Goal: Task Accomplishment & Management: Complete application form

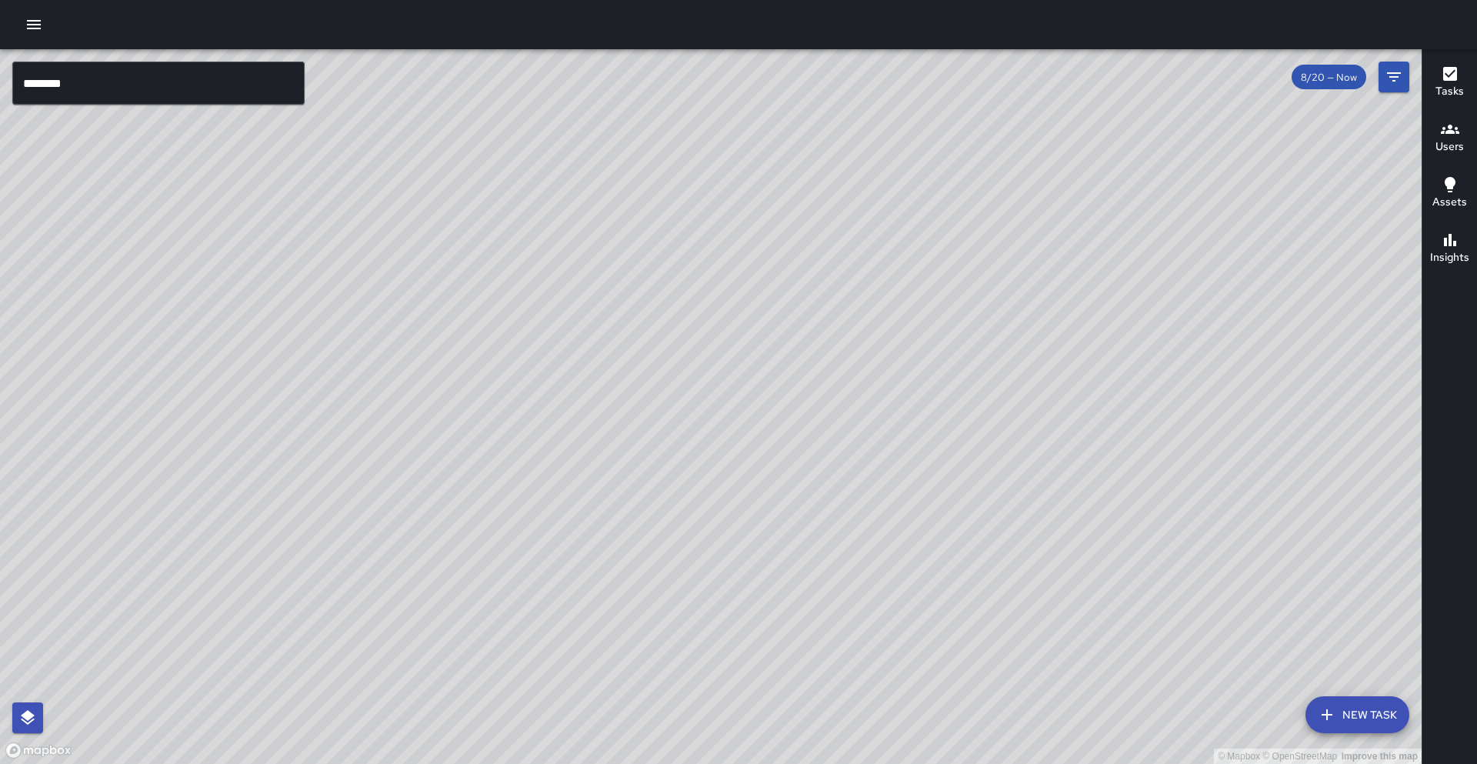
click at [1398, 85] on icon "Filters" at bounding box center [1393, 77] width 18 height 18
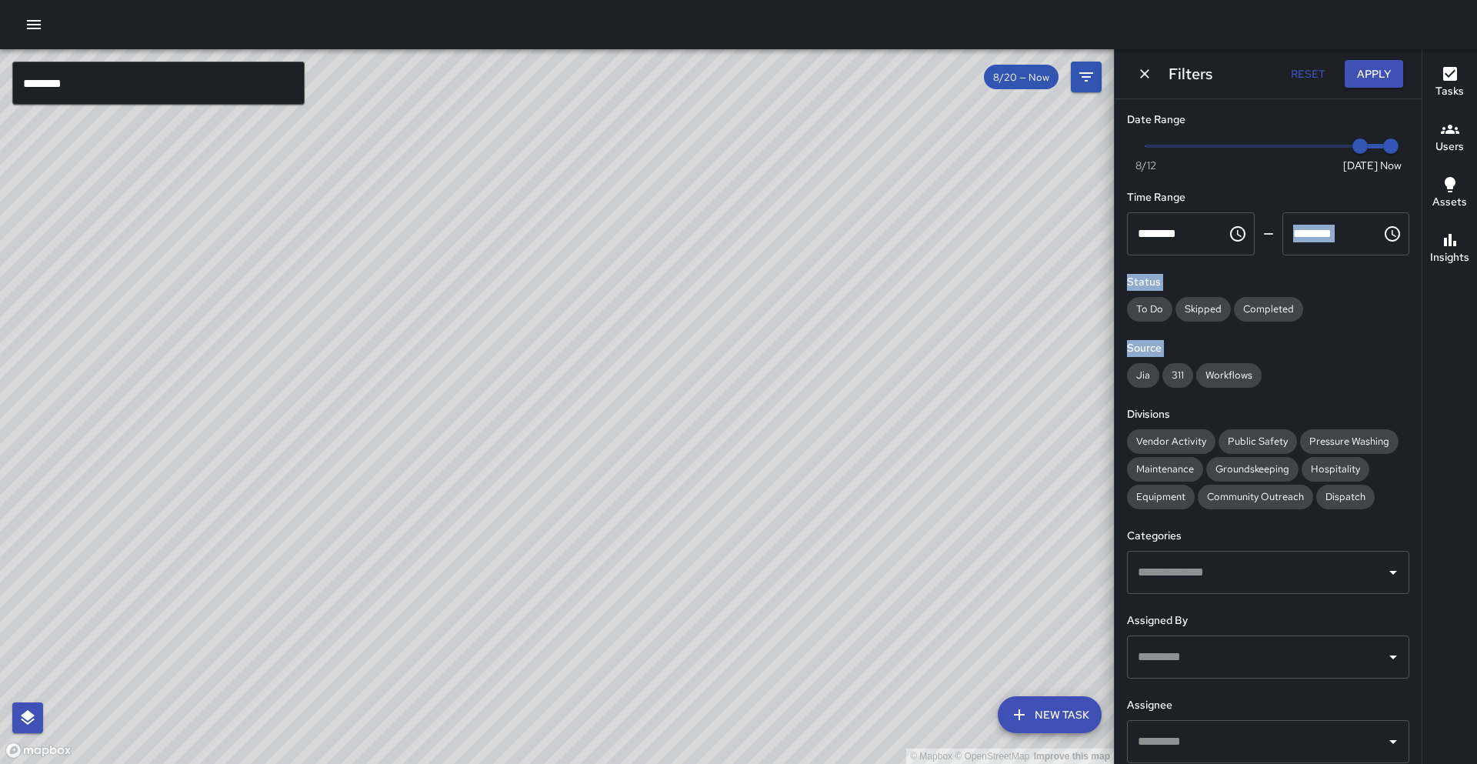
drag, startPoint x: 1337, startPoint y: 376, endPoint x: 1318, endPoint y: 312, distance: 66.4
click at [1330, 264] on div "Date Range Now Today 8/12 8/20 3:10 pm Time Range ******** ​ ******** ​ Status …" at bounding box center [1267, 431] width 307 height 664
click at [1309, 343] on h6 "Source" at bounding box center [1268, 348] width 282 height 17
click at [1255, 445] on span "Public Safety" at bounding box center [1257, 441] width 78 height 13
click at [1259, 498] on span "Community Outreach" at bounding box center [1254, 496] width 115 height 13
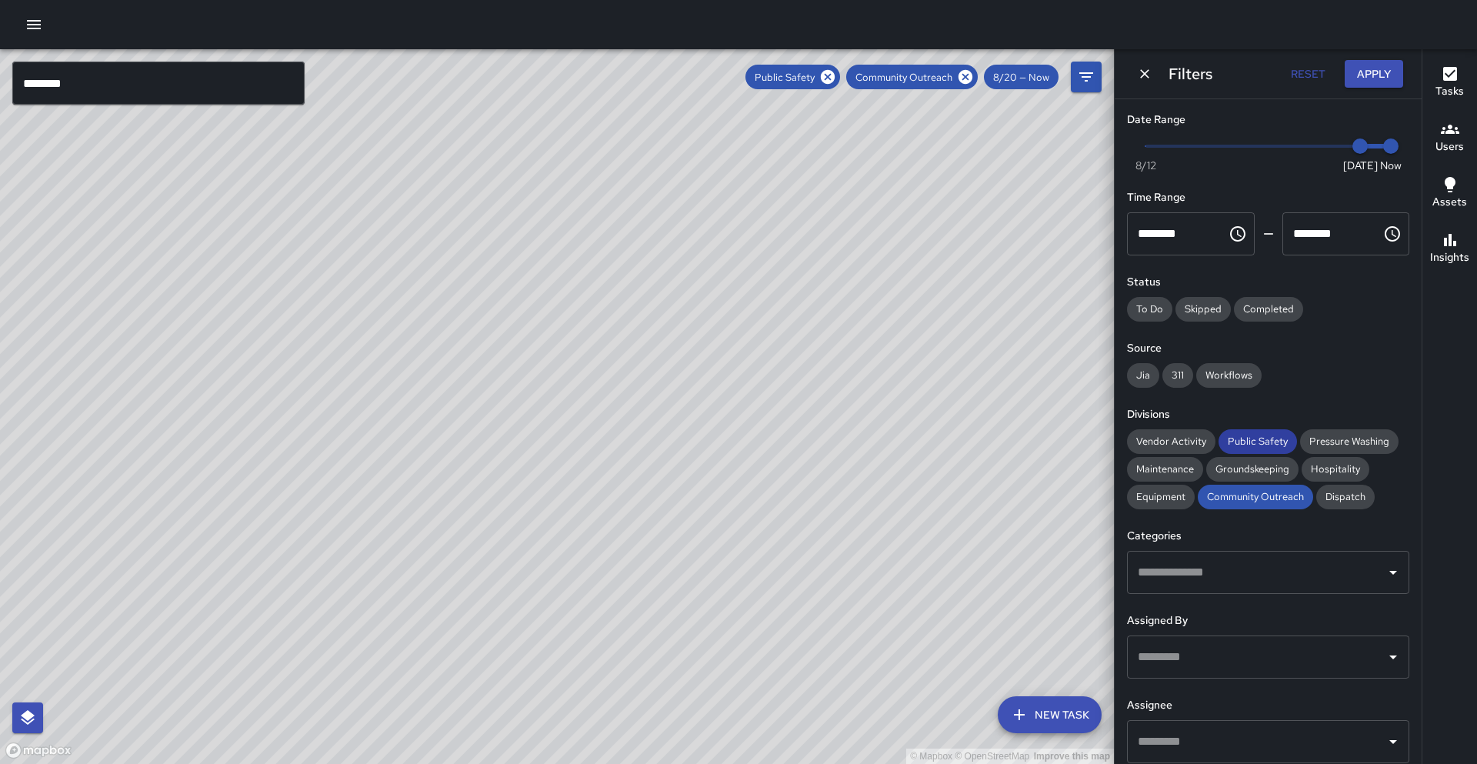
click at [1251, 439] on span "Public Safety" at bounding box center [1257, 441] width 78 height 13
drag, startPoint x: 774, startPoint y: 511, endPoint x: 655, endPoint y: 724, distance: 243.7
click at [654, 724] on div "© Mapbox © OpenStreetMap Improve this map" at bounding box center [557, 406] width 1114 height 714
drag, startPoint x: 789, startPoint y: 478, endPoint x: 662, endPoint y: 678, distance: 236.8
click at [662, 684] on div "© Mapbox © OpenStreetMap Improve this map" at bounding box center [557, 406] width 1114 height 714
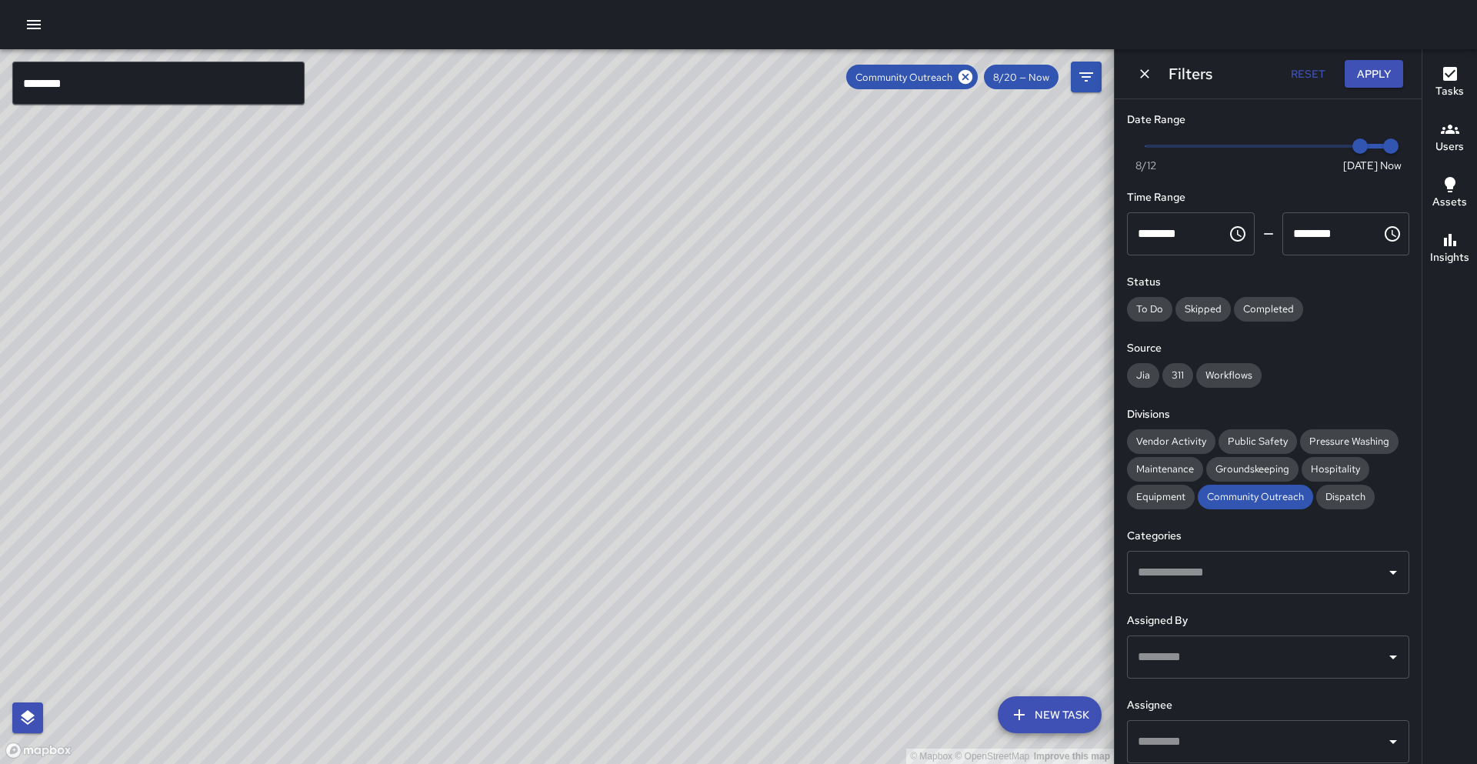
drag, startPoint x: 711, startPoint y: 535, endPoint x: 618, endPoint y: 679, distance: 171.7
click at [618, 679] on div "© Mapbox © OpenStreetMap Improve this map" at bounding box center [557, 406] width 1114 height 714
drag, startPoint x: 821, startPoint y: 383, endPoint x: 660, endPoint y: 601, distance: 271.6
click at [669, 604] on div "© Mapbox © OpenStreetMap Improve this map" at bounding box center [557, 406] width 1114 height 714
click at [821, 269] on div "© Mapbox © OpenStreetMap Improve this map S2 Sierra 2 230 Bay Place Completed o…" at bounding box center [557, 406] width 1114 height 714
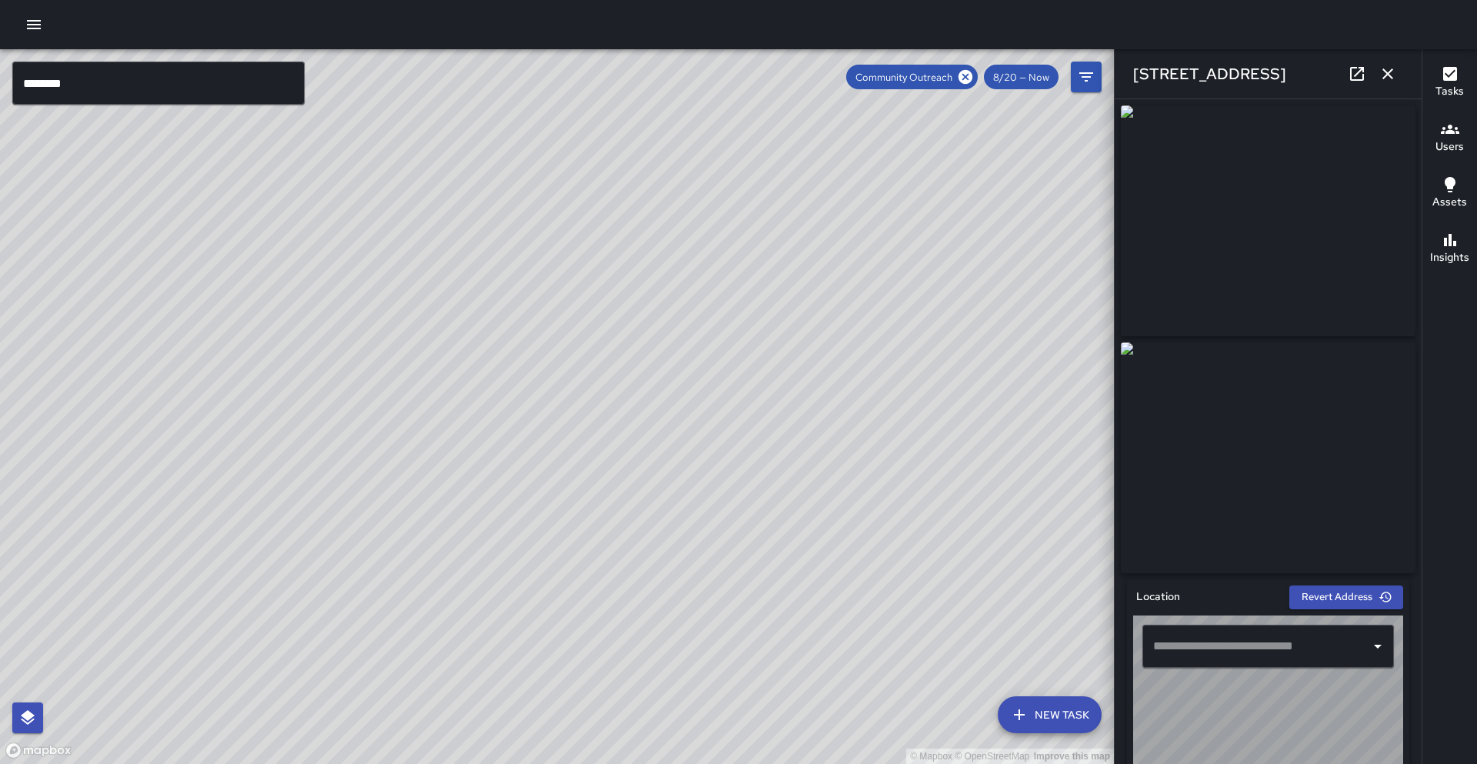
type input "**********"
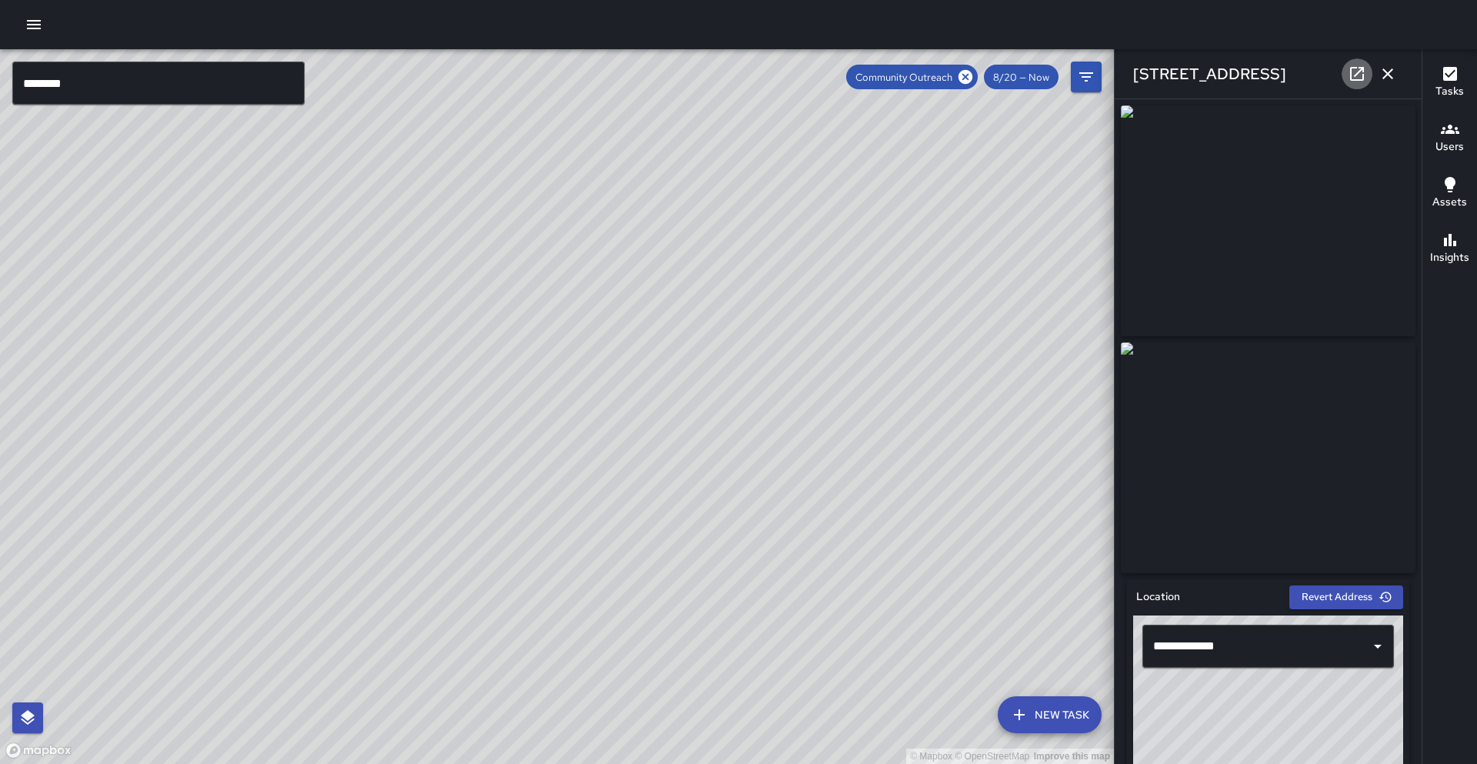
click at [1352, 79] on icon at bounding box center [1357, 74] width 14 height 14
drag, startPoint x: 281, startPoint y: 265, endPoint x: 420, endPoint y: 84, distance: 228.3
click at [423, 82] on div "© Mapbox © OpenStreetMap Improve this map" at bounding box center [557, 406] width 1114 height 714
drag, startPoint x: 263, startPoint y: 312, endPoint x: 485, endPoint y: 179, distance: 259.0
click at [485, 179] on div "© Mapbox © OpenStreetMap Improve this map" at bounding box center [557, 406] width 1114 height 714
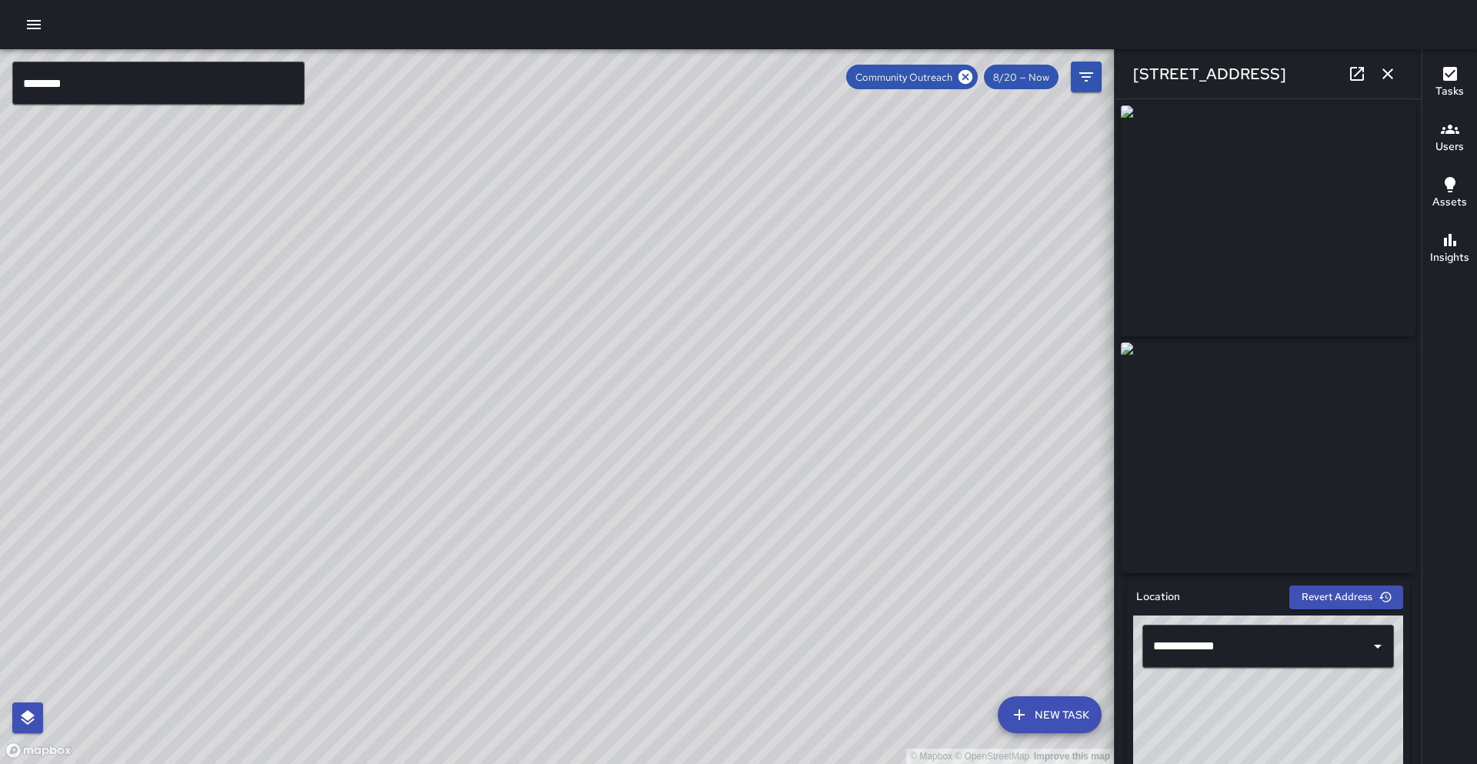
drag, startPoint x: 315, startPoint y: 316, endPoint x: 538, endPoint y: 256, distance: 231.0
click at [614, 261] on div "© Mapbox © OpenStreetMap Improve this map" at bounding box center [557, 406] width 1114 height 714
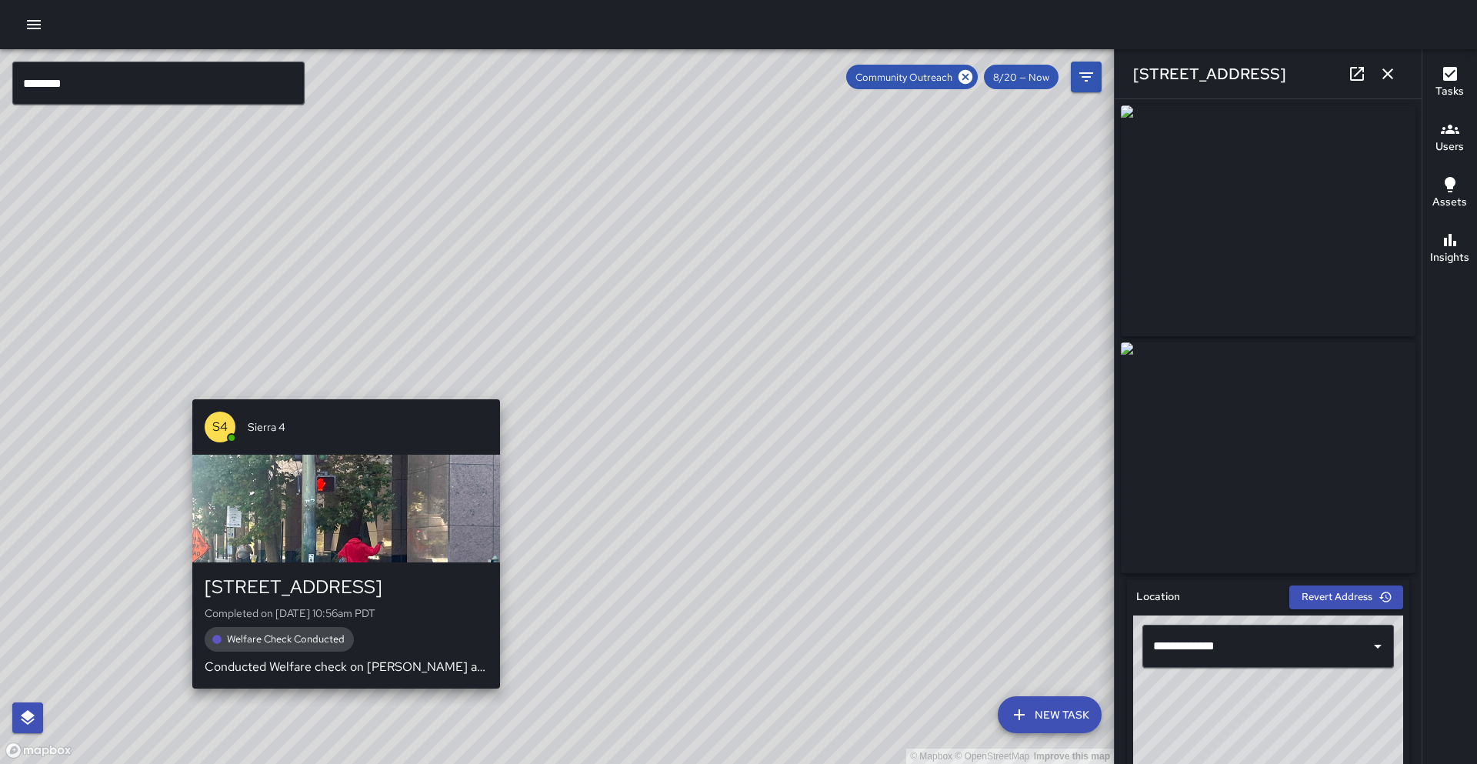
click at [343, 394] on div "S4 Sierra 4 37 Grand Avenue Completed on 8/20/2025, 10:56am PDT Welfare Check C…" at bounding box center [346, 543] width 320 height 301
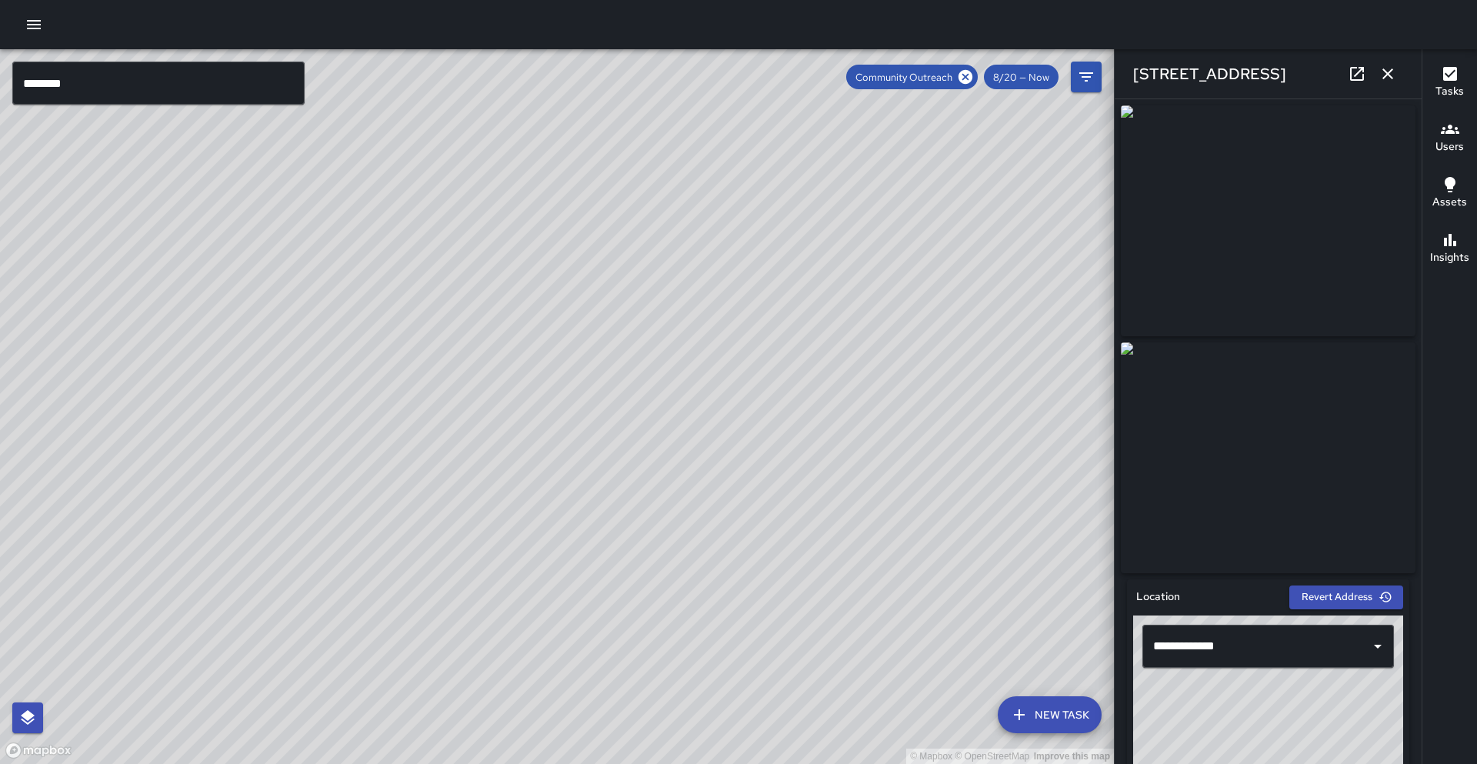
click at [1353, 78] on icon at bounding box center [1356, 74] width 18 height 18
drag, startPoint x: 375, startPoint y: 345, endPoint x: 380, endPoint y: 252, distance: 93.2
click at [385, 239] on div "© Mapbox © OpenStreetMap Improve this map" at bounding box center [557, 406] width 1114 height 714
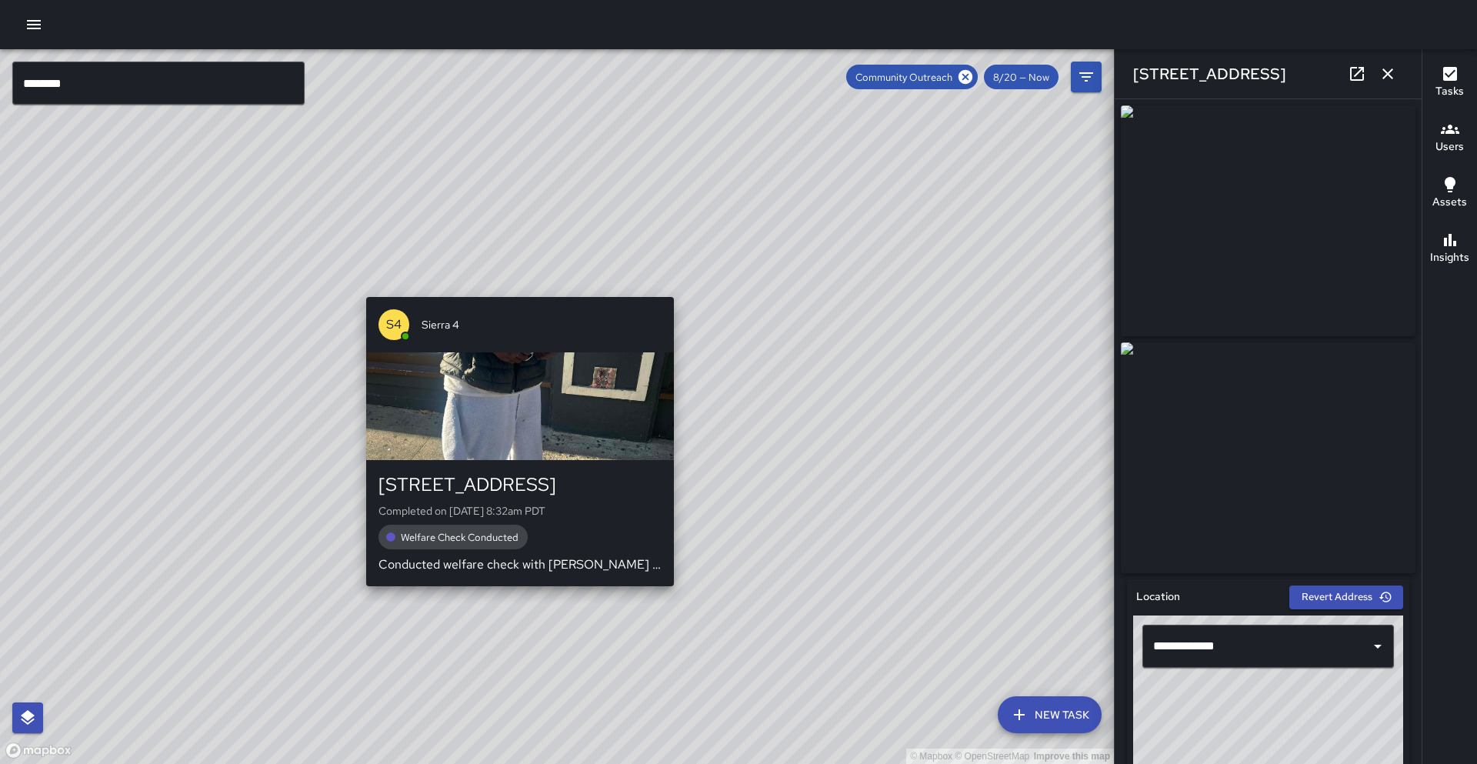
click at [512, 288] on div "© Mapbox © OpenStreetMap Improve this map S4 Sierra 4 25 Grand Avenue Completed…" at bounding box center [557, 406] width 1114 height 714
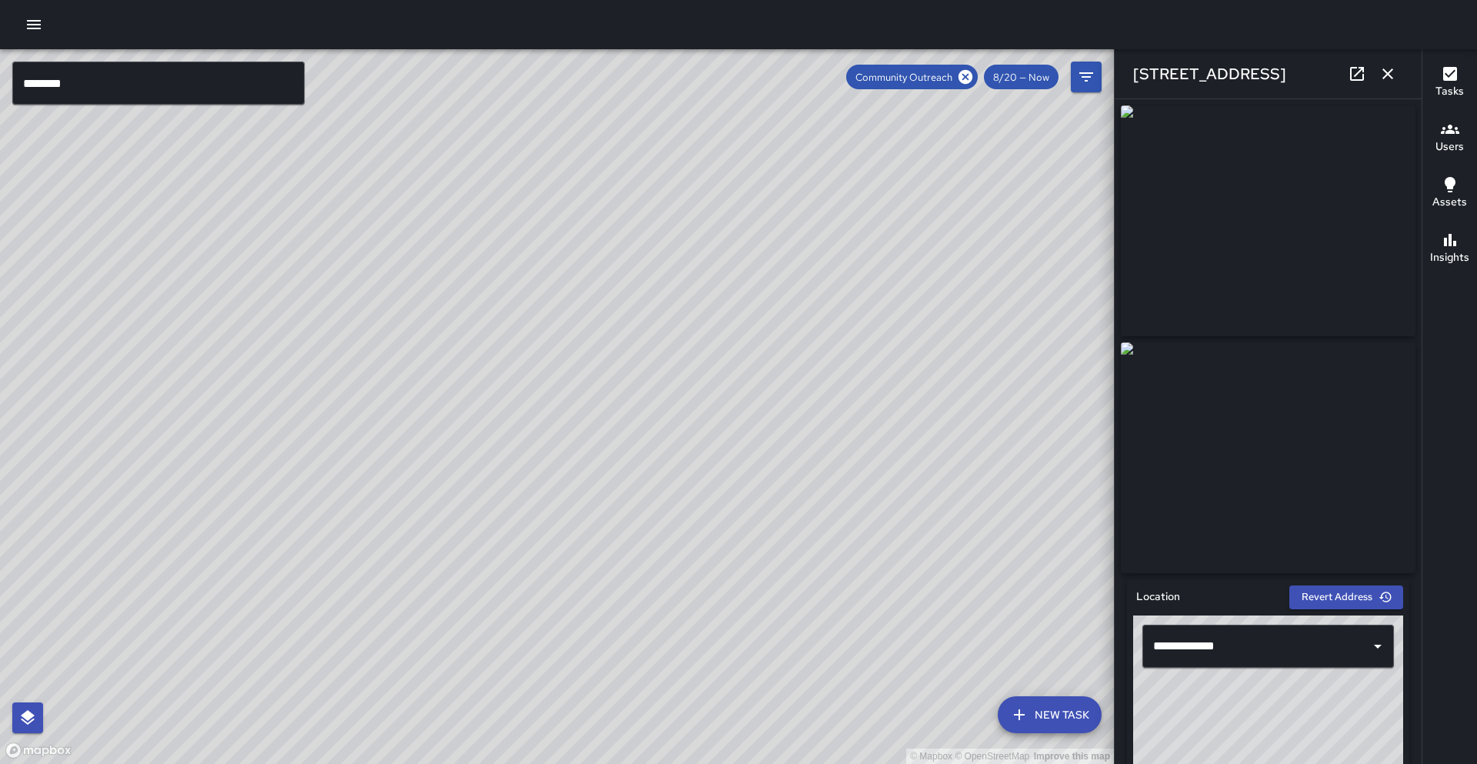
click at [1360, 83] on link at bounding box center [1356, 73] width 31 height 31
drag, startPoint x: 495, startPoint y: 524, endPoint x: 518, endPoint y: 255, distance: 269.5
click at [518, 255] on div "© Mapbox © OpenStreetMap Improve this map" at bounding box center [557, 406] width 1114 height 714
drag, startPoint x: 340, startPoint y: 556, endPoint x: 415, endPoint y: 218, distance: 345.8
click at [417, 215] on div "© Mapbox © OpenStreetMap Improve this map" at bounding box center [557, 406] width 1114 height 714
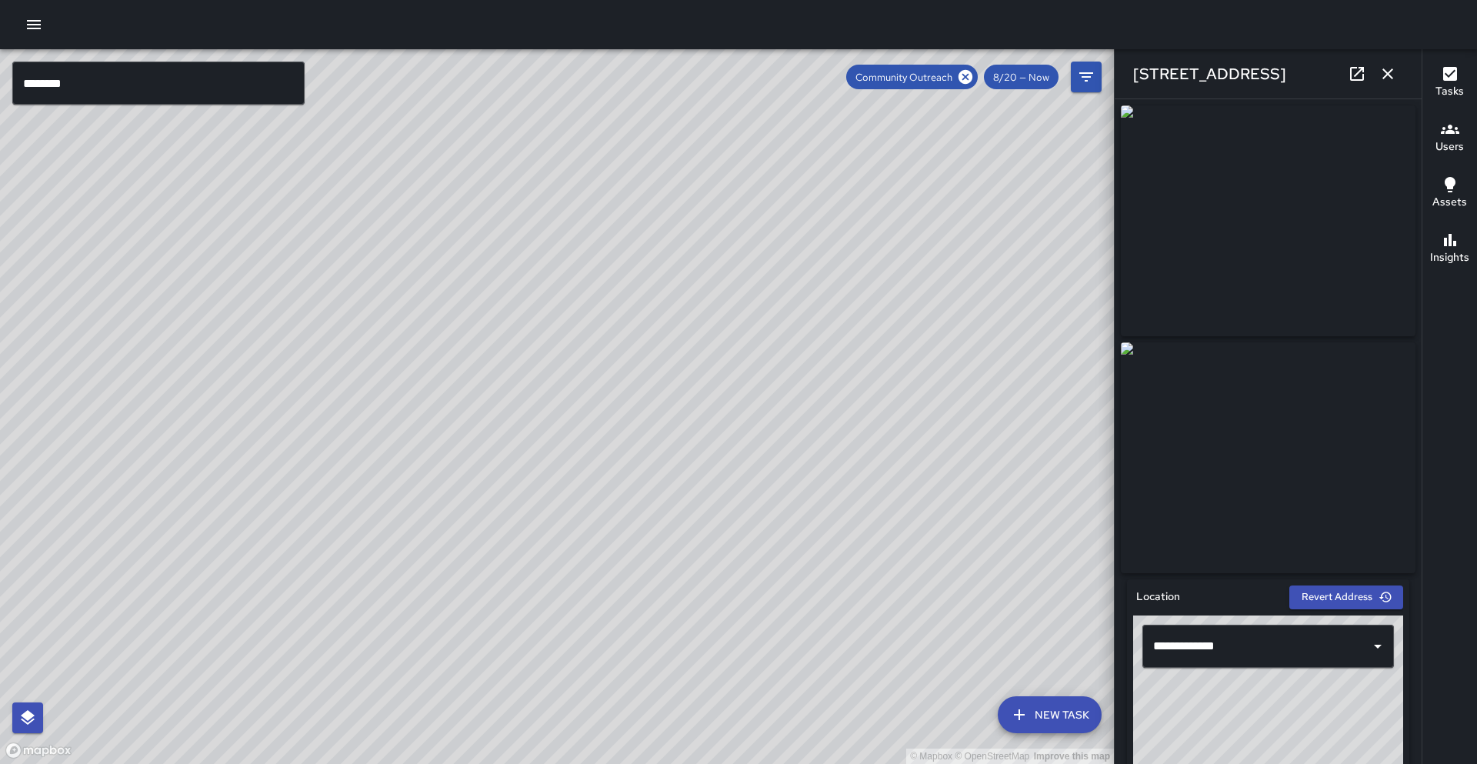
drag, startPoint x: 378, startPoint y: 459, endPoint x: 451, endPoint y: 237, distance: 234.2
click at [451, 237] on div "© Mapbox © OpenStreetMap Improve this map" at bounding box center [557, 406] width 1114 height 714
drag, startPoint x: 396, startPoint y: 405, endPoint x: 340, endPoint y: 628, distance: 229.2
click at [340, 628] on div "© Mapbox © OpenStreetMap Improve this map" at bounding box center [557, 406] width 1114 height 714
drag, startPoint x: 526, startPoint y: 421, endPoint x: 344, endPoint y: 667, distance: 305.6
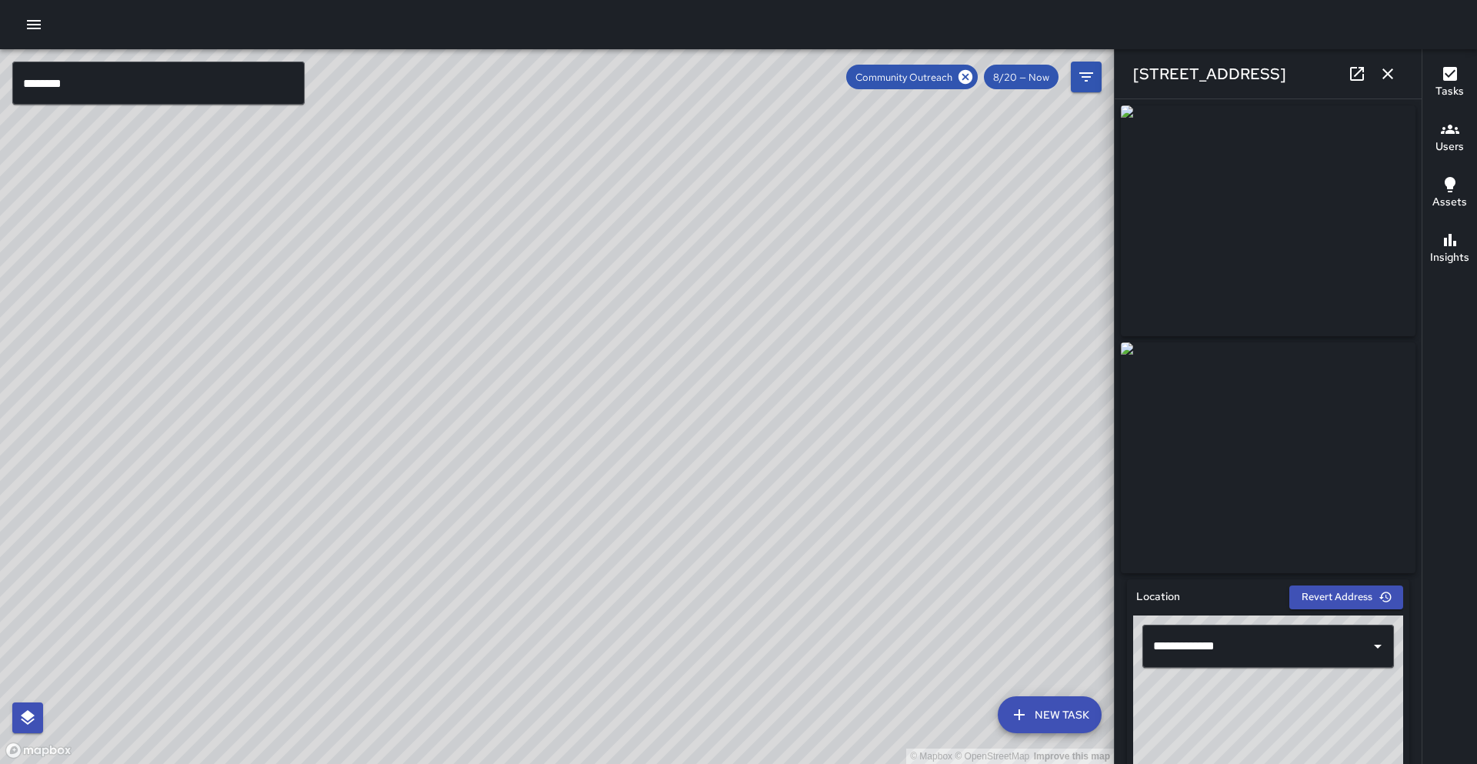
click at [298, 756] on div "© Mapbox © OpenStreetMap Improve this map" at bounding box center [557, 406] width 1114 height 714
drag, startPoint x: 408, startPoint y: 498, endPoint x: 317, endPoint y: 587, distance: 127.3
click at [304, 680] on div "© Mapbox © OpenStreetMap Improve this map" at bounding box center [557, 406] width 1114 height 714
click at [393, 325] on div "© Mapbox © OpenStreetMap Improve this map" at bounding box center [557, 406] width 1114 height 714
click at [398, 319] on div "© Mapbox © OpenStreetMap Improve this map S4 Sierra 4 37 Grand Avenue Completed…" at bounding box center [557, 406] width 1114 height 714
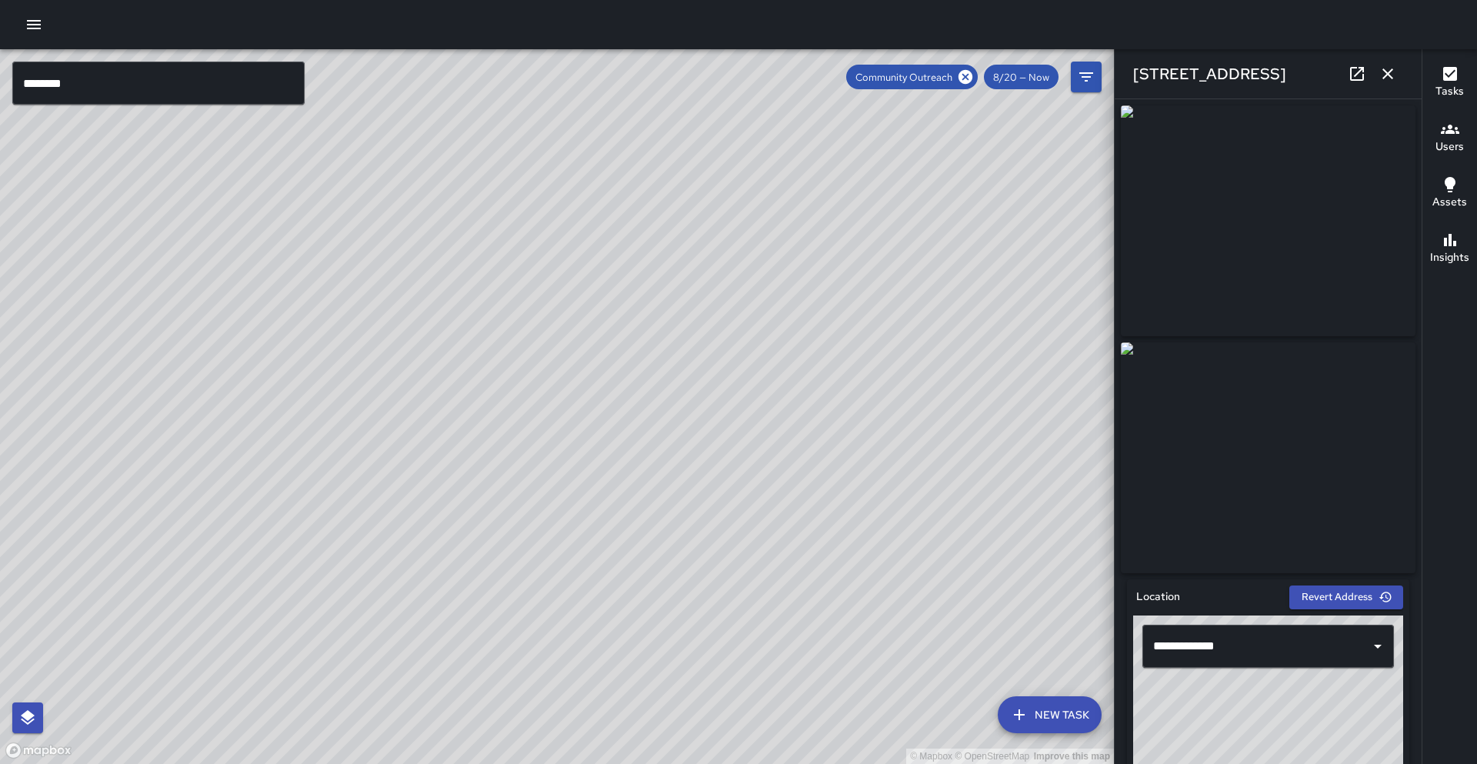
drag, startPoint x: 386, startPoint y: 273, endPoint x: 395, endPoint y: 231, distance: 42.5
click at [395, 231] on div "© Mapbox © OpenStreetMap Improve this map" at bounding box center [557, 406] width 1114 height 714
click at [576, 320] on div "S2 Sierra 2 43 Grand Avenue Completed on 8/20/2025, 1:44pm PDT Welfare Check Co…" at bounding box center [582, 470] width 320 height 301
drag, startPoint x: 708, startPoint y: 418, endPoint x: 680, endPoint y: 200, distance: 219.5
click at [681, 195] on div "© Mapbox © OpenStreetMap Improve this map" at bounding box center [557, 406] width 1114 height 714
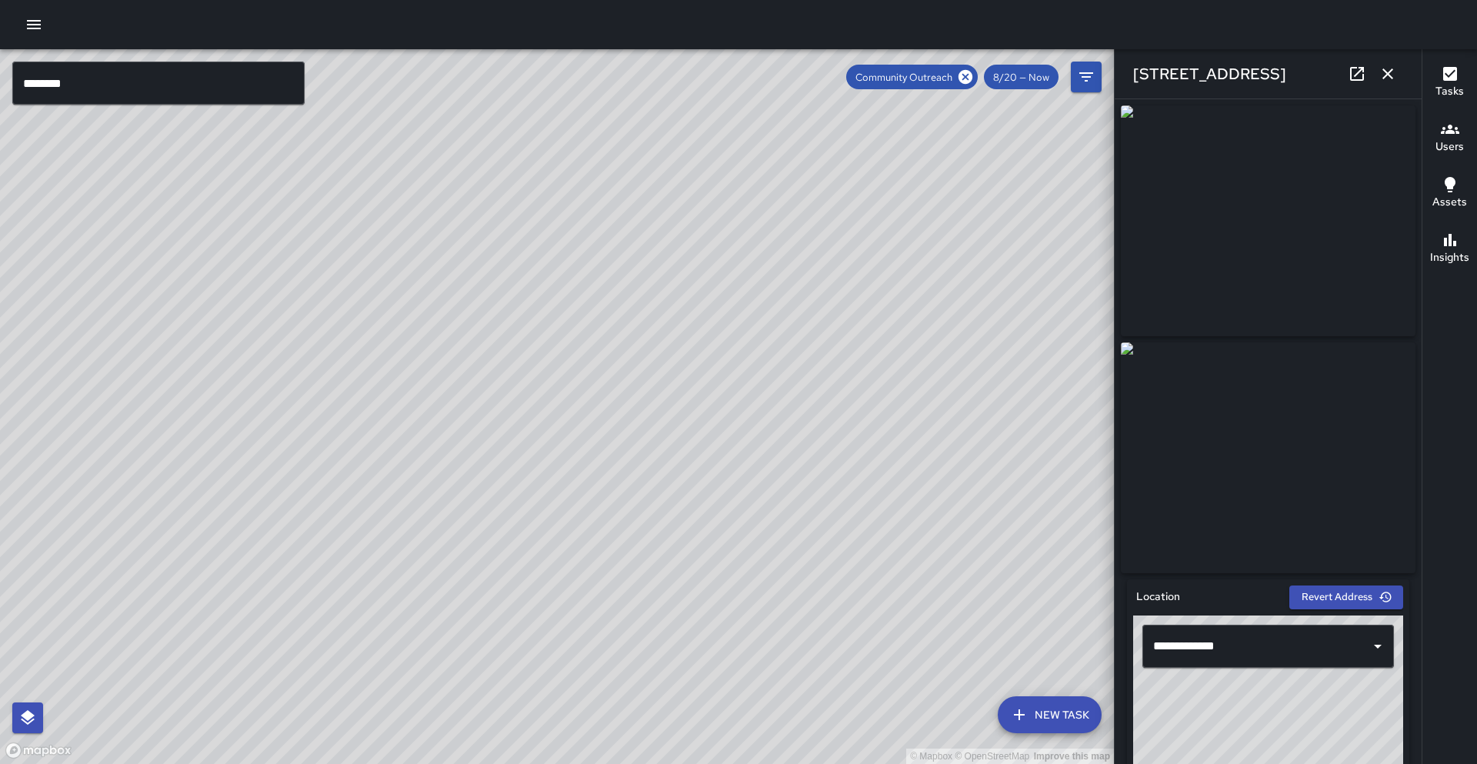
drag, startPoint x: 613, startPoint y: 493, endPoint x: 643, endPoint y: 329, distance: 166.5
click at [643, 329] on div "© Mapbox © OpenStreetMap Improve this map" at bounding box center [557, 406] width 1114 height 714
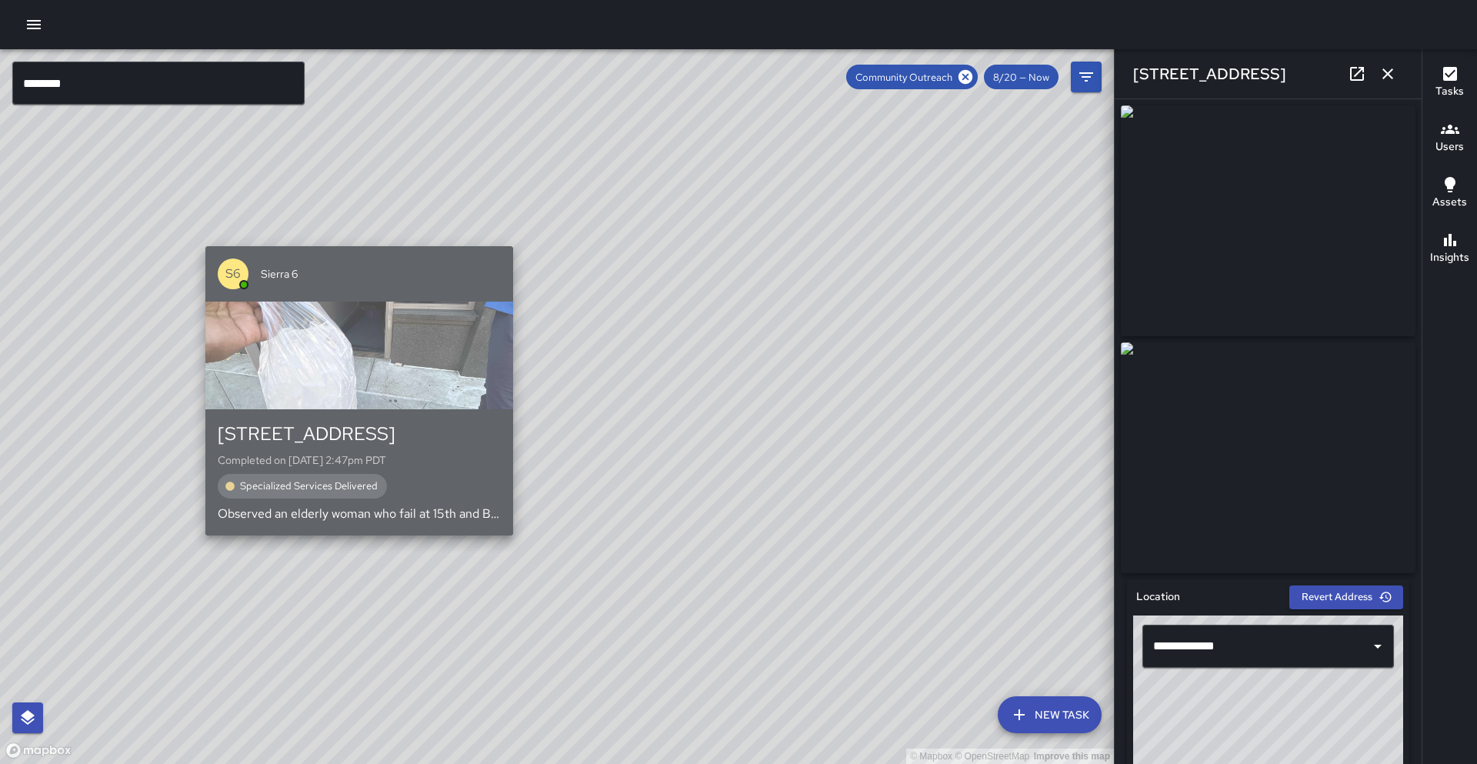
click at [353, 519] on p "Observed an elderly woman who fail at 15th and Broadway in front of next round …" at bounding box center [359, 514] width 283 height 18
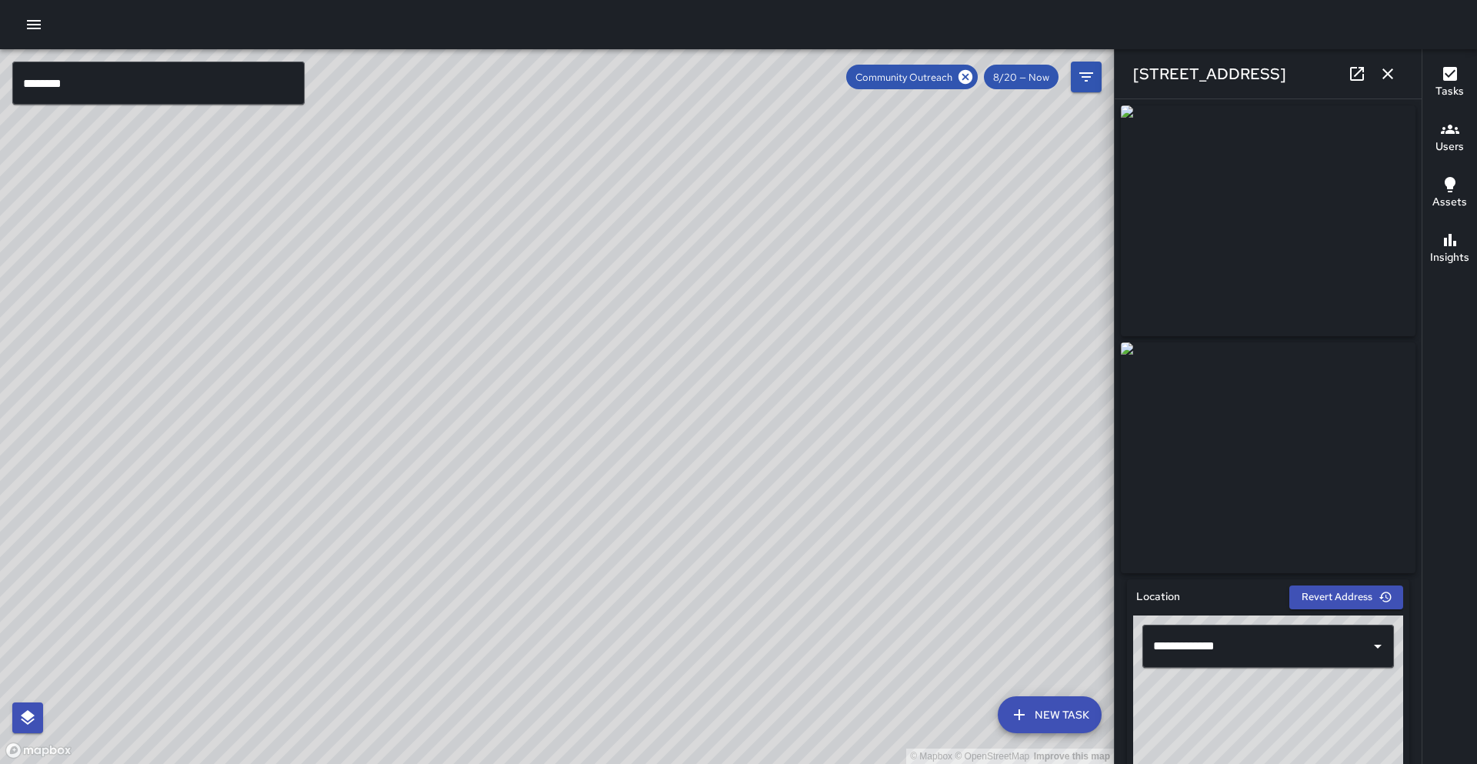
click at [1360, 71] on icon at bounding box center [1356, 74] width 18 height 18
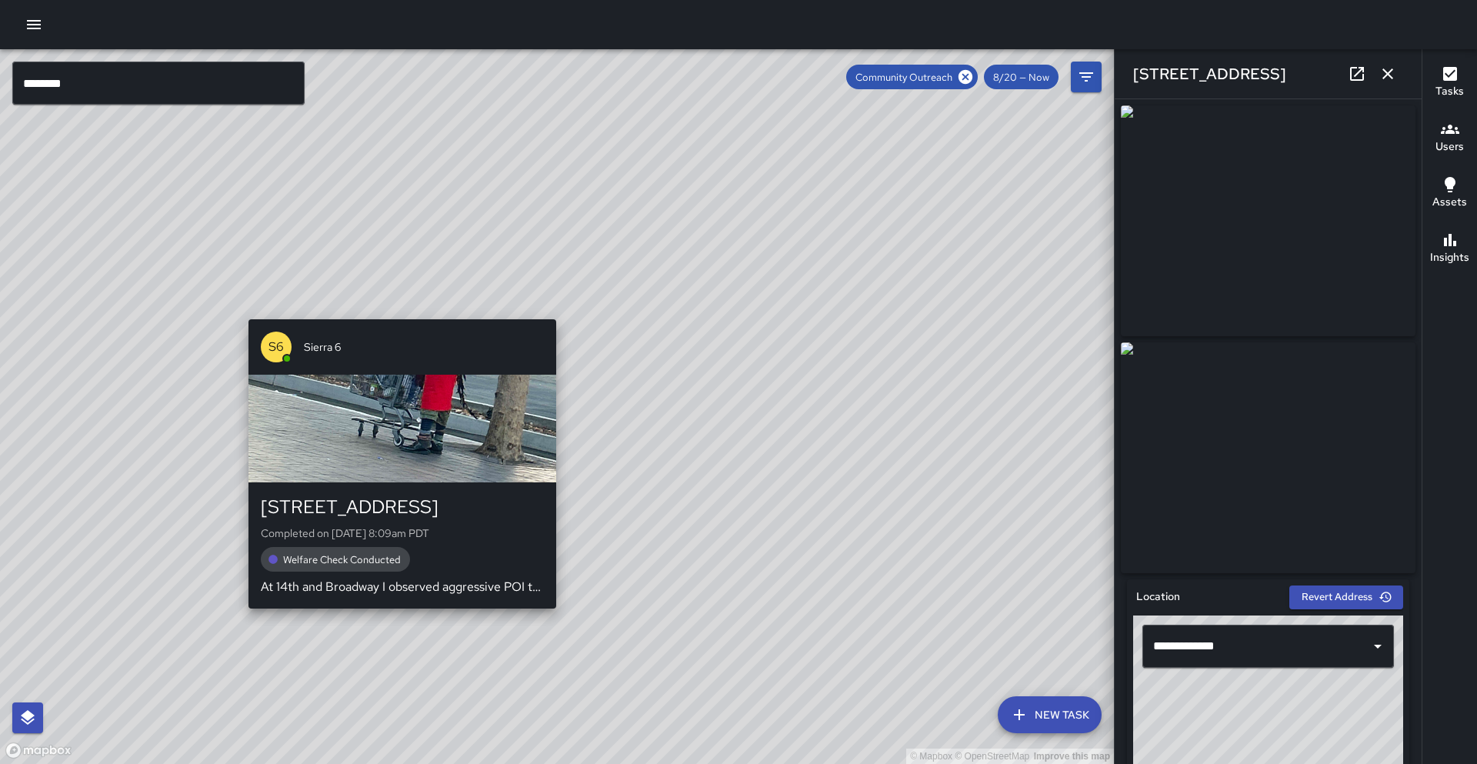
click at [398, 614] on div "S6 Sierra 6 1333 Broadway Completed on 8/20/2025, 8:09am PDT Welfare Check Cond…" at bounding box center [402, 463] width 320 height 301
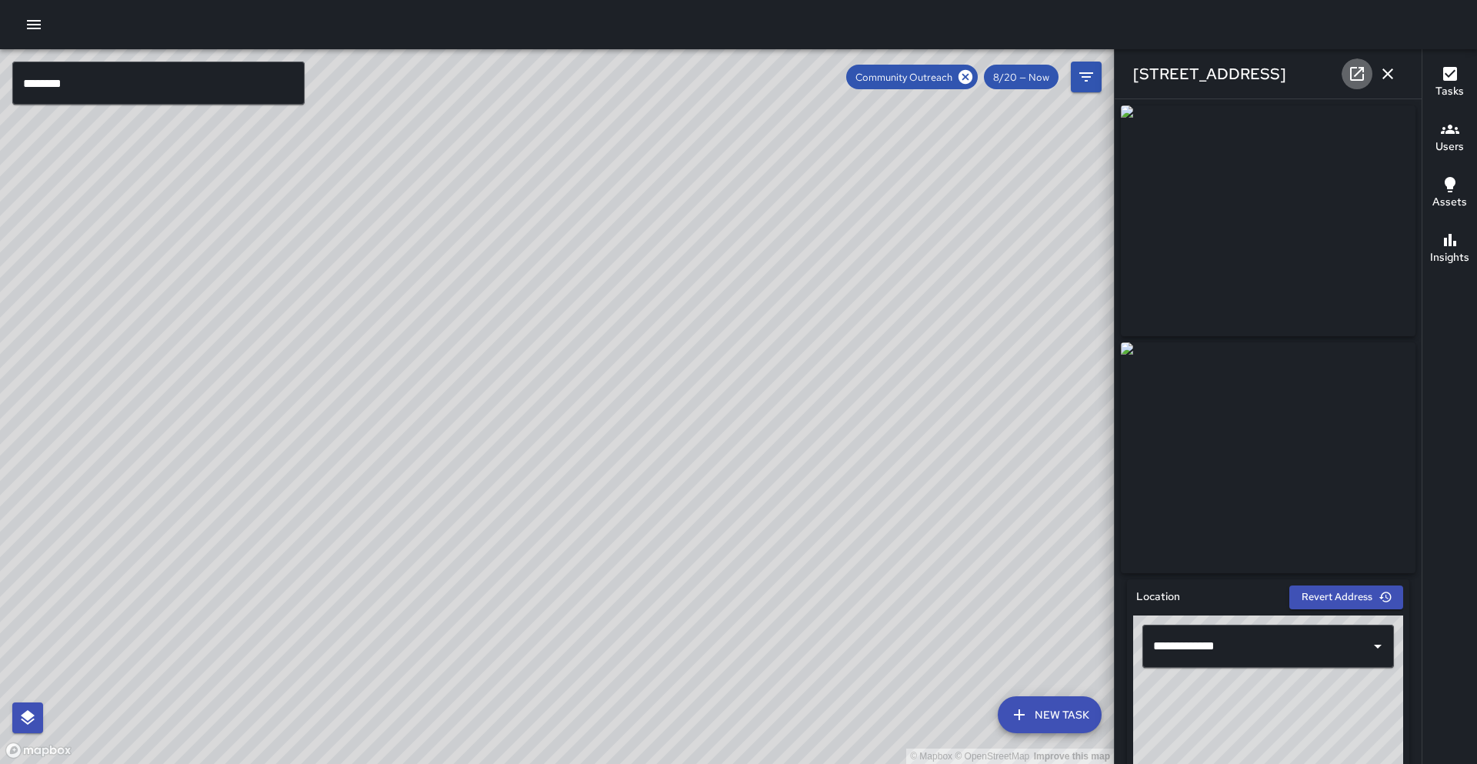
click at [1364, 65] on icon at bounding box center [1356, 74] width 18 height 18
drag, startPoint x: 1394, startPoint y: 75, endPoint x: 1384, endPoint y: 69, distance: 12.4
click at [1394, 74] on icon "button" at bounding box center [1387, 74] width 18 height 18
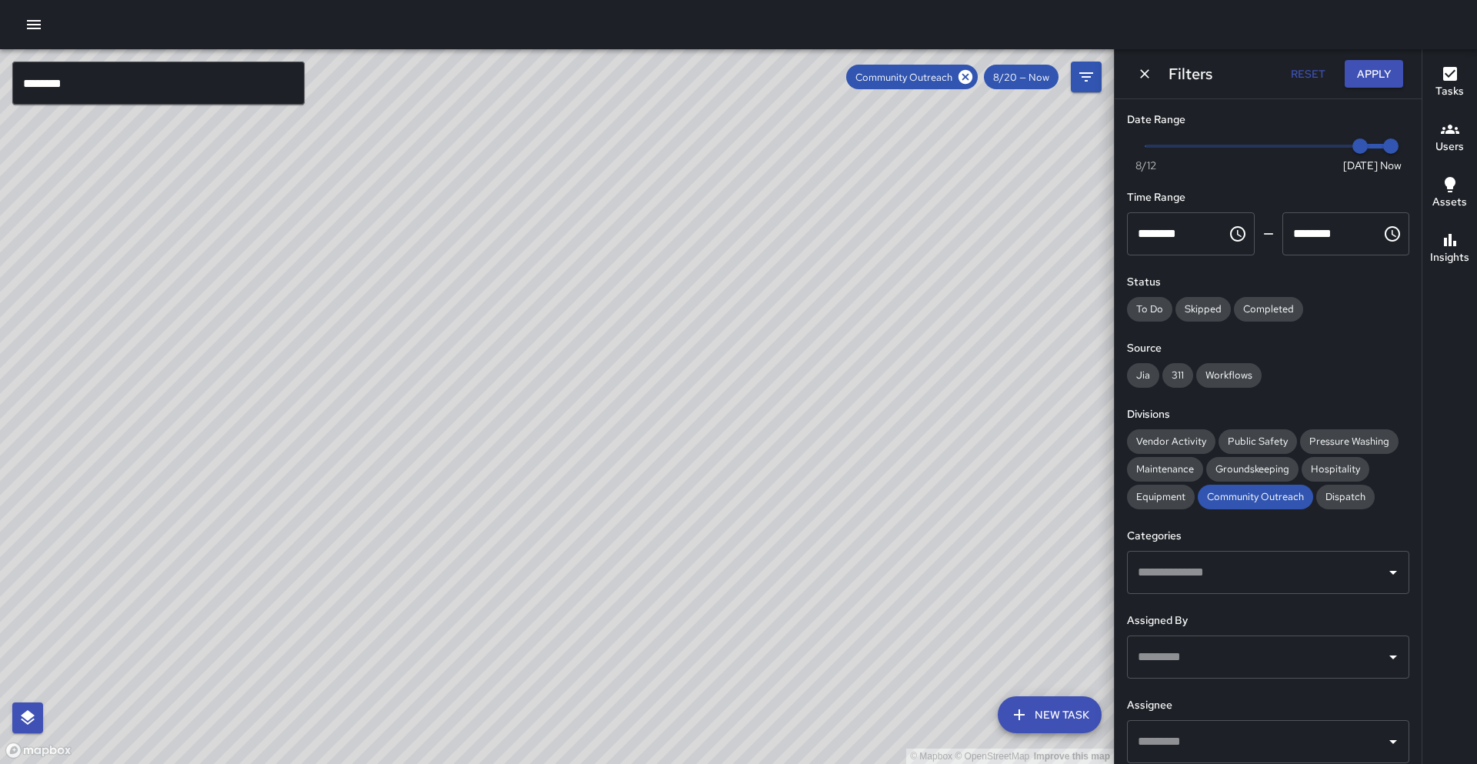
drag, startPoint x: 908, startPoint y: 352, endPoint x: 876, endPoint y: 383, distance: 44.1
click at [876, 383] on div "© Mapbox © OpenStreetMap Improve this map" at bounding box center [557, 406] width 1114 height 714
click at [29, 19] on icon "button" at bounding box center [34, 24] width 18 height 18
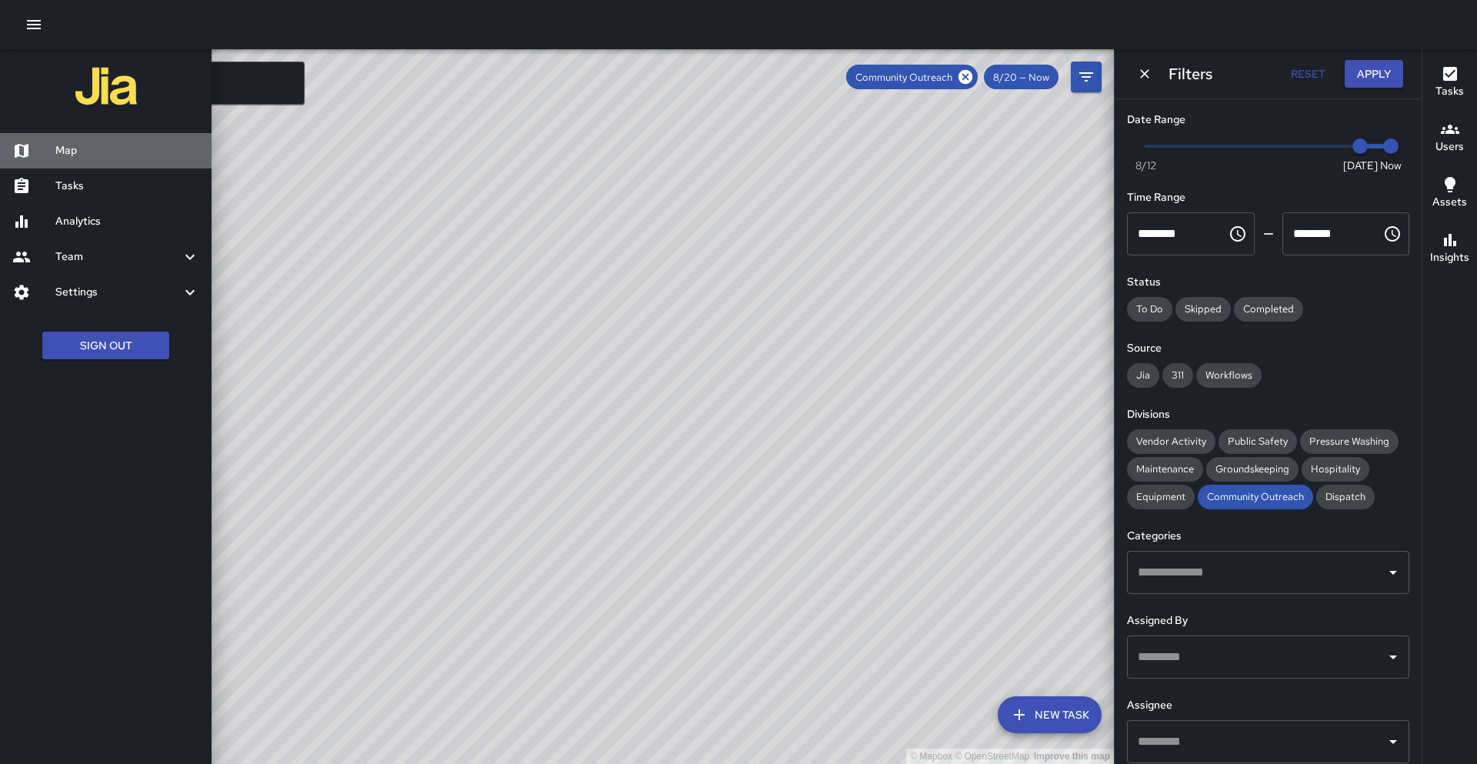
click at [72, 146] on h6 "Map" at bounding box center [127, 150] width 144 height 17
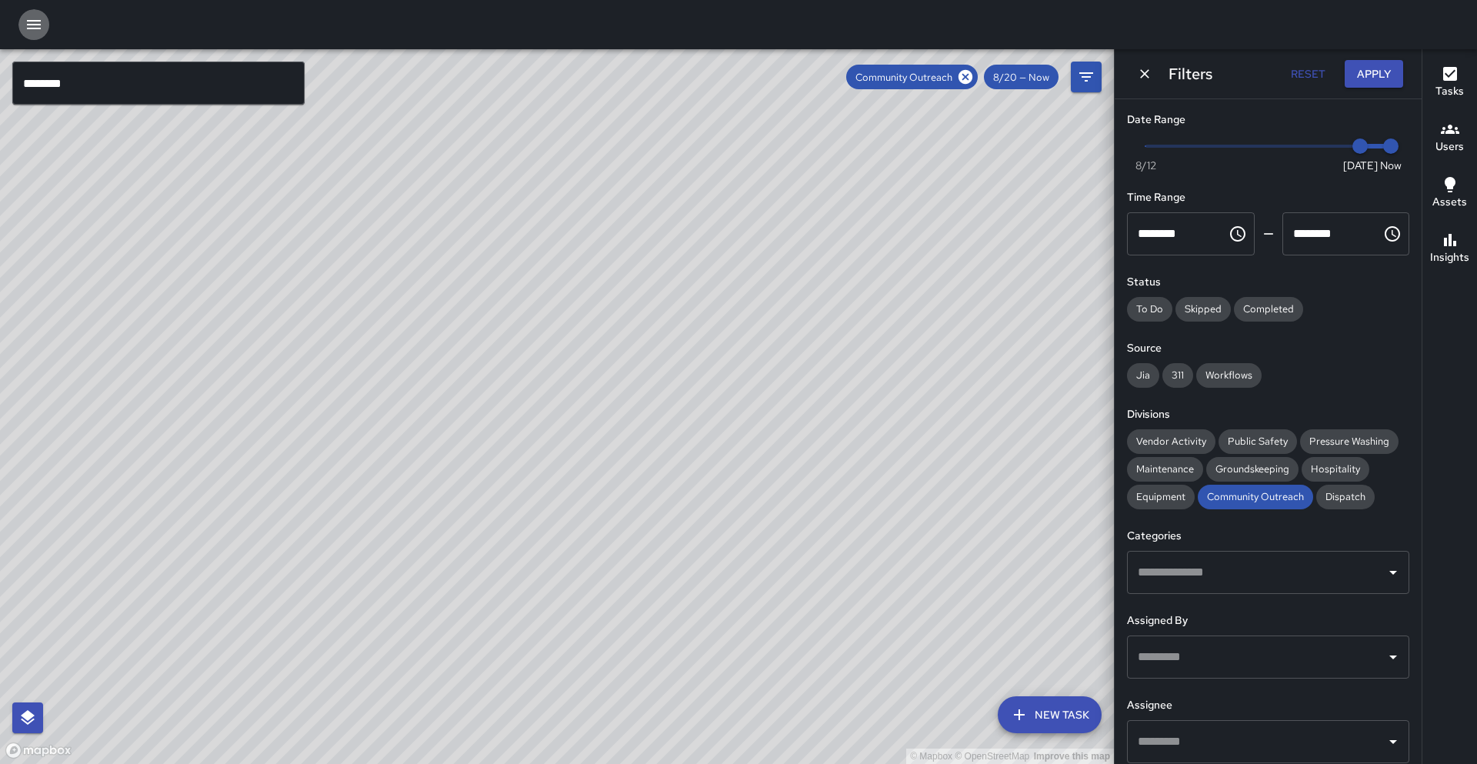
click at [41, 31] on icon "button" at bounding box center [34, 24] width 18 height 18
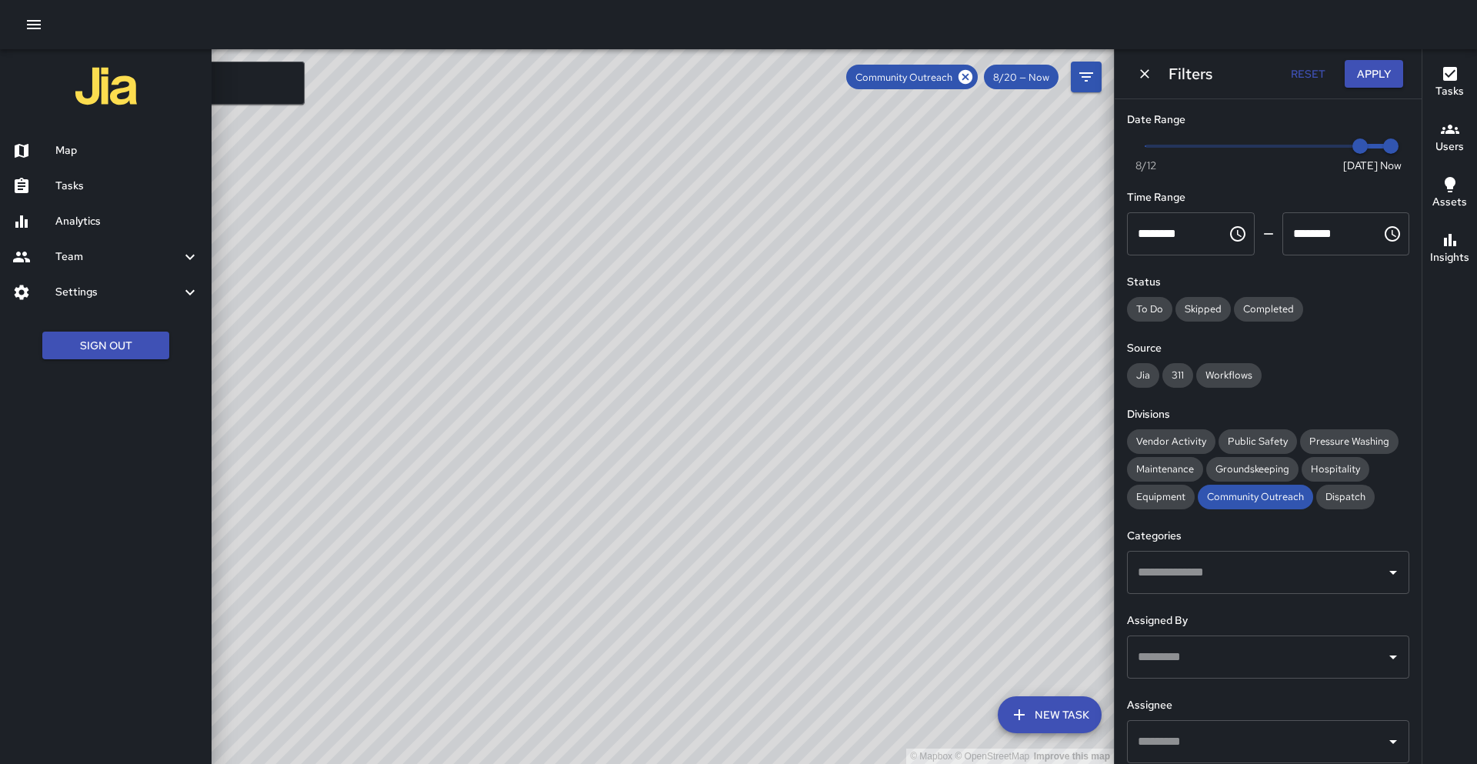
click at [88, 182] on h6 "Tasks" at bounding box center [127, 186] width 144 height 17
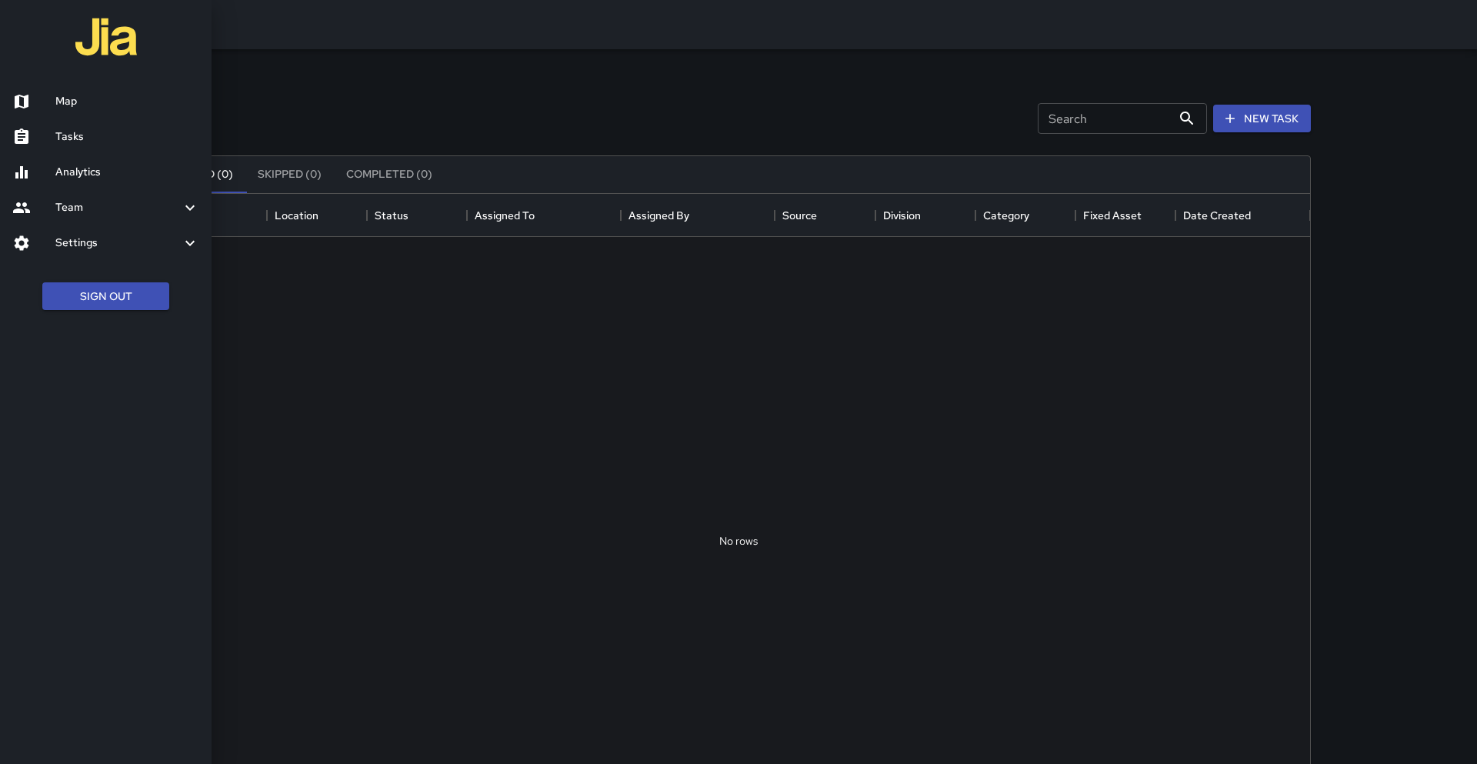
scroll to position [651, 1143]
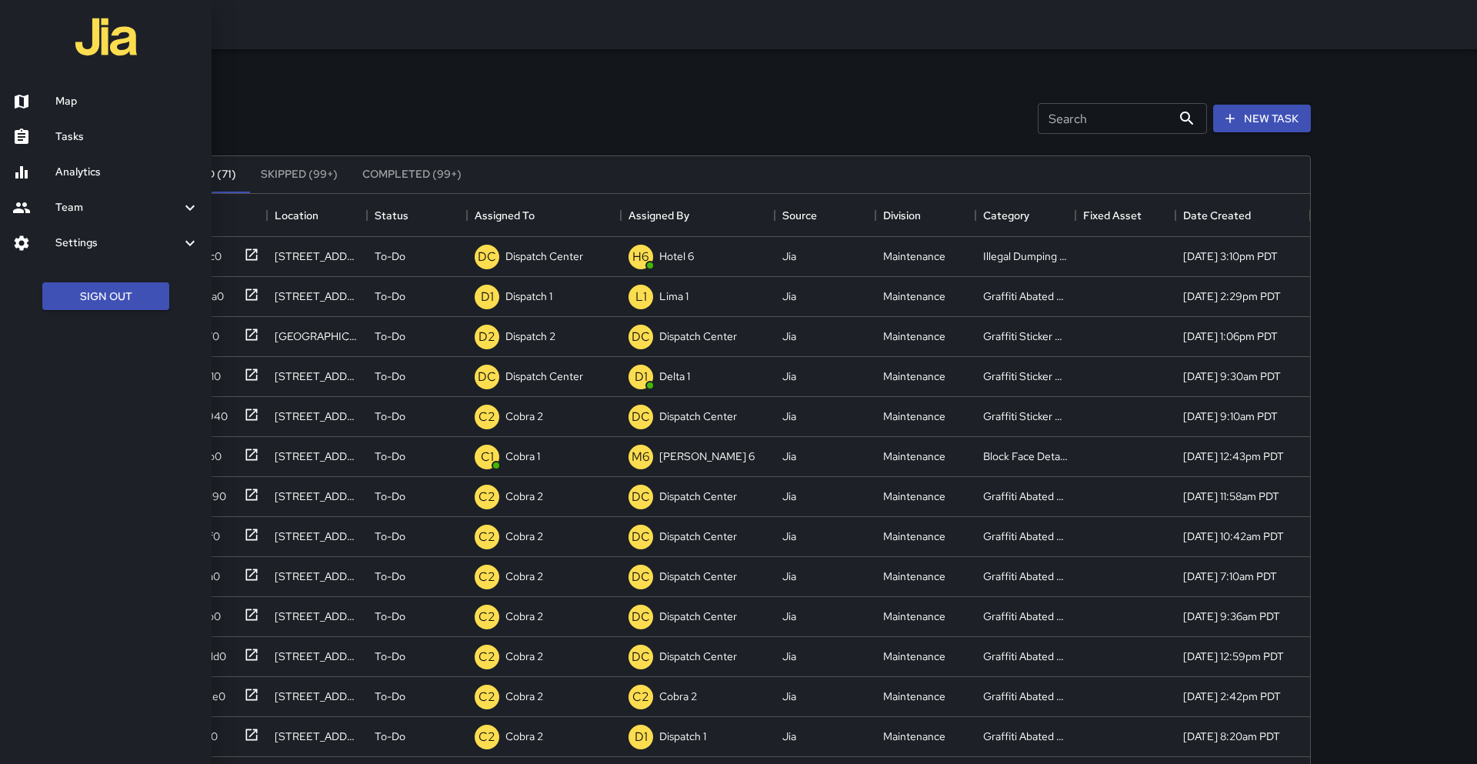
click at [252, 457] on div at bounding box center [738, 382] width 1477 height 764
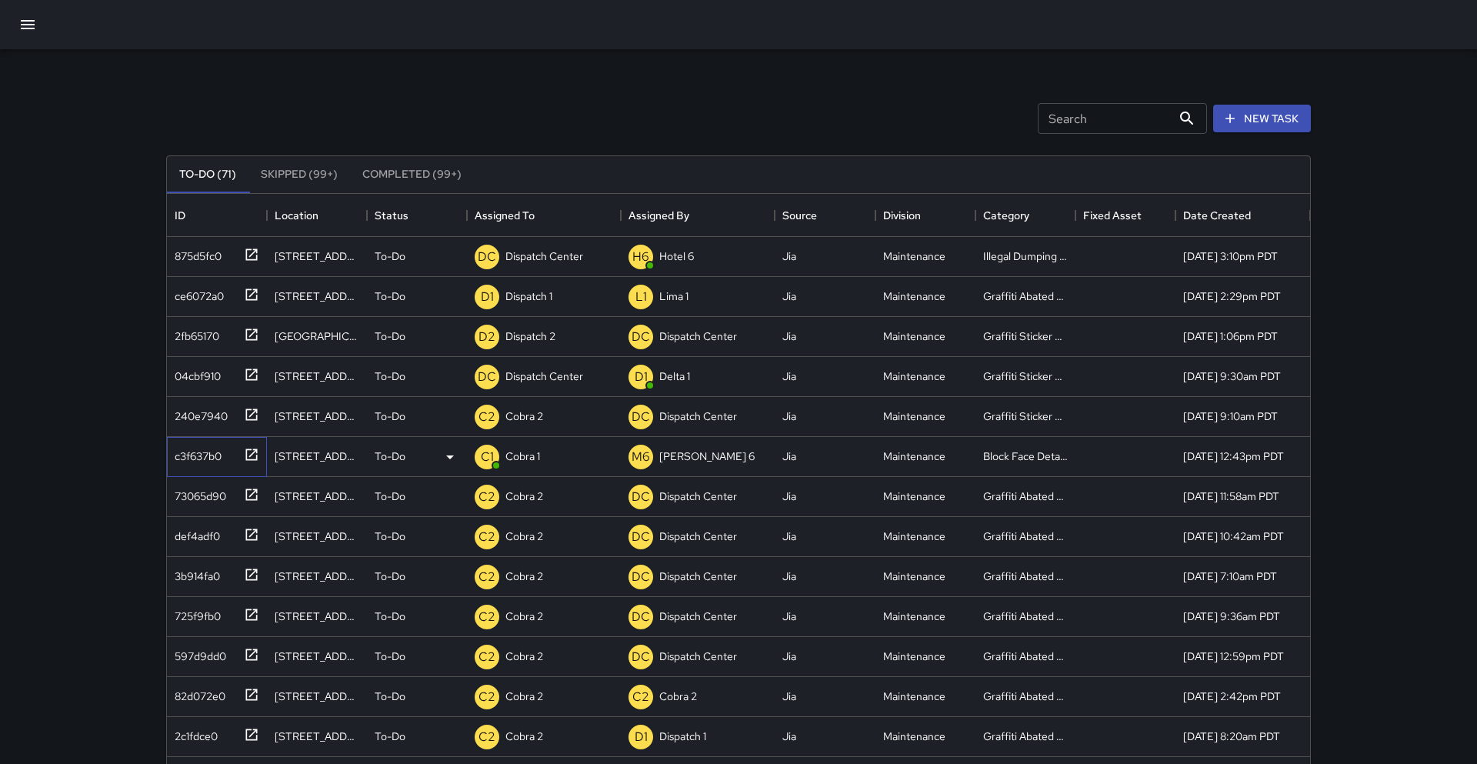
click at [251, 455] on icon at bounding box center [252, 454] width 12 height 12
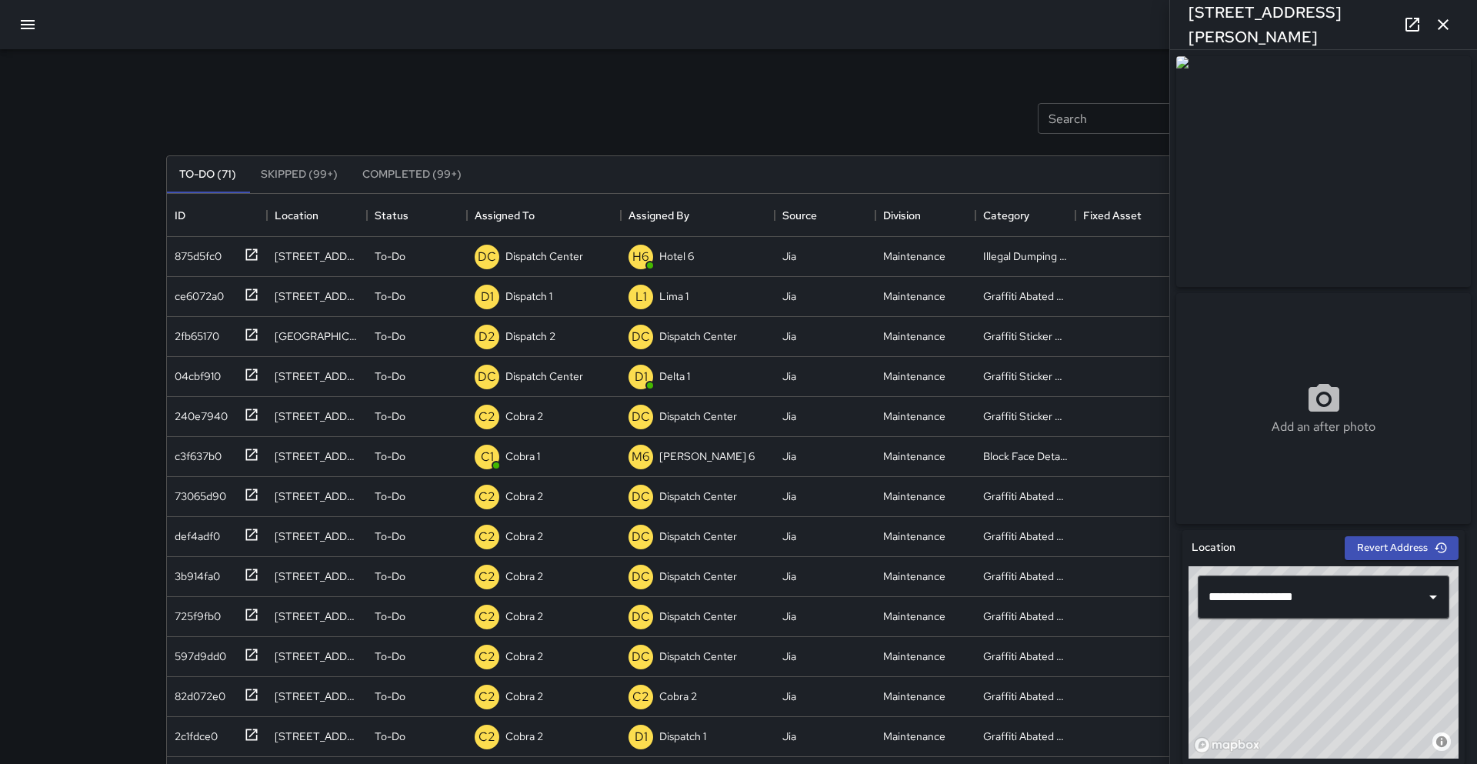
click at [1472, 180] on div "**********" at bounding box center [1323, 407] width 307 height 714
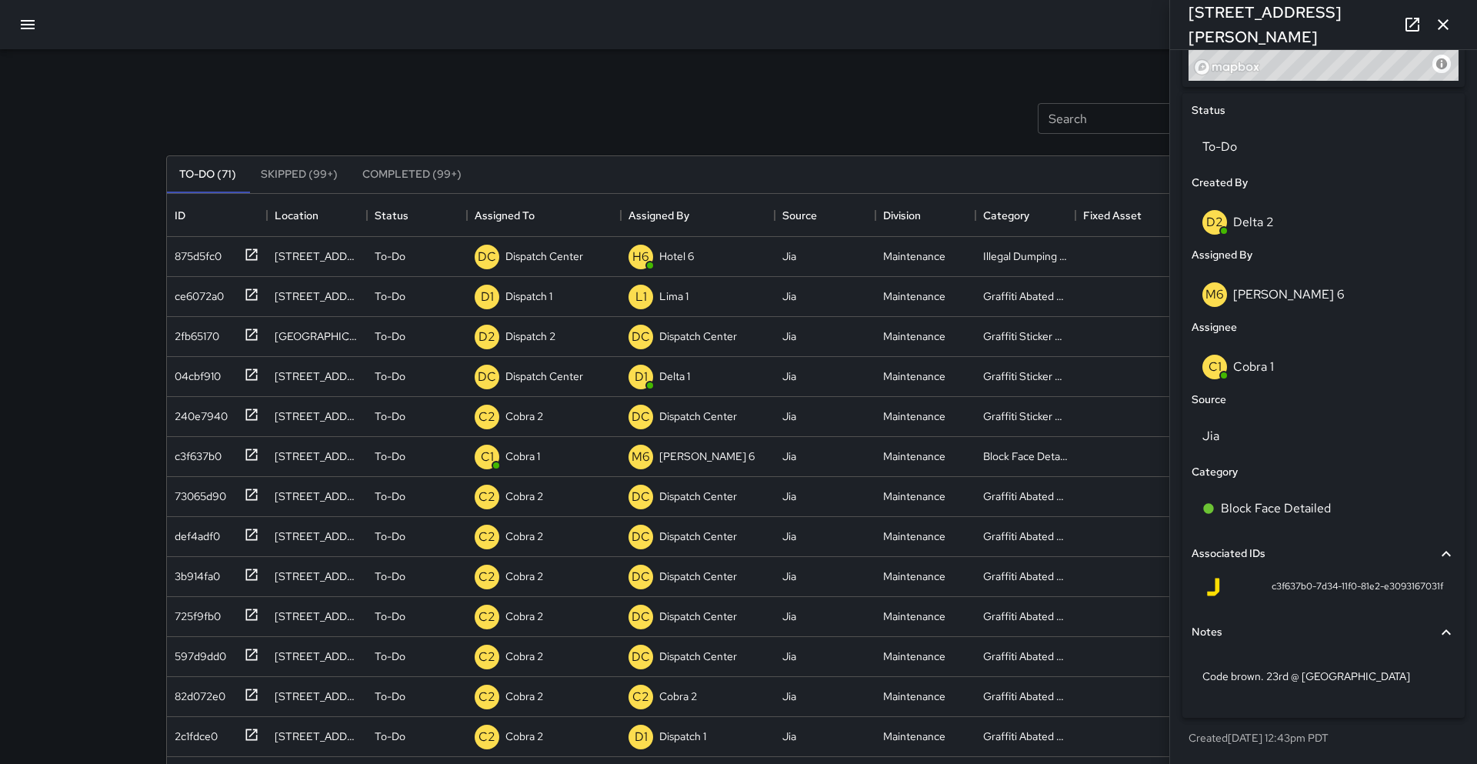
scroll to position [31, 0]
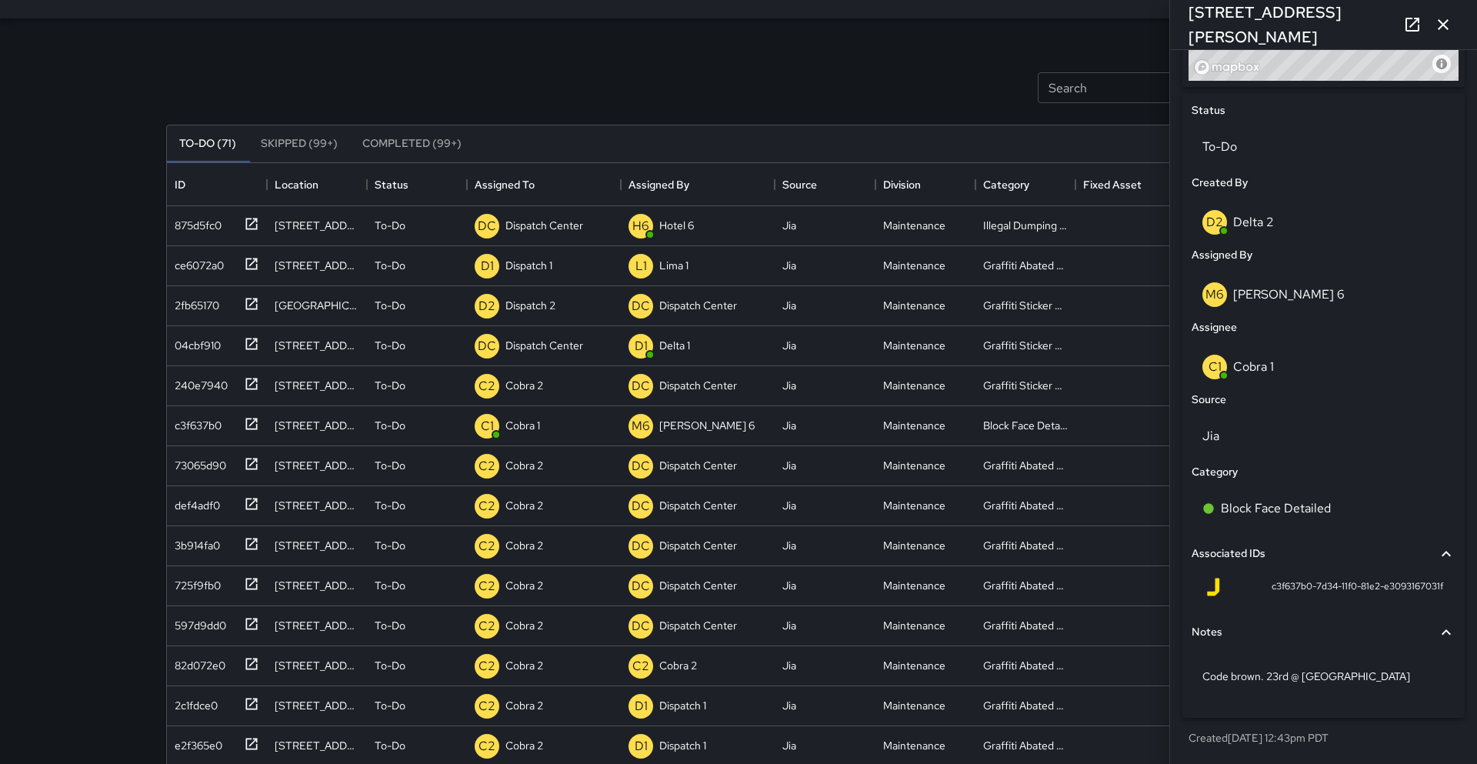
click at [1438, 25] on icon "button" at bounding box center [1443, 24] width 18 height 18
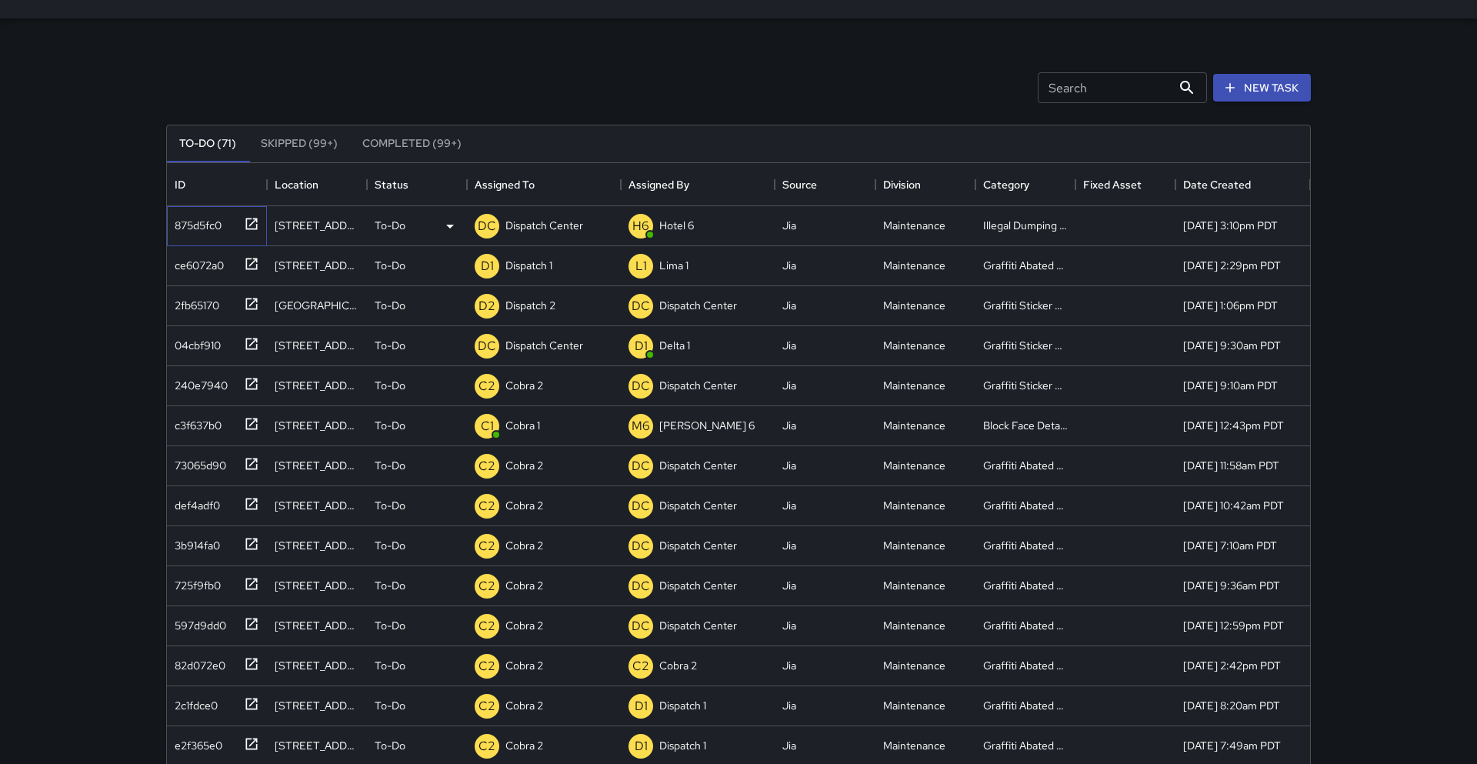
click at [251, 223] on icon at bounding box center [252, 224] width 12 height 12
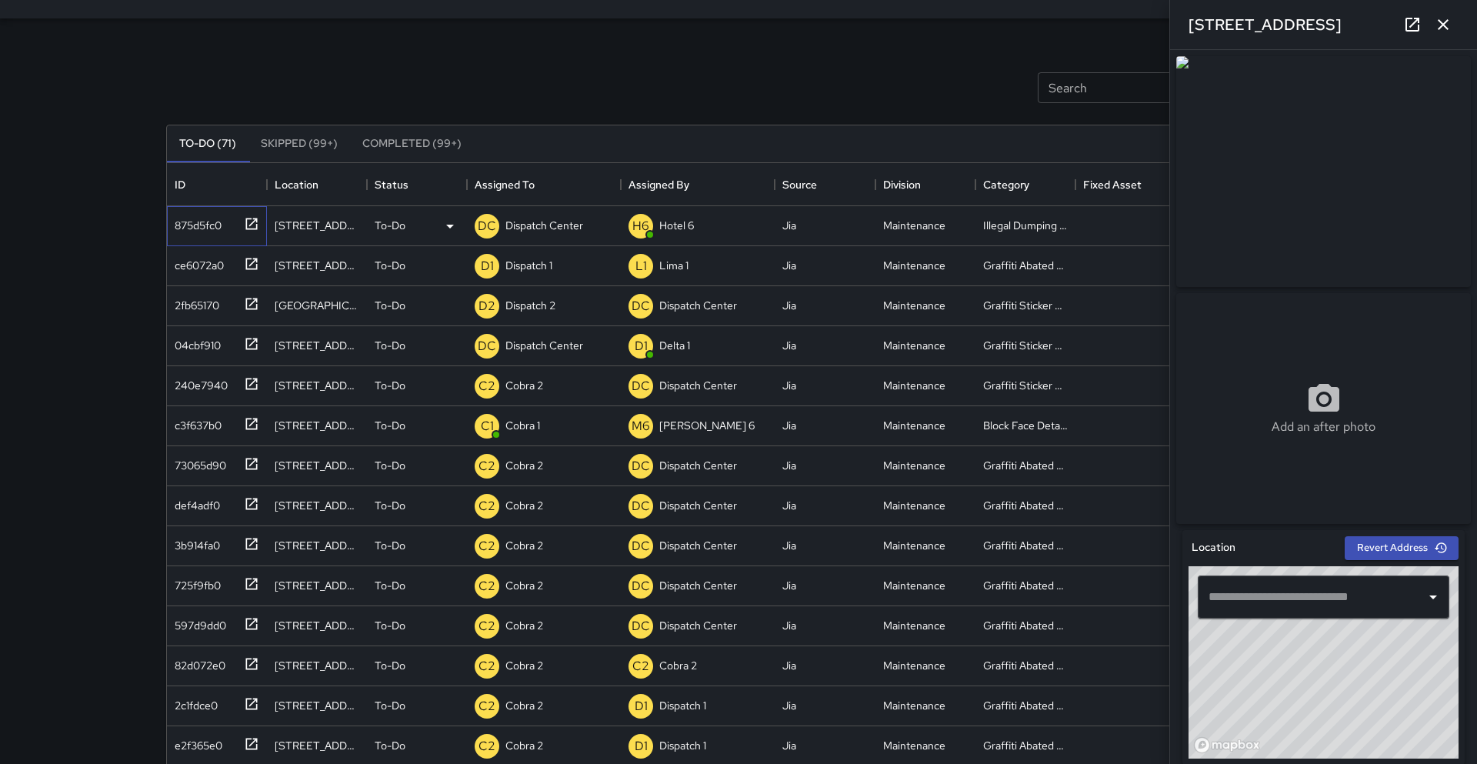
type input "**********"
click at [565, 227] on p "Dispatch Center" at bounding box center [544, 225] width 78 height 15
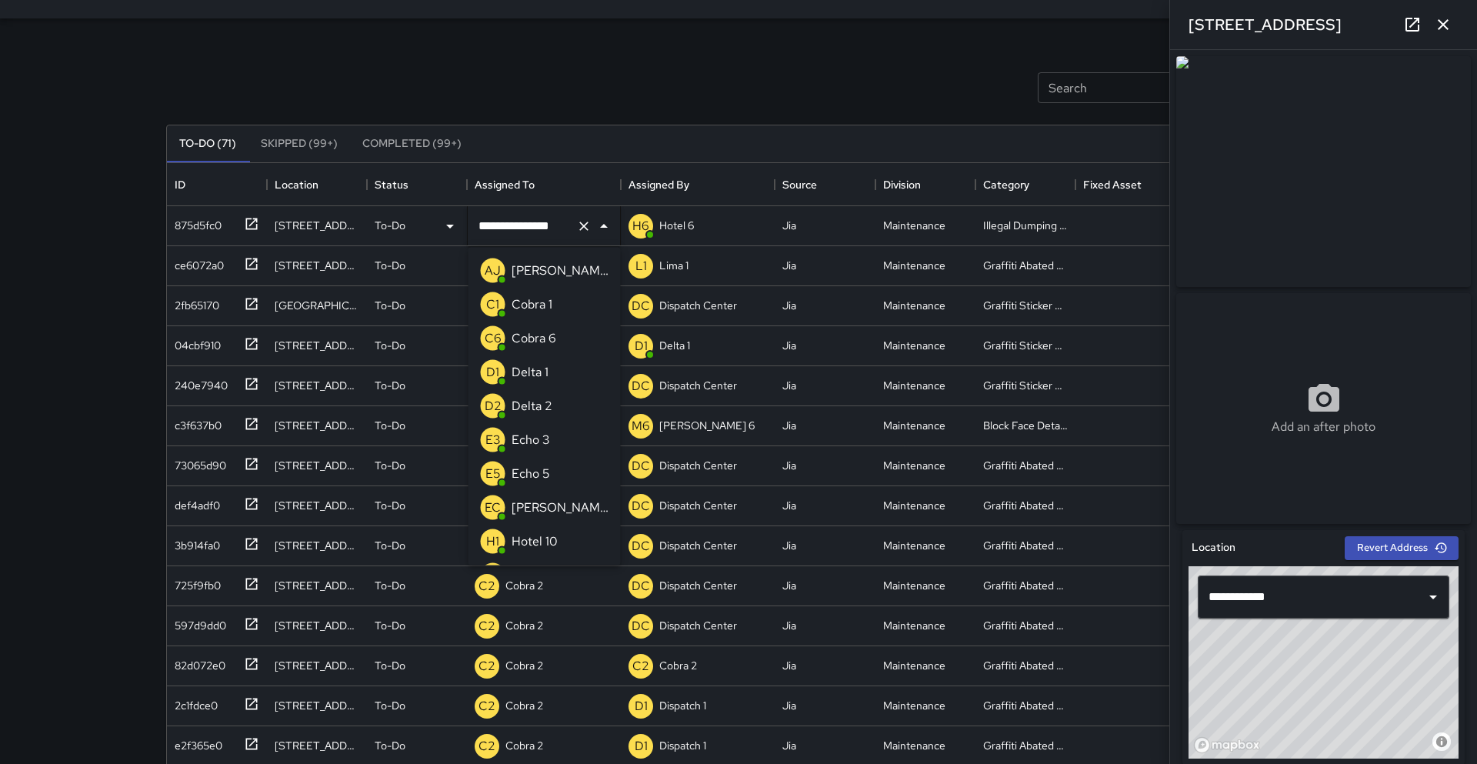
scroll to position [873, 0]
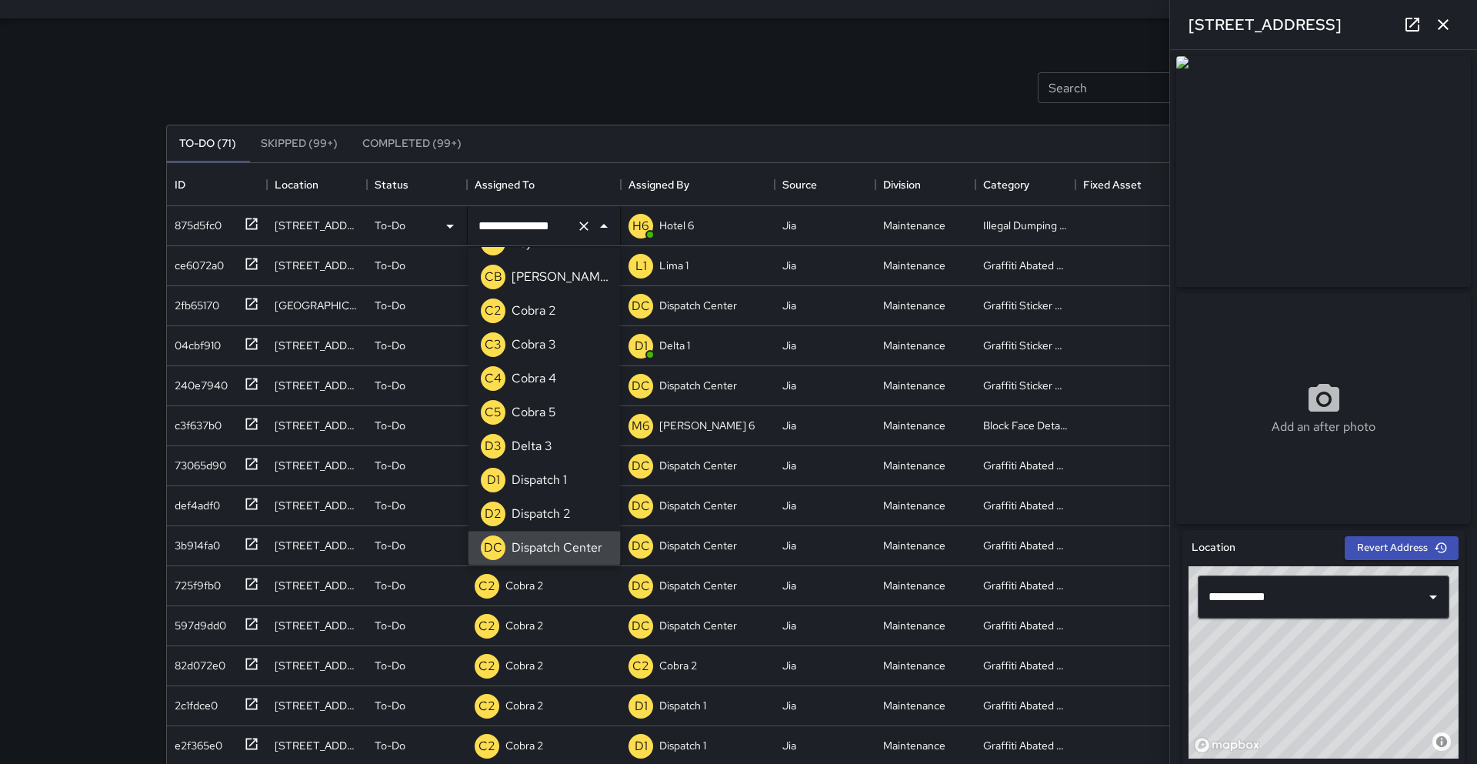
click at [565, 227] on input "**********" at bounding box center [522, 225] width 95 height 29
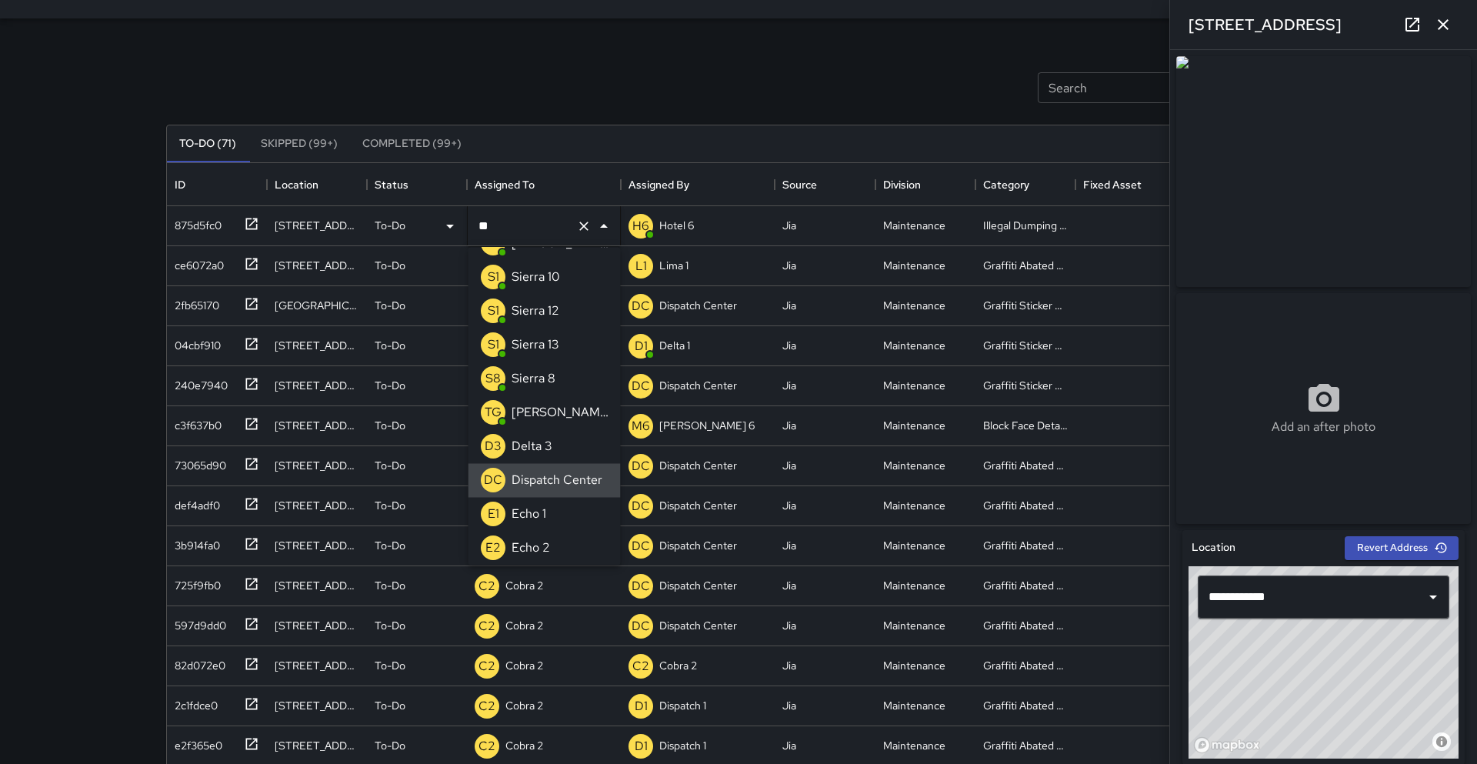
scroll to position [0, 0]
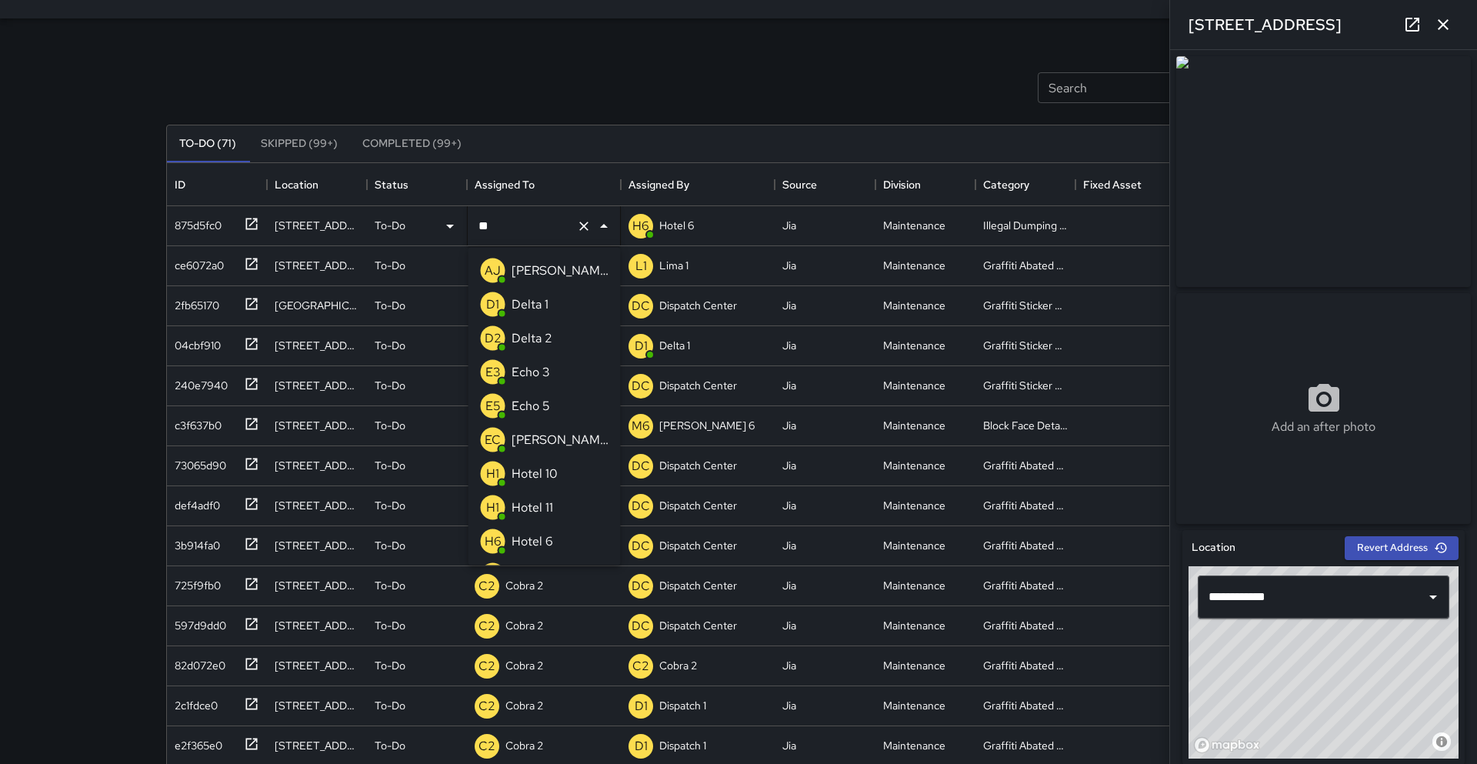
type input "***"
click at [520, 272] on p "Echo 3" at bounding box center [530, 270] width 38 height 18
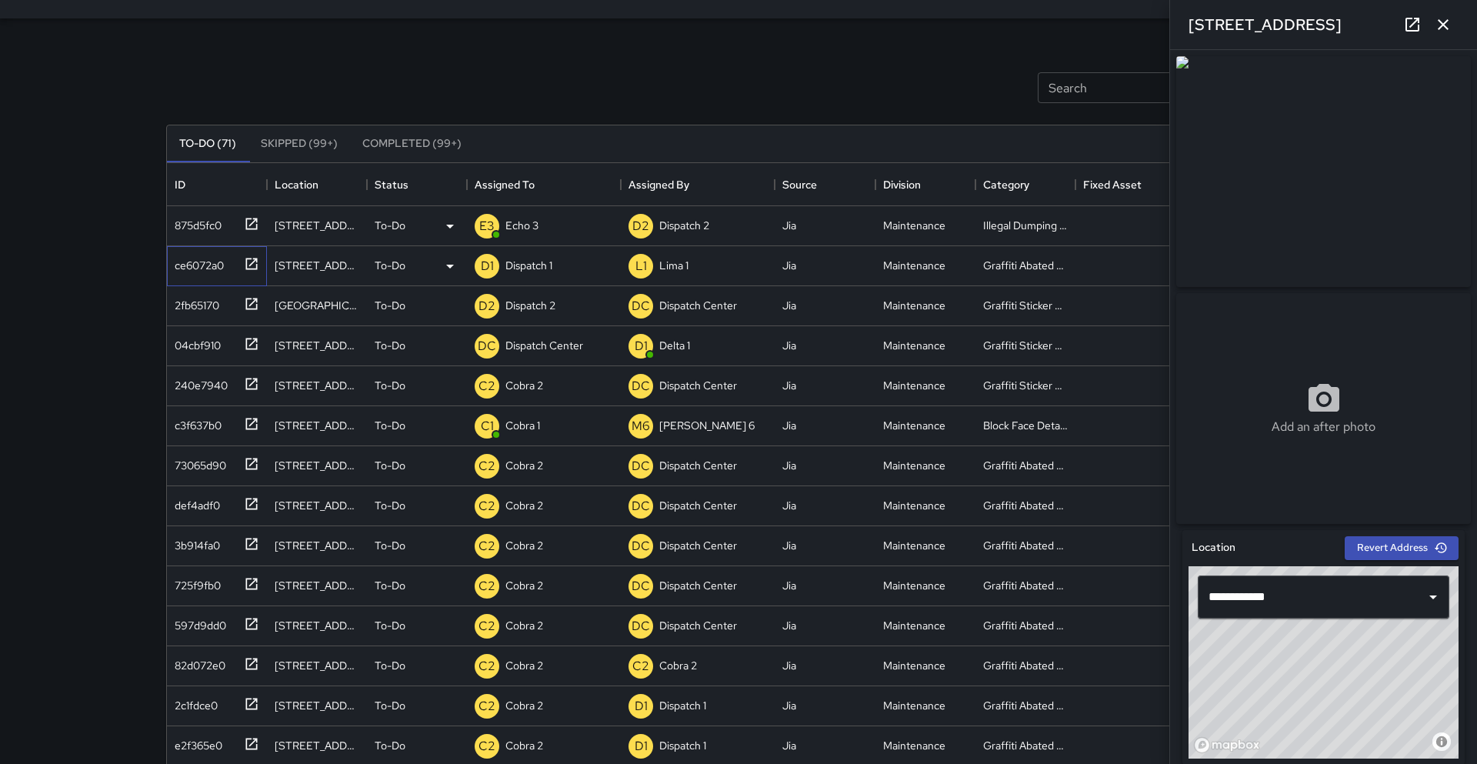
click at [253, 264] on icon at bounding box center [251, 263] width 15 height 15
click at [1472, 258] on div "**********" at bounding box center [1323, 407] width 307 height 714
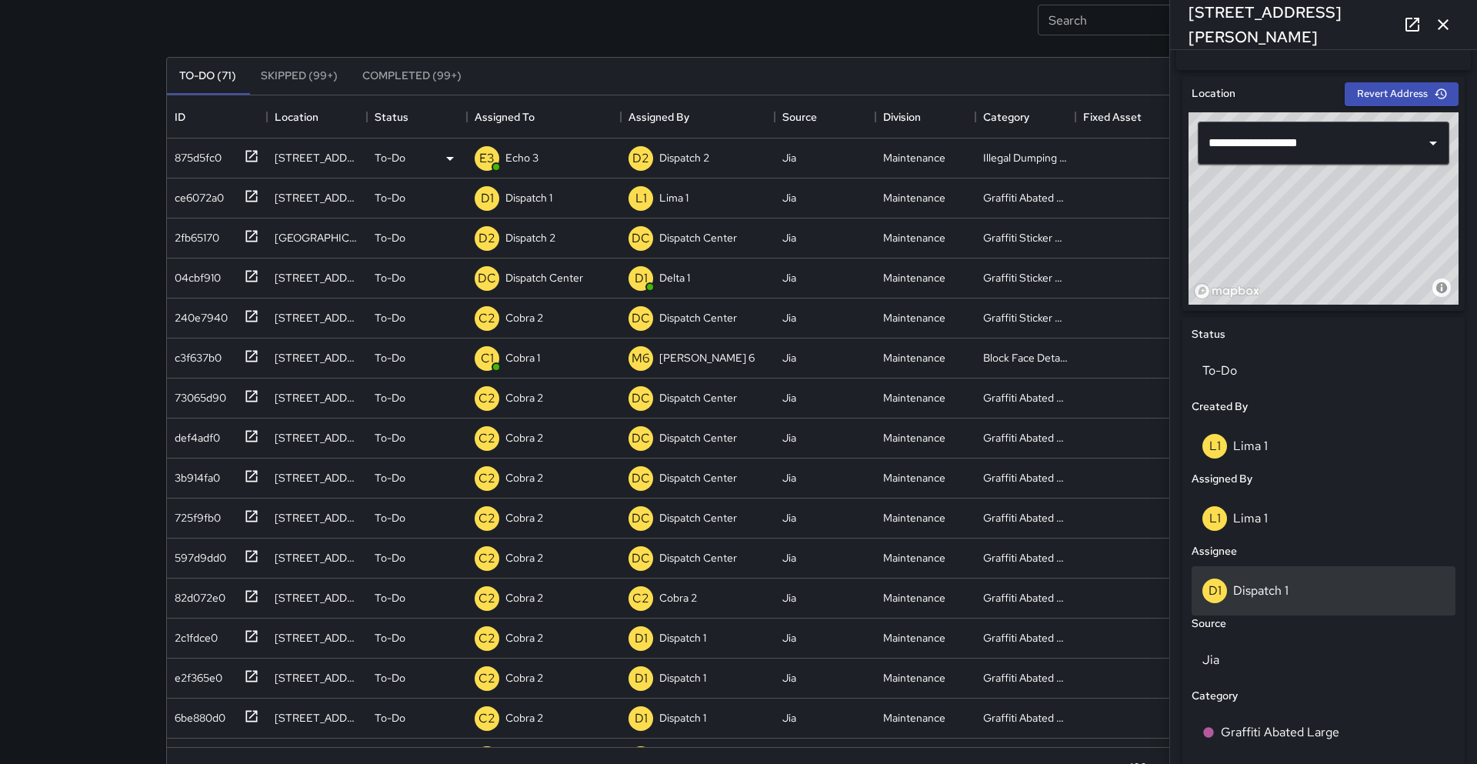
scroll to position [455, 0]
click at [1268, 596] on p "Dispatch 1" at bounding box center [1260, 589] width 55 height 16
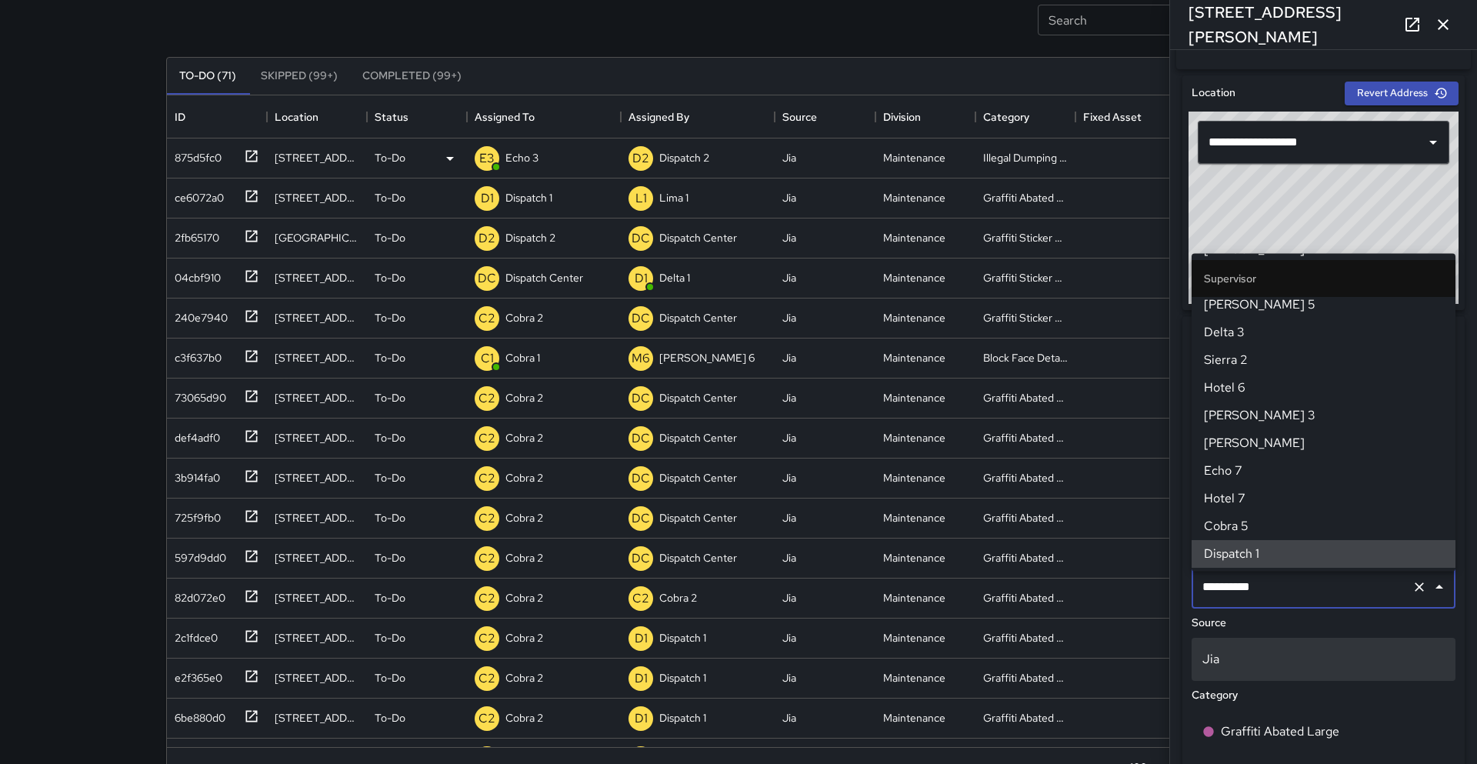
scroll to position [1001, 0]
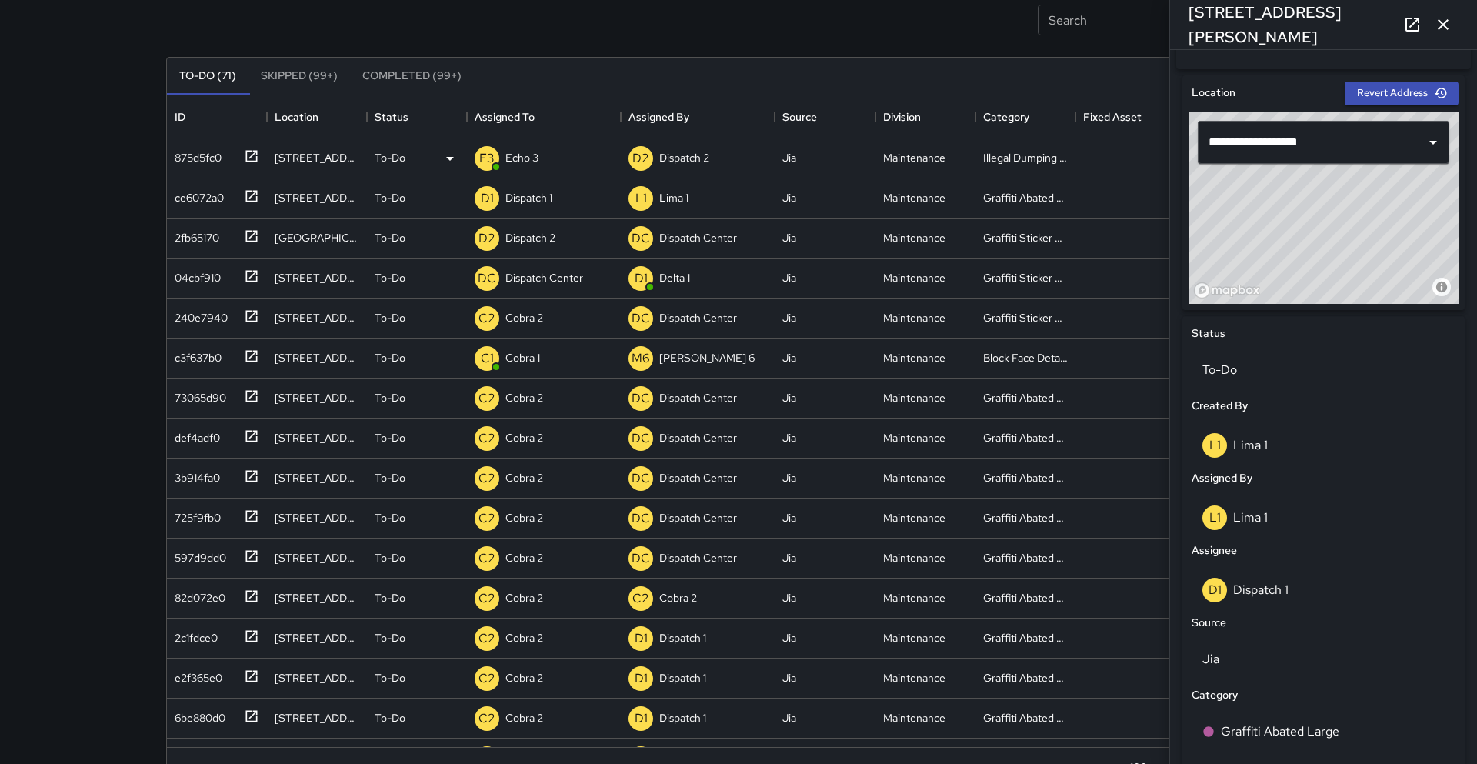
click at [1297, 697] on div "Category" at bounding box center [1323, 695] width 270 height 23
click at [1226, 375] on p "To-Do" at bounding box center [1323, 370] width 242 height 18
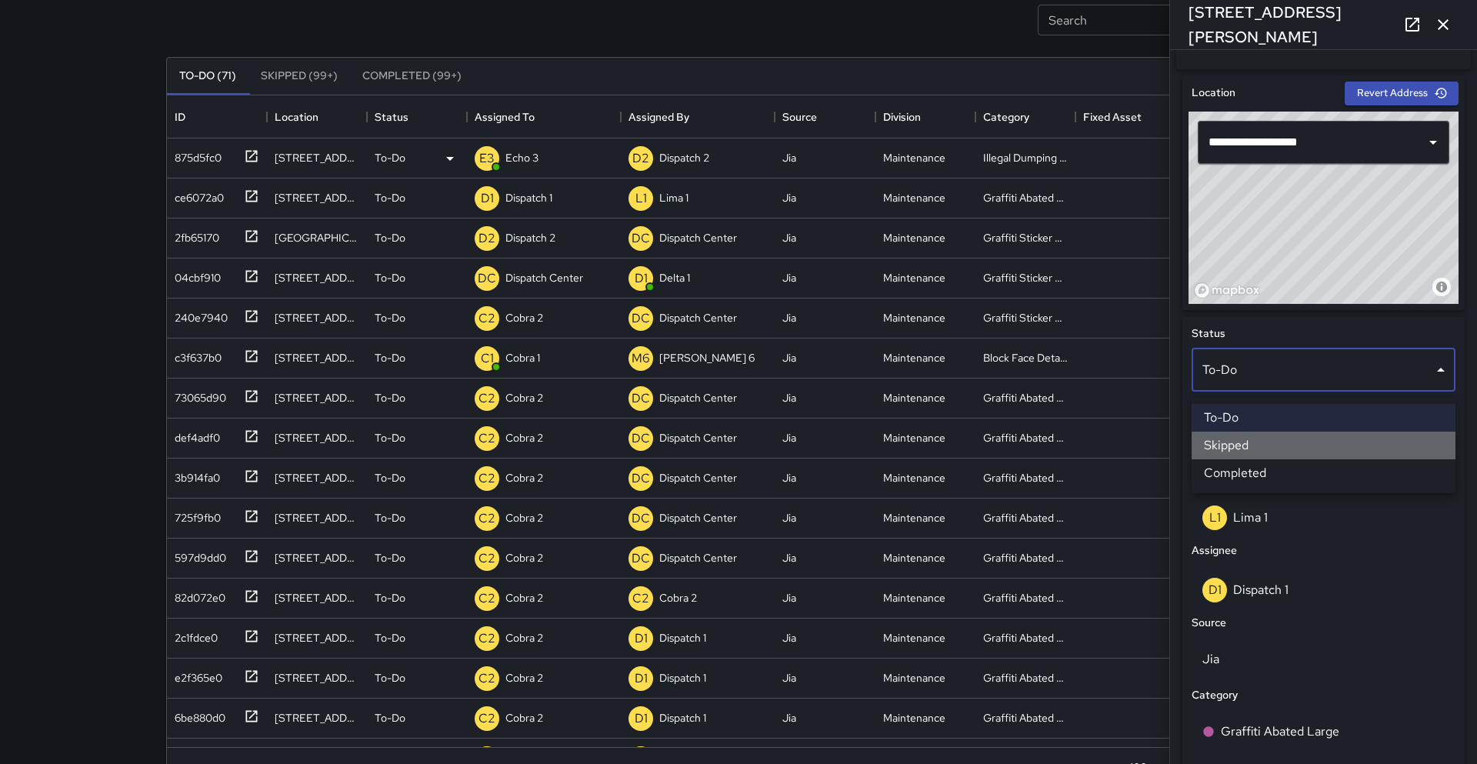
click at [1231, 445] on li "Skipped" at bounding box center [1323, 445] width 264 height 28
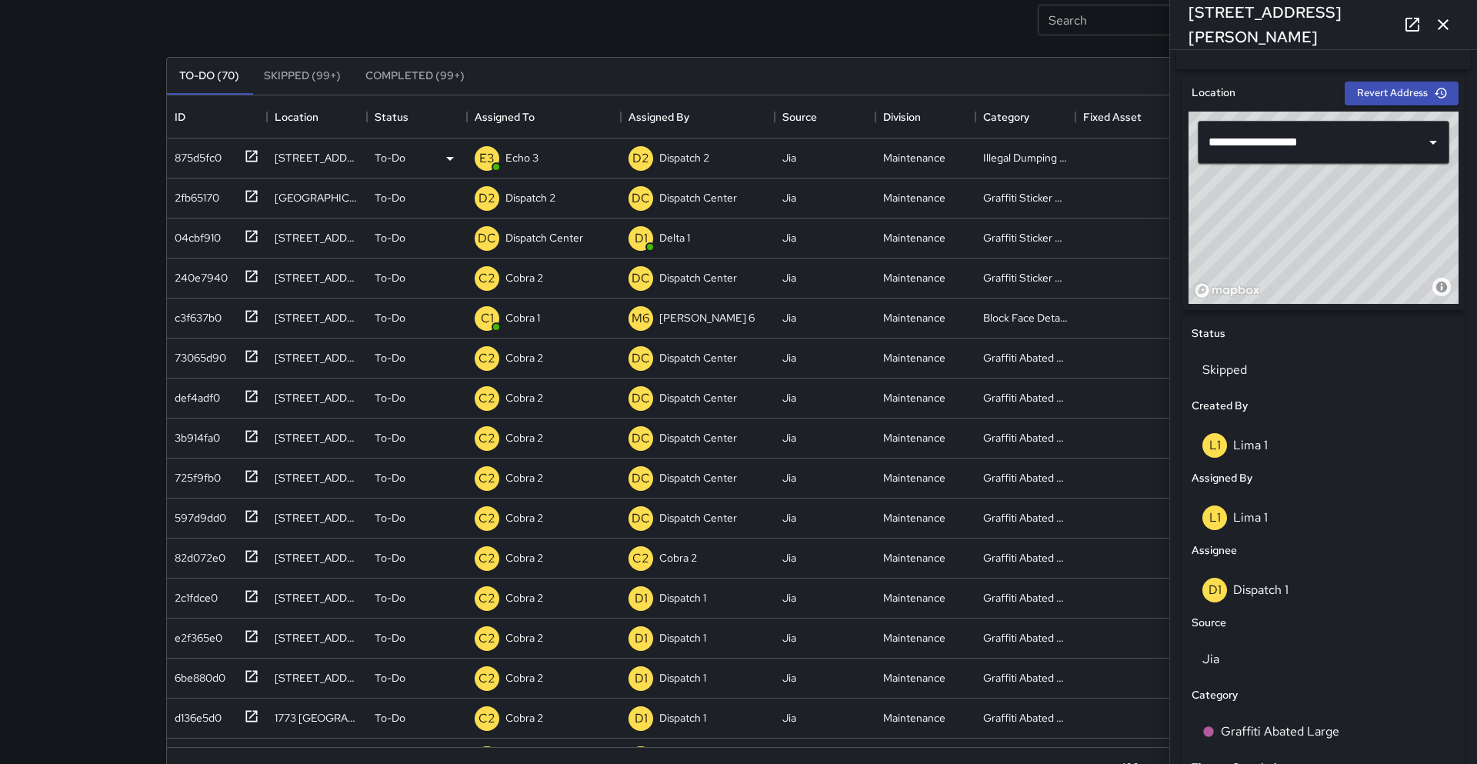
click at [1451, 25] on icon "button" at bounding box center [1443, 24] width 18 height 18
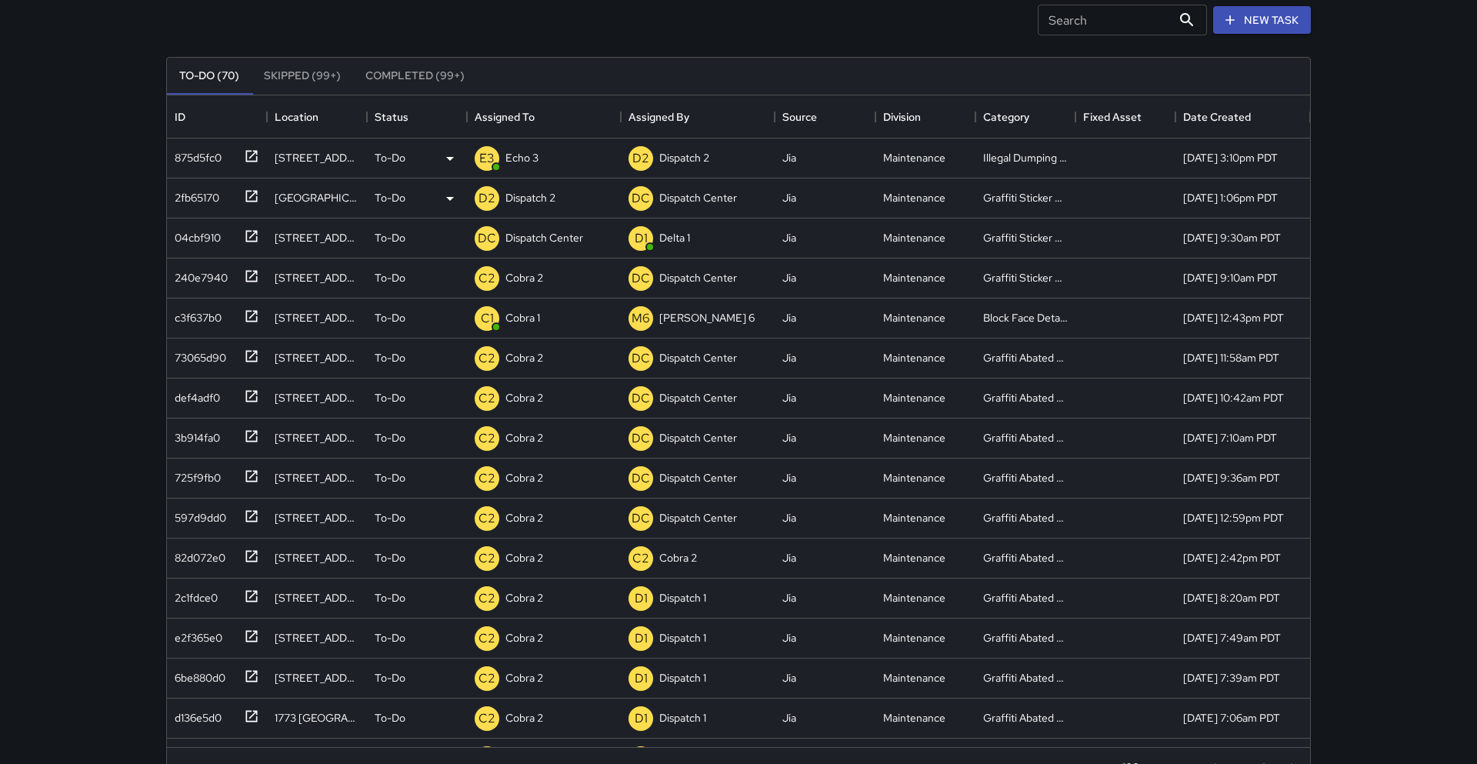
scroll to position [101, 0]
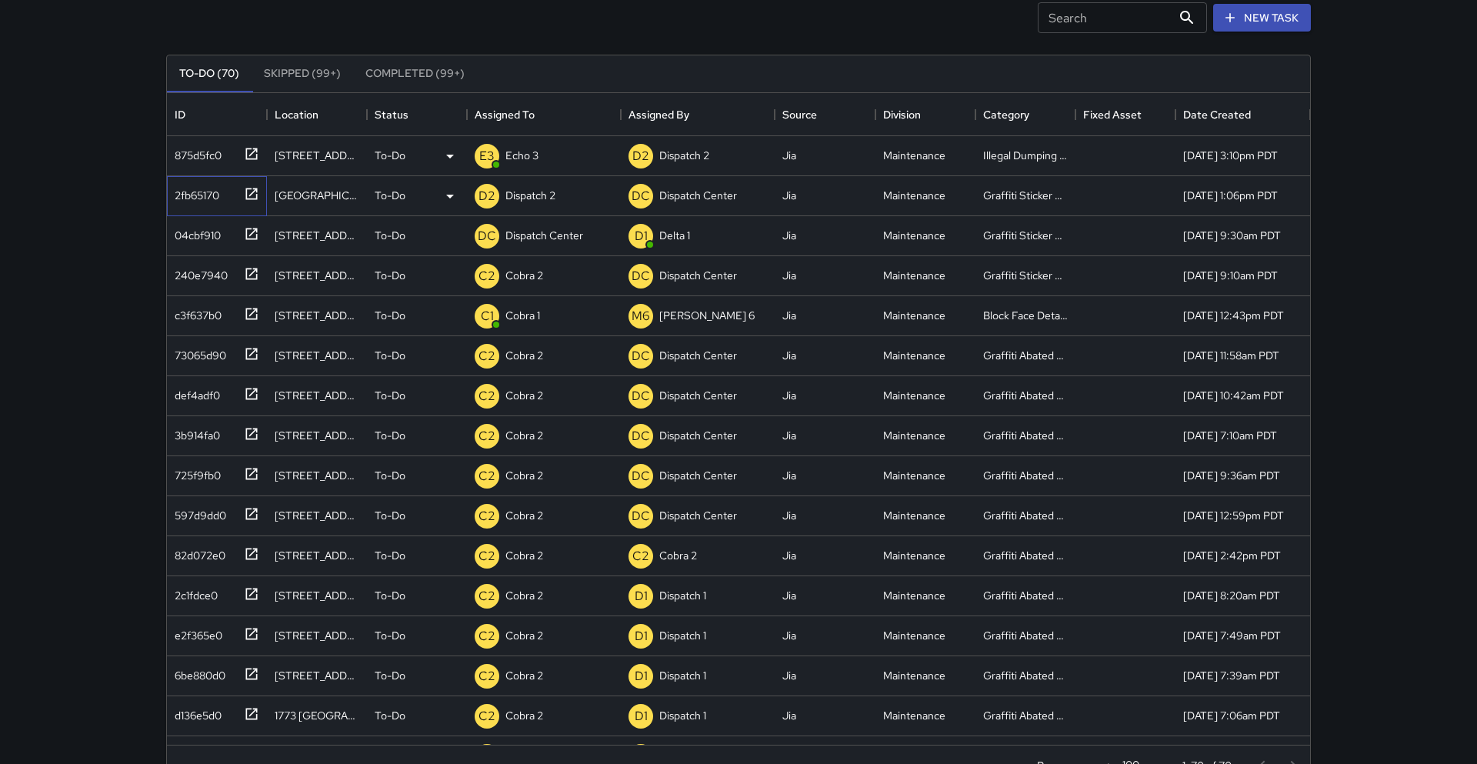
click at [255, 195] on icon at bounding box center [251, 193] width 15 height 15
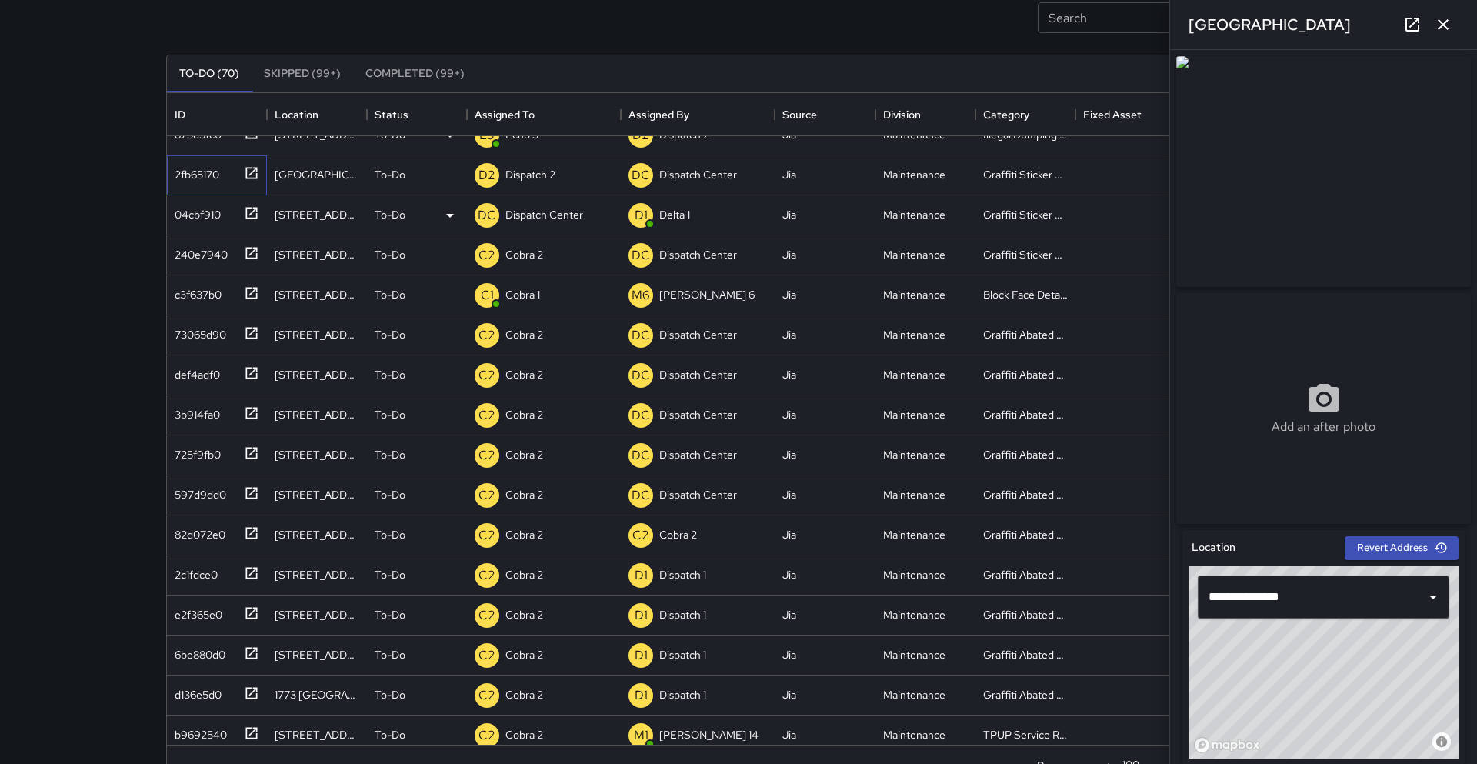
scroll to position [20, 0]
click at [1380, 666] on div "© Mapbox © OpenStreetMap Improve this map" at bounding box center [1323, 662] width 270 height 192
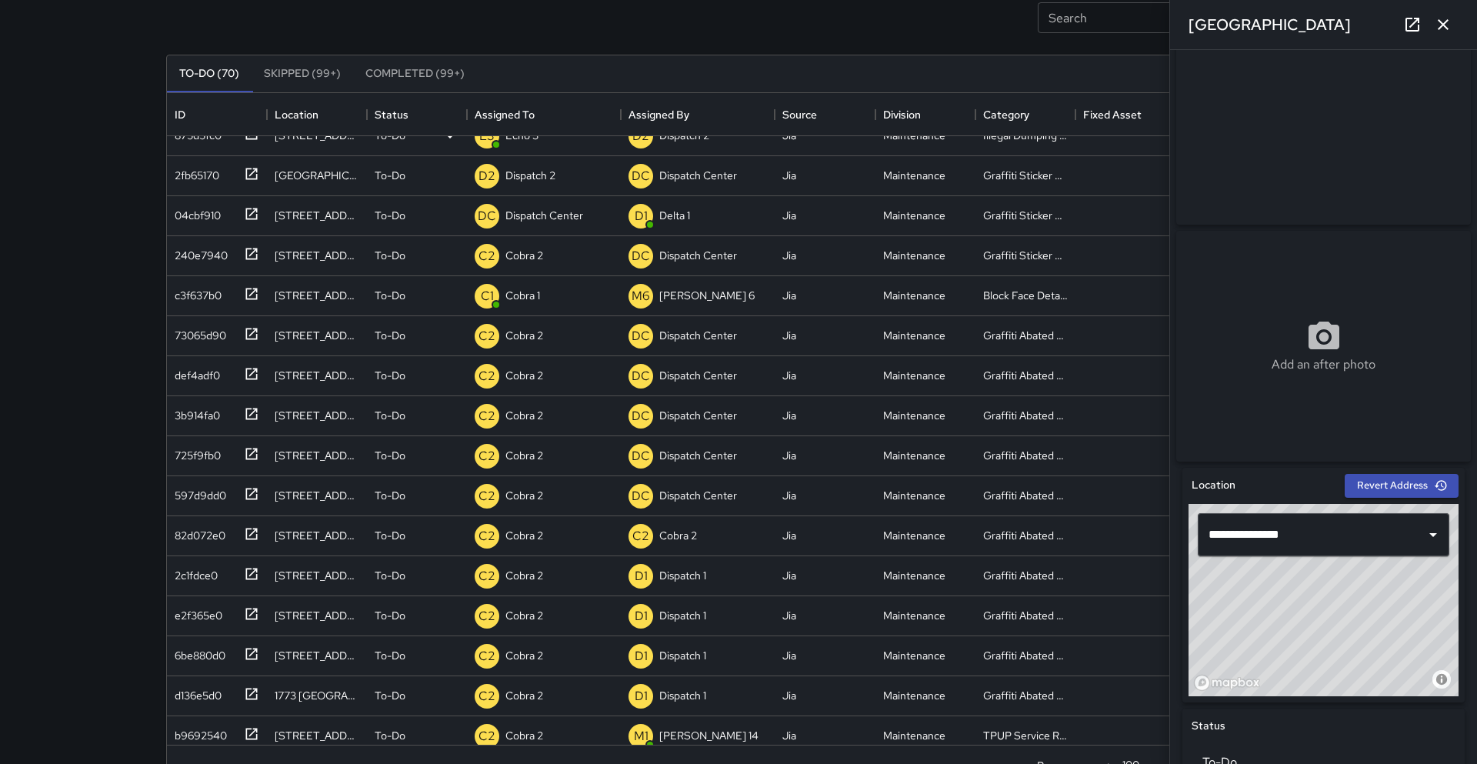
scroll to position [62, 0]
click at [1404, 27] on icon at bounding box center [1412, 24] width 18 height 18
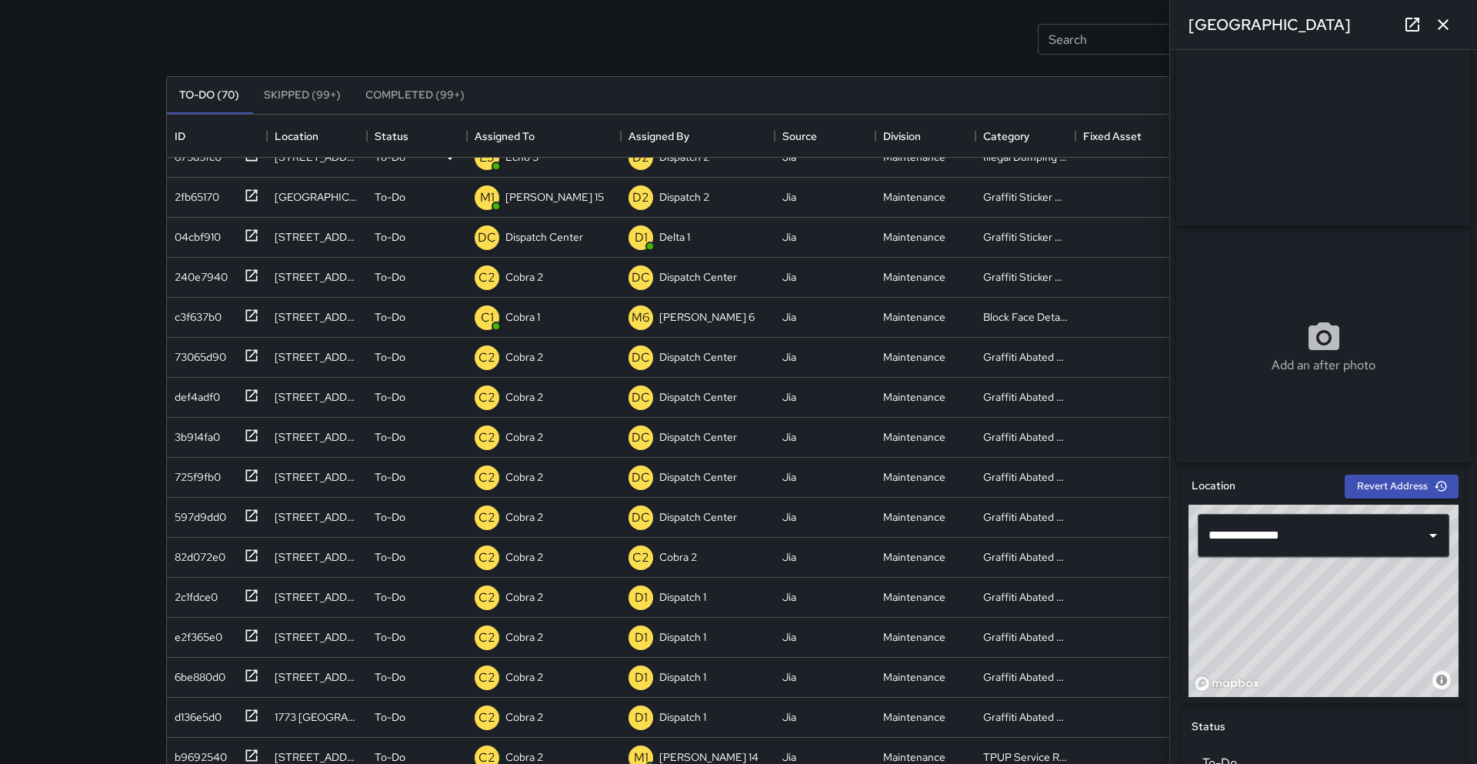
scroll to position [145, 0]
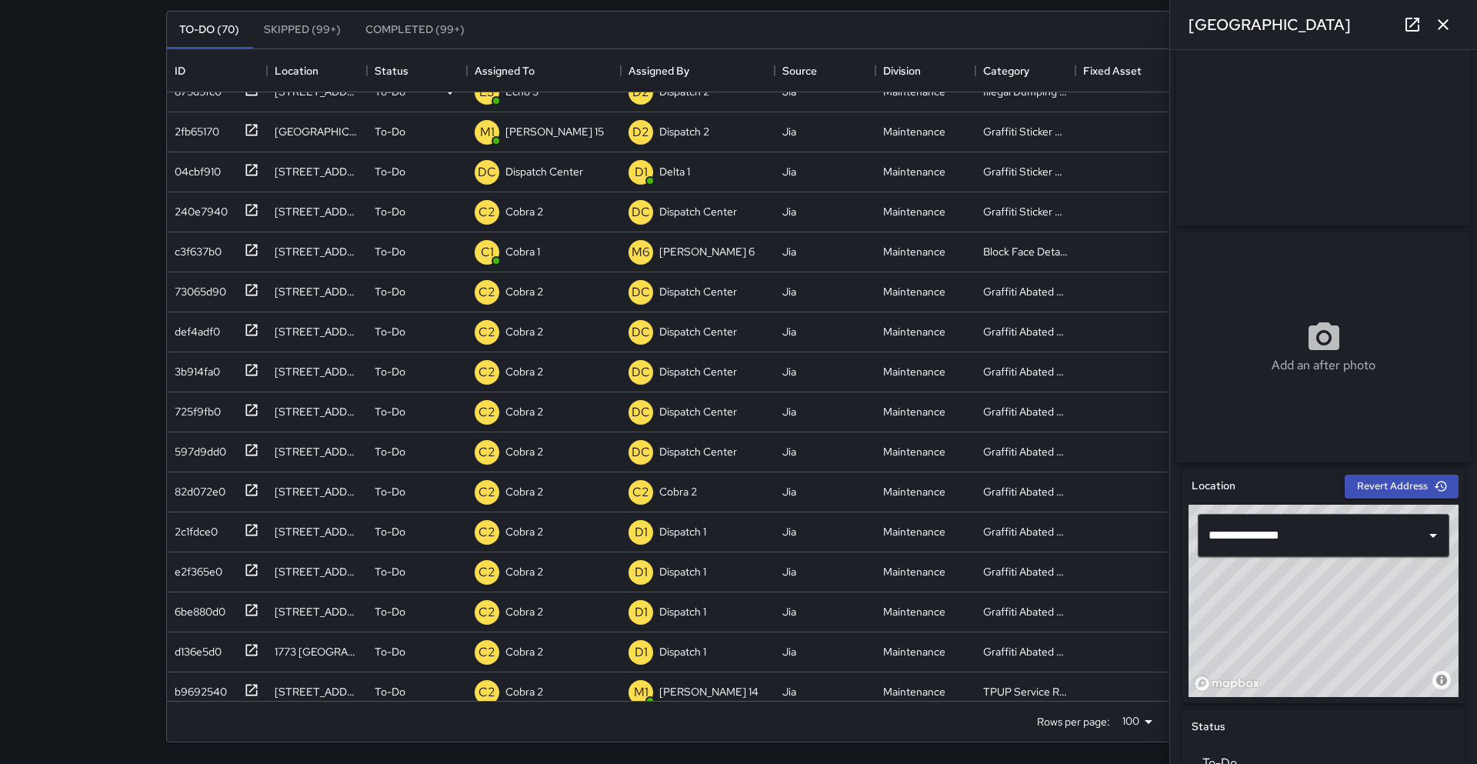
click at [58, 362] on div "Search Search New Task To-Do (70) Skipped (99+) Completed (99+) ID Location Sta…" at bounding box center [738, 309] width 1477 height 908
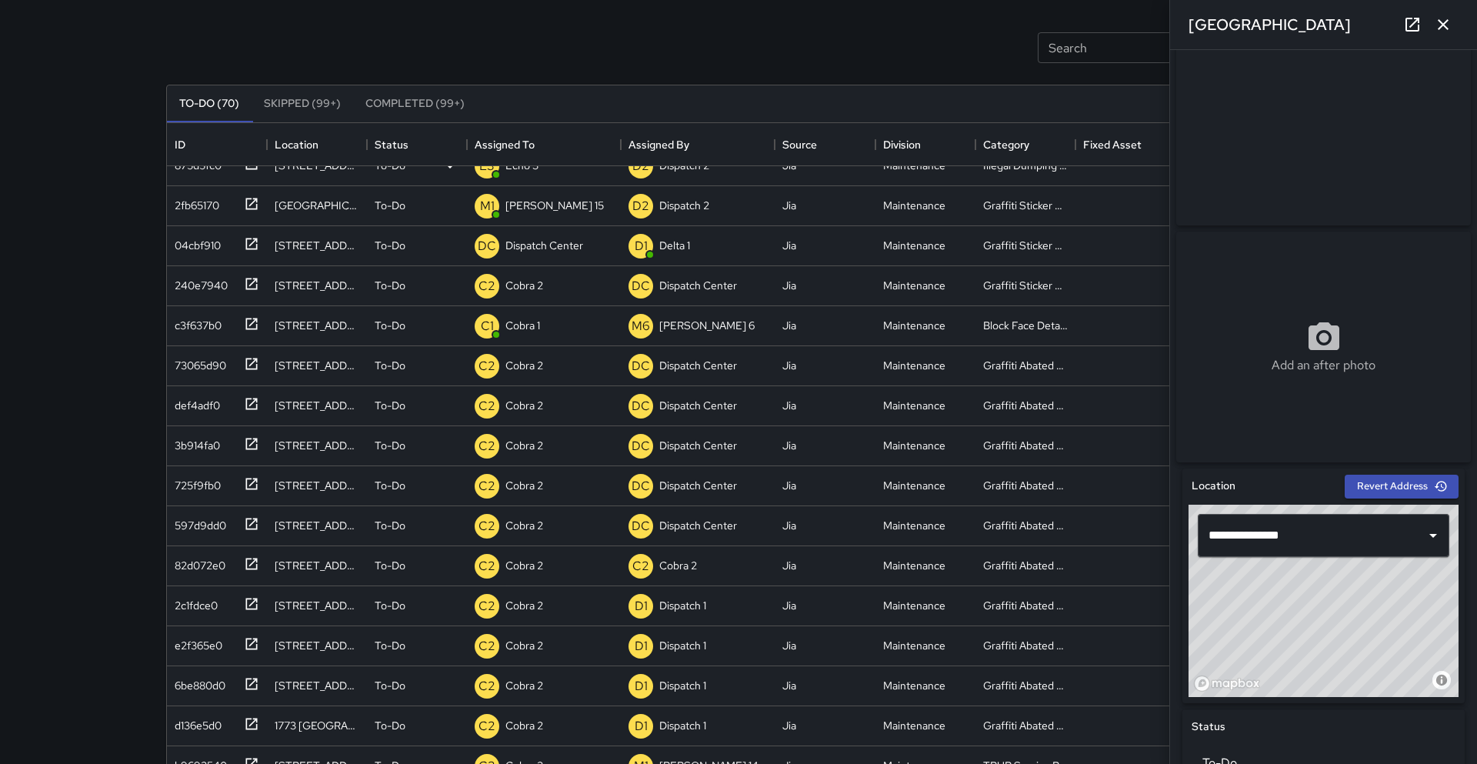
scroll to position [52, 0]
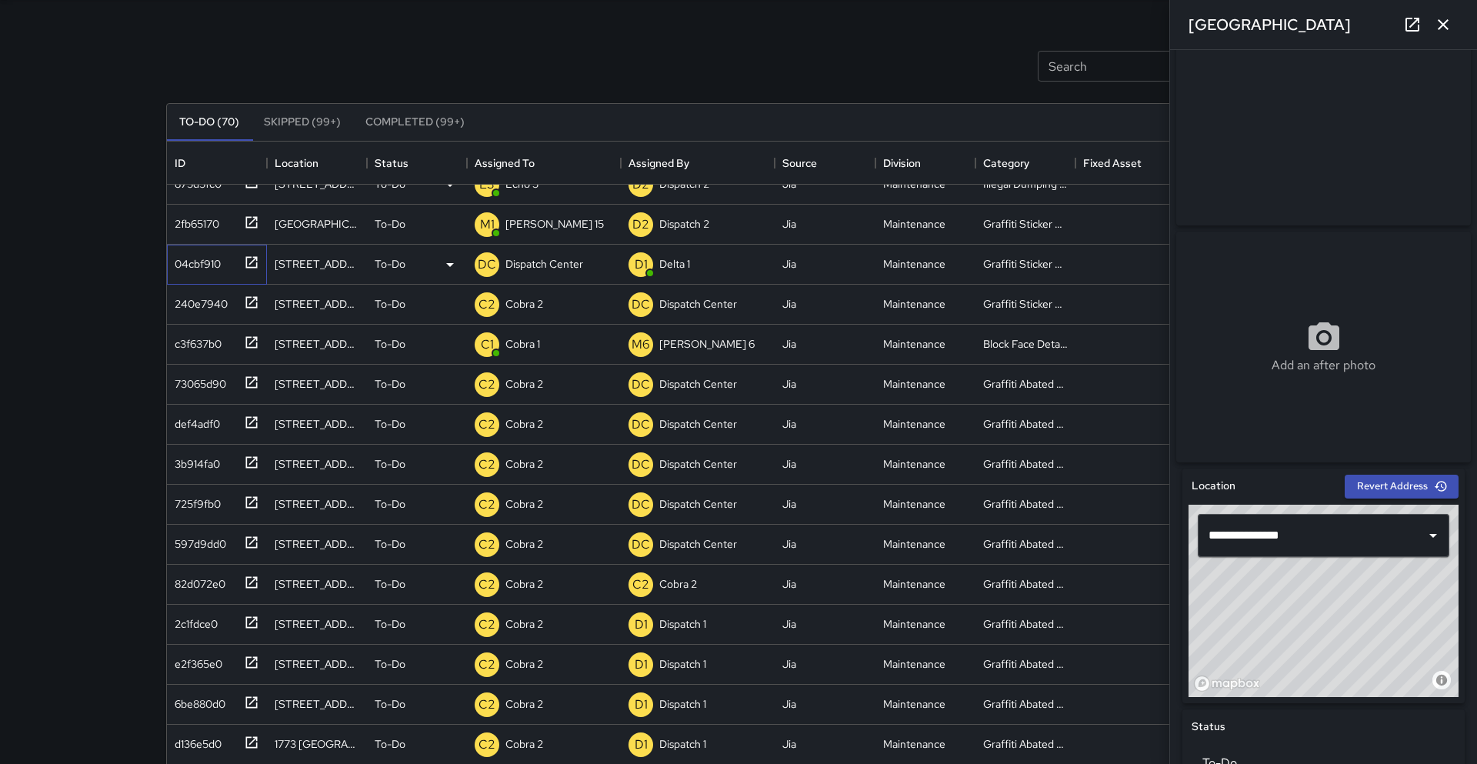
click at [245, 265] on icon at bounding box center [251, 262] width 15 height 15
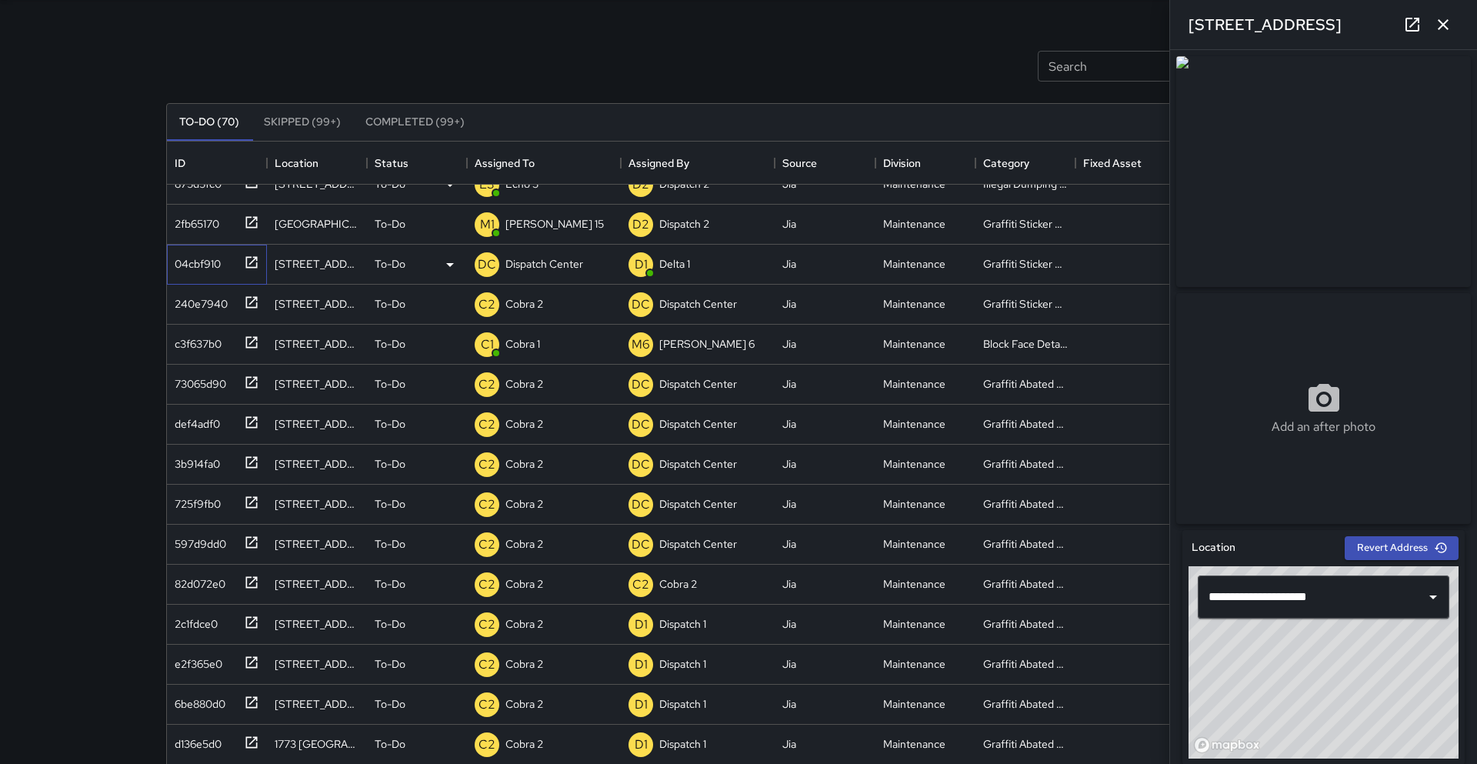
type input "**********"
click at [245, 265] on icon at bounding box center [251, 262] width 15 height 15
click at [566, 265] on p "Dispatch Center" at bounding box center [544, 263] width 78 height 15
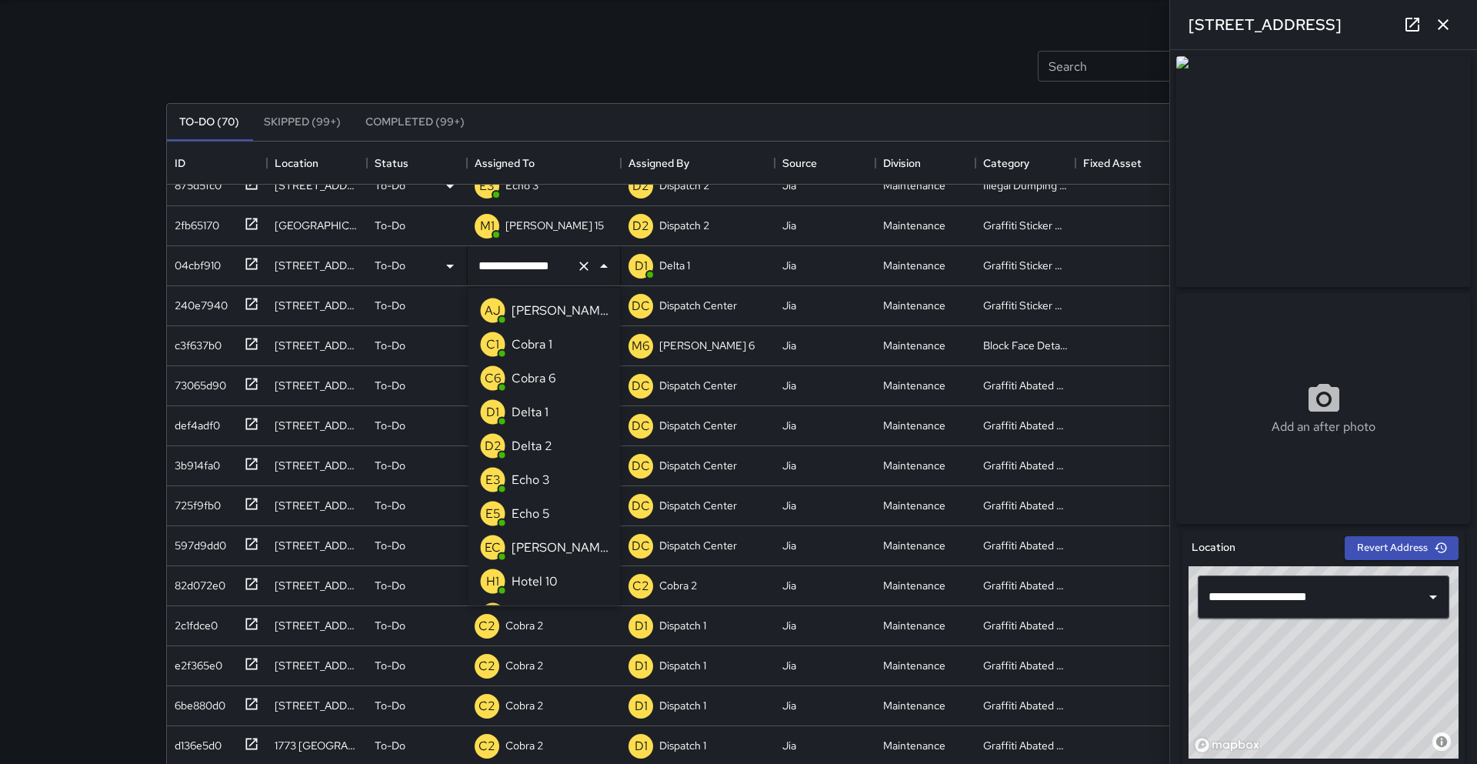
scroll to position [873, 0]
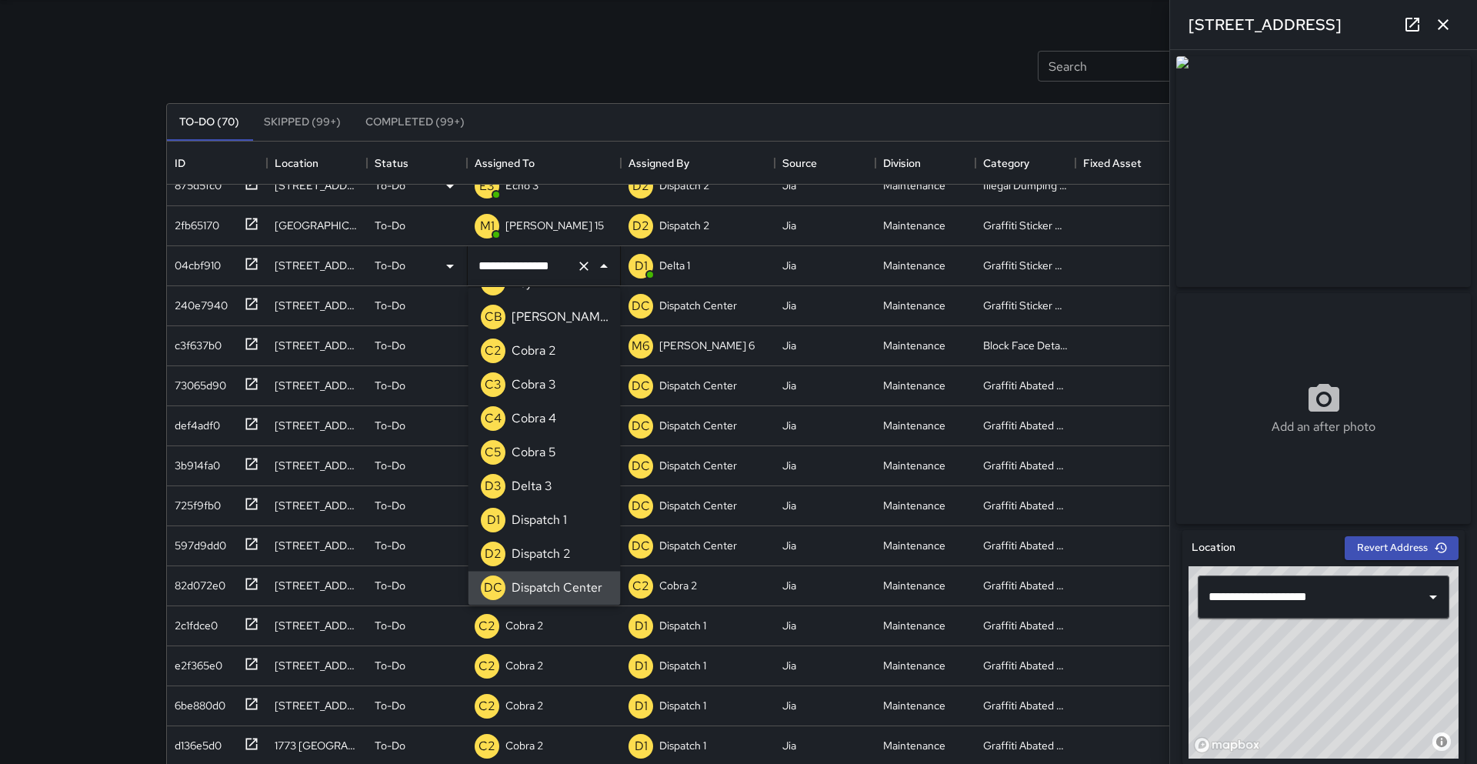
click at [570, 270] on input "**********" at bounding box center [522, 265] width 95 height 29
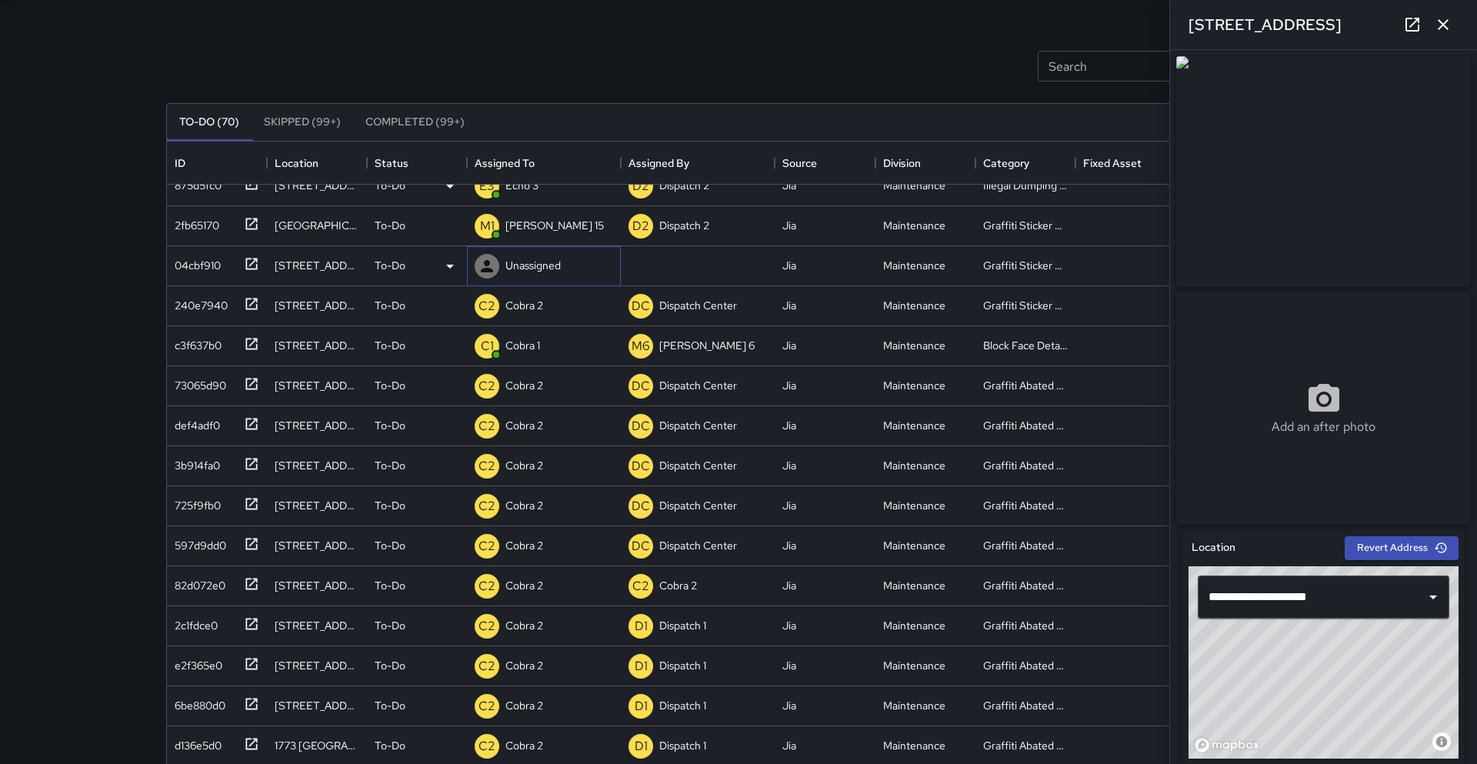
click at [540, 264] on p "Unassigned" at bounding box center [532, 265] width 55 height 15
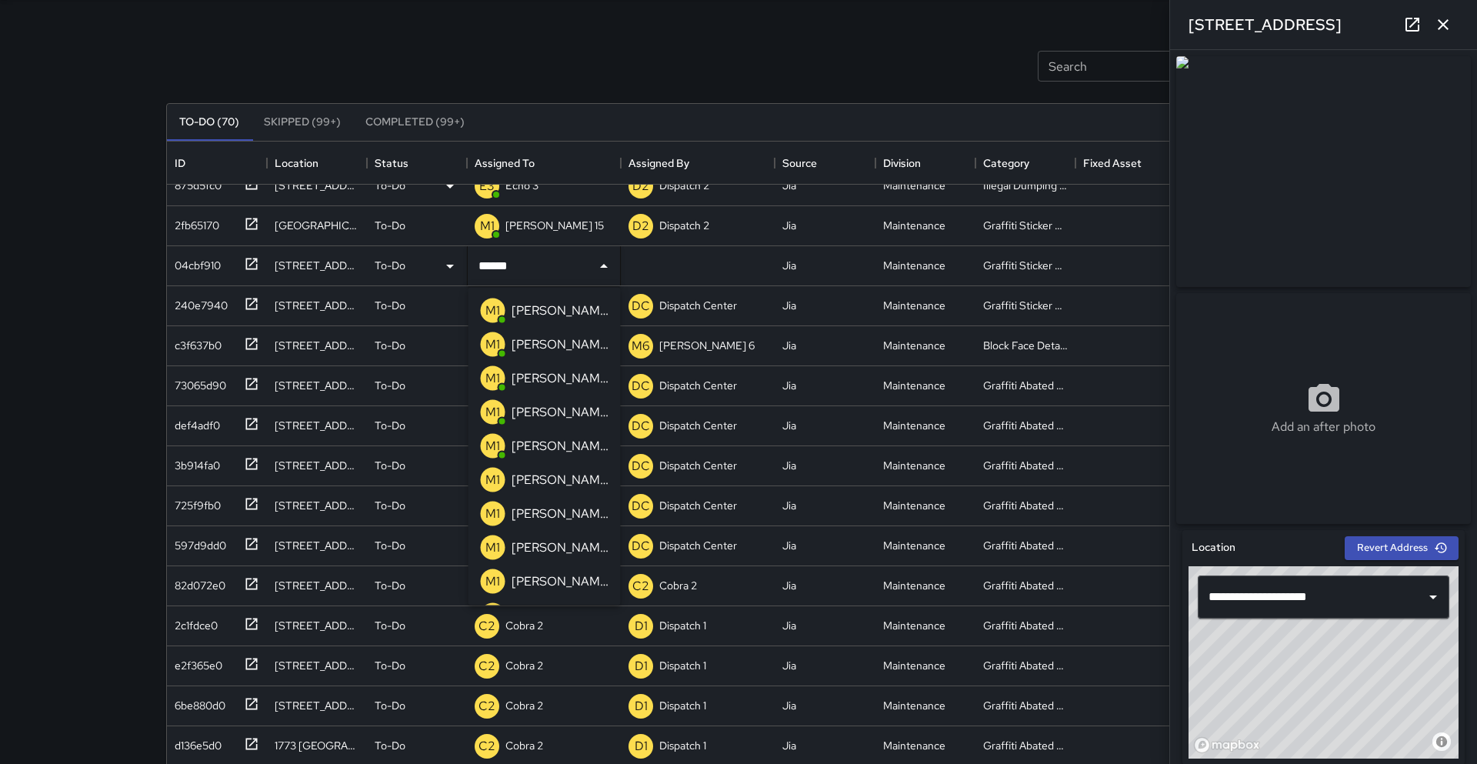
type input "*******"
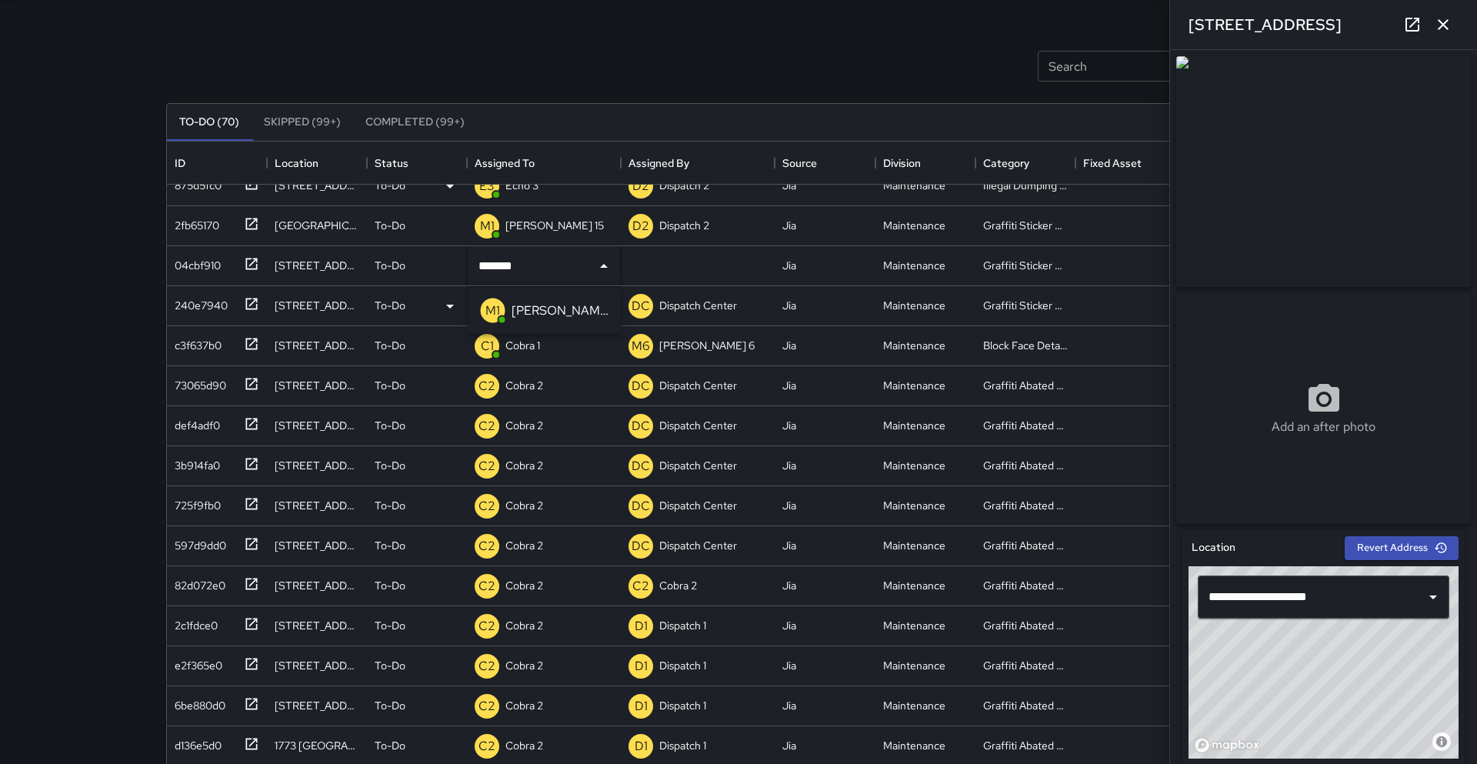
click at [551, 310] on div "[PERSON_NAME] 17" at bounding box center [559, 310] width 103 height 25
click at [0, 449] on div "Search Search New Task To-Do (70) Skipped (99+) Completed (99+) ID Location Sta…" at bounding box center [738, 402] width 1477 height 908
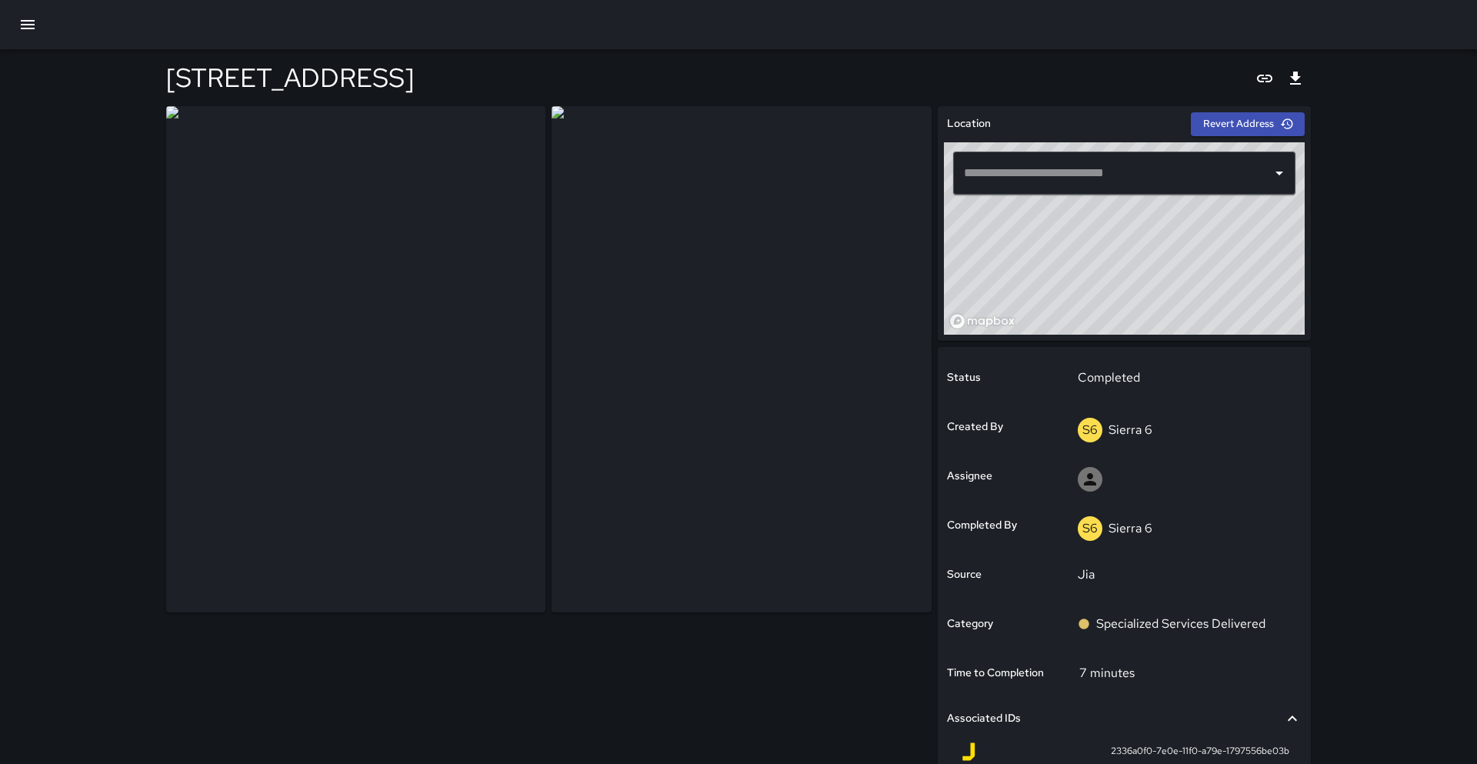
type input "**********"
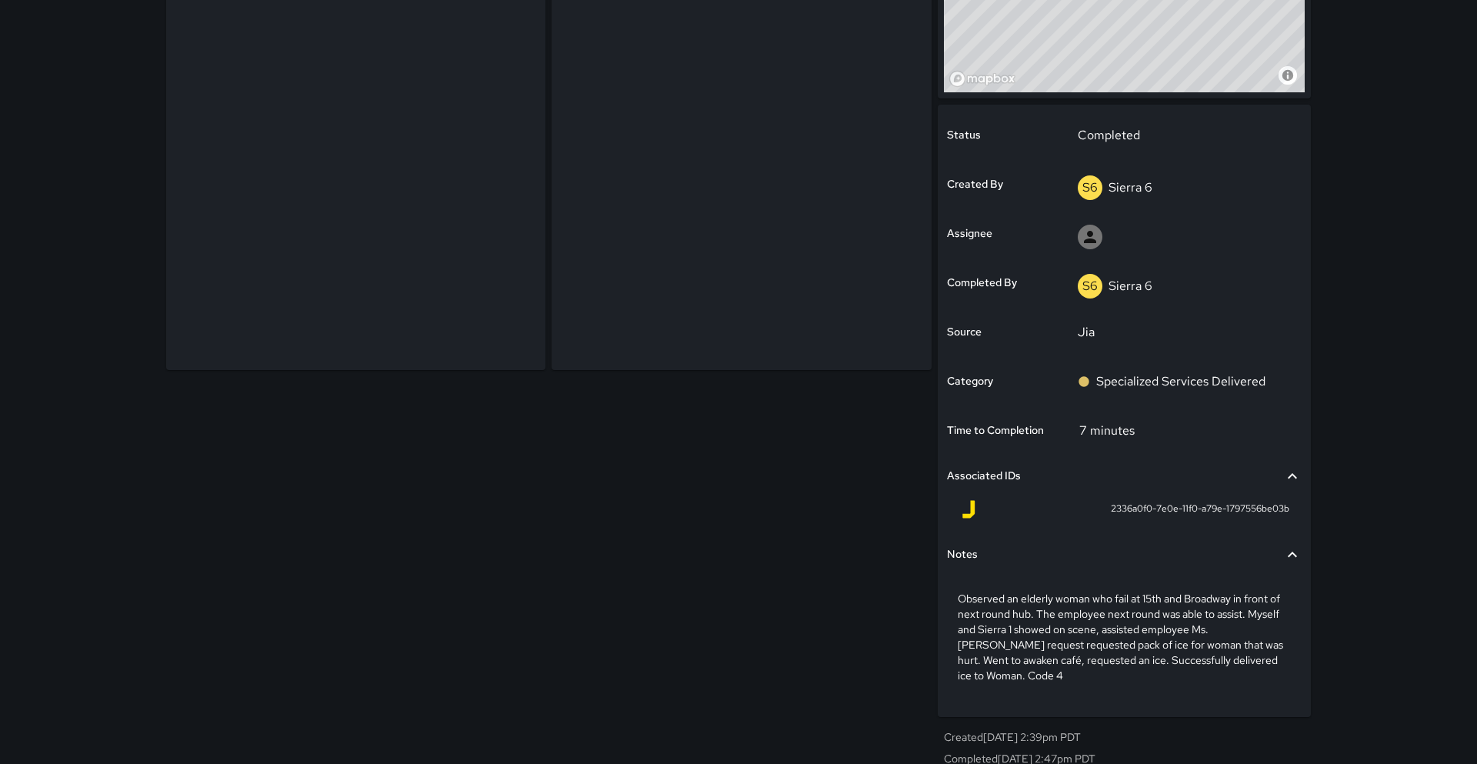
scroll to position [251, 0]
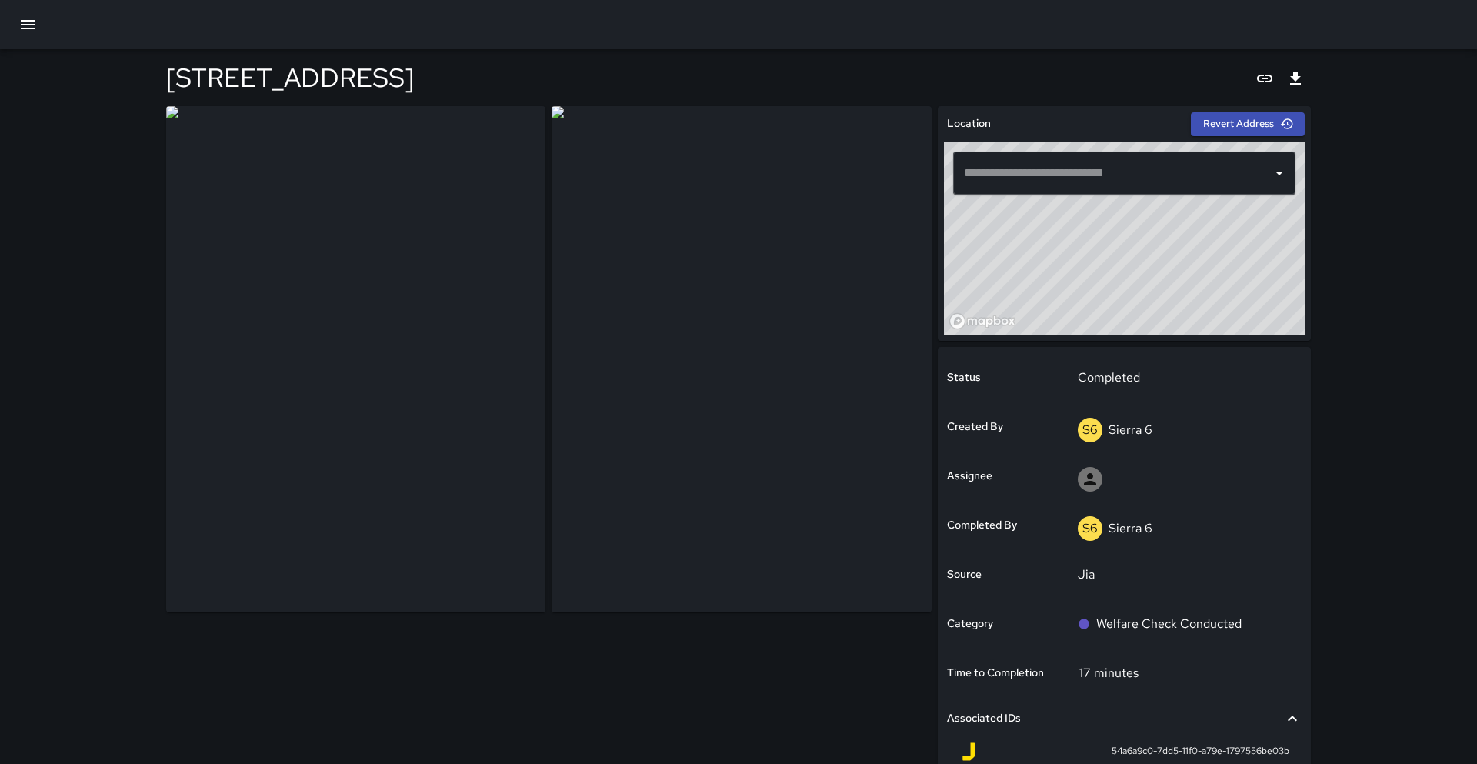
type input "**********"
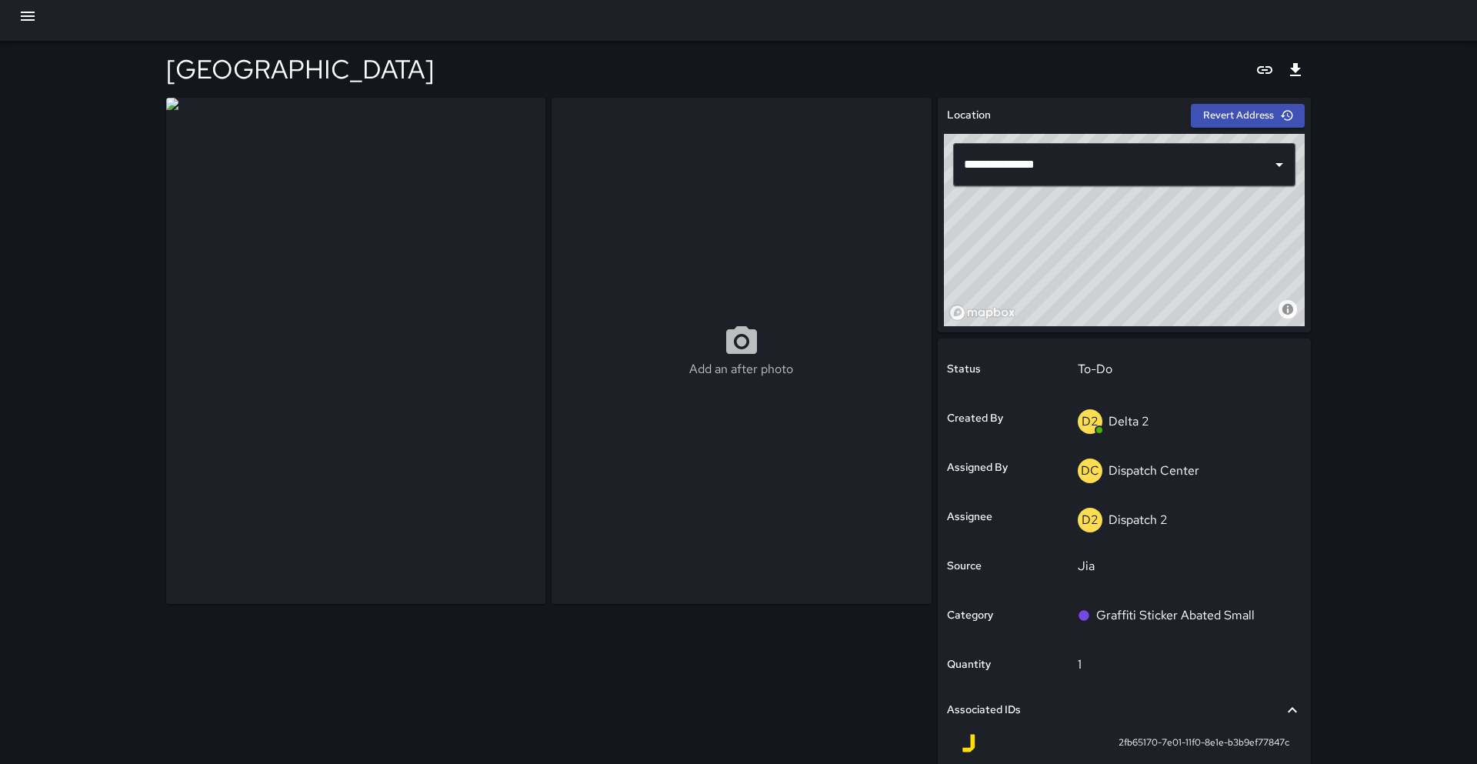
scroll to position [9, 0]
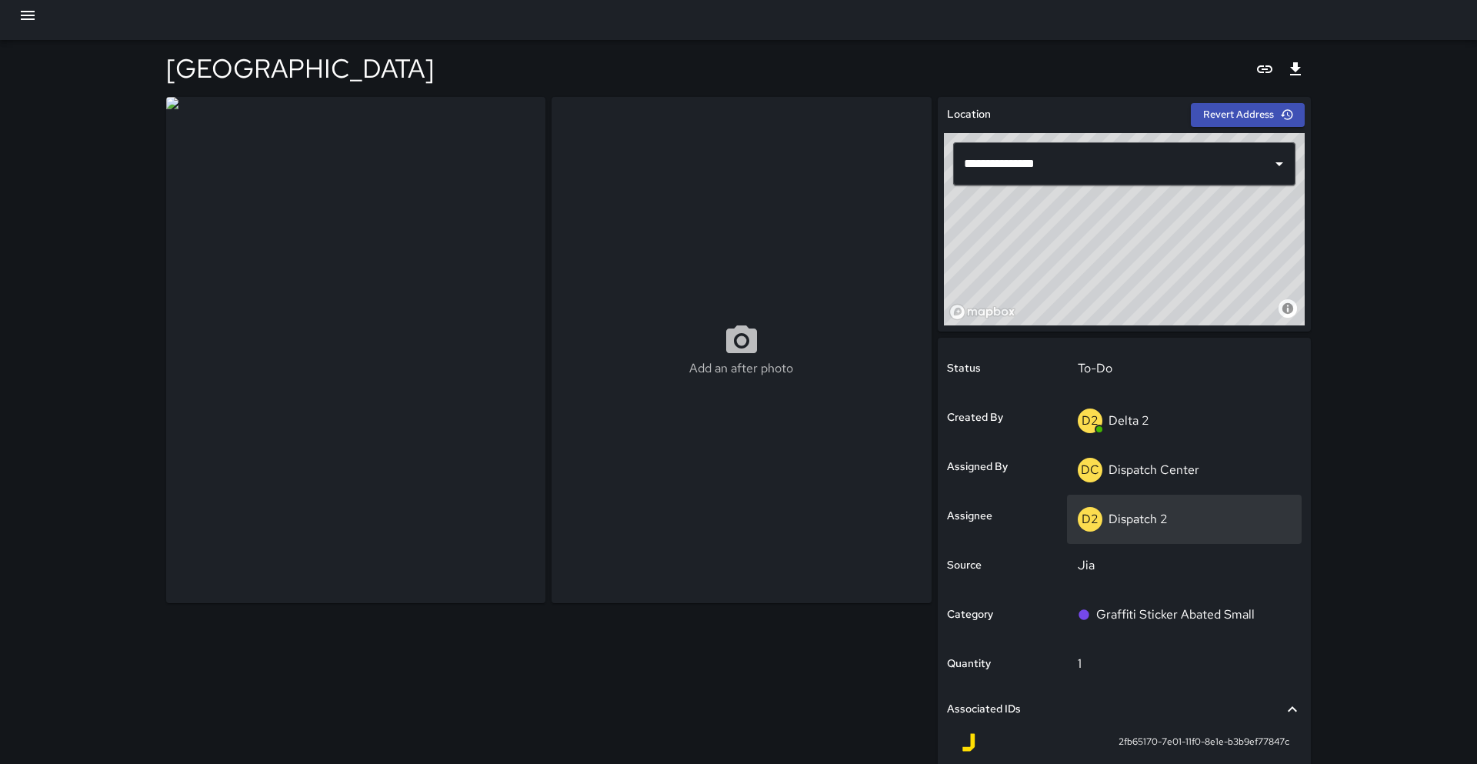
click at [1167, 531] on div "D2 Dispatch 2" at bounding box center [1184, 519] width 235 height 49
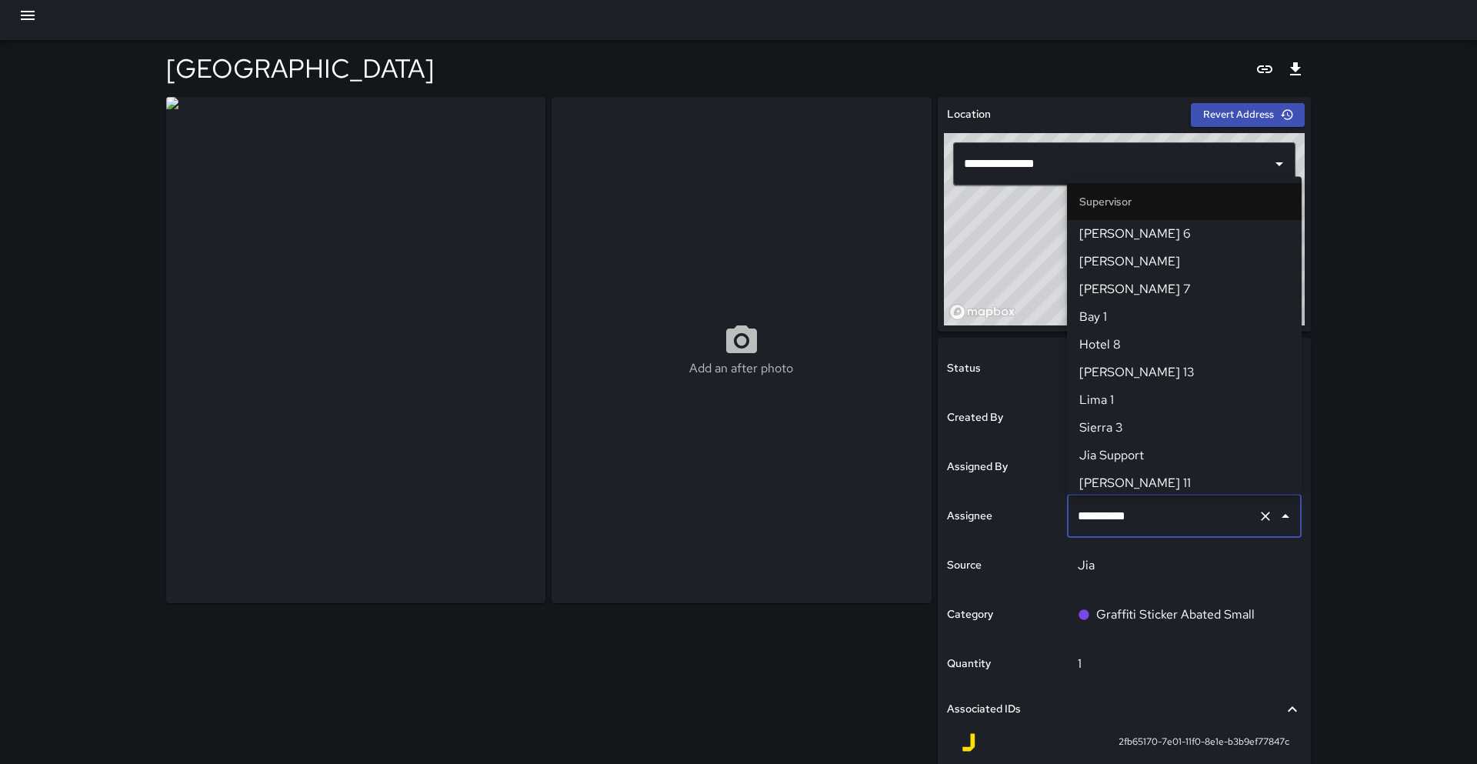
scroll to position [335, 0]
click at [1169, 528] on input "**********" at bounding box center [1163, 515] width 178 height 29
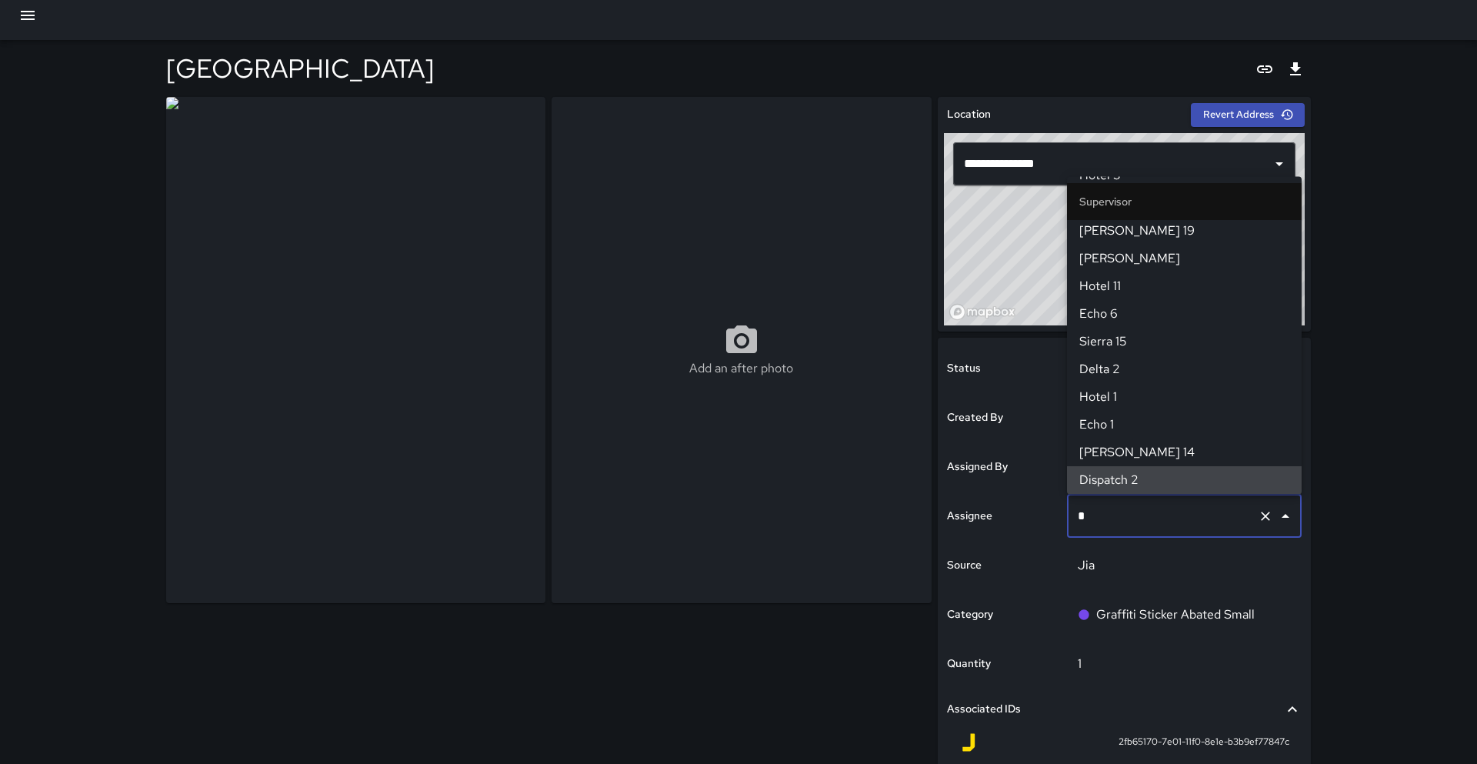
scroll to position [0, 0]
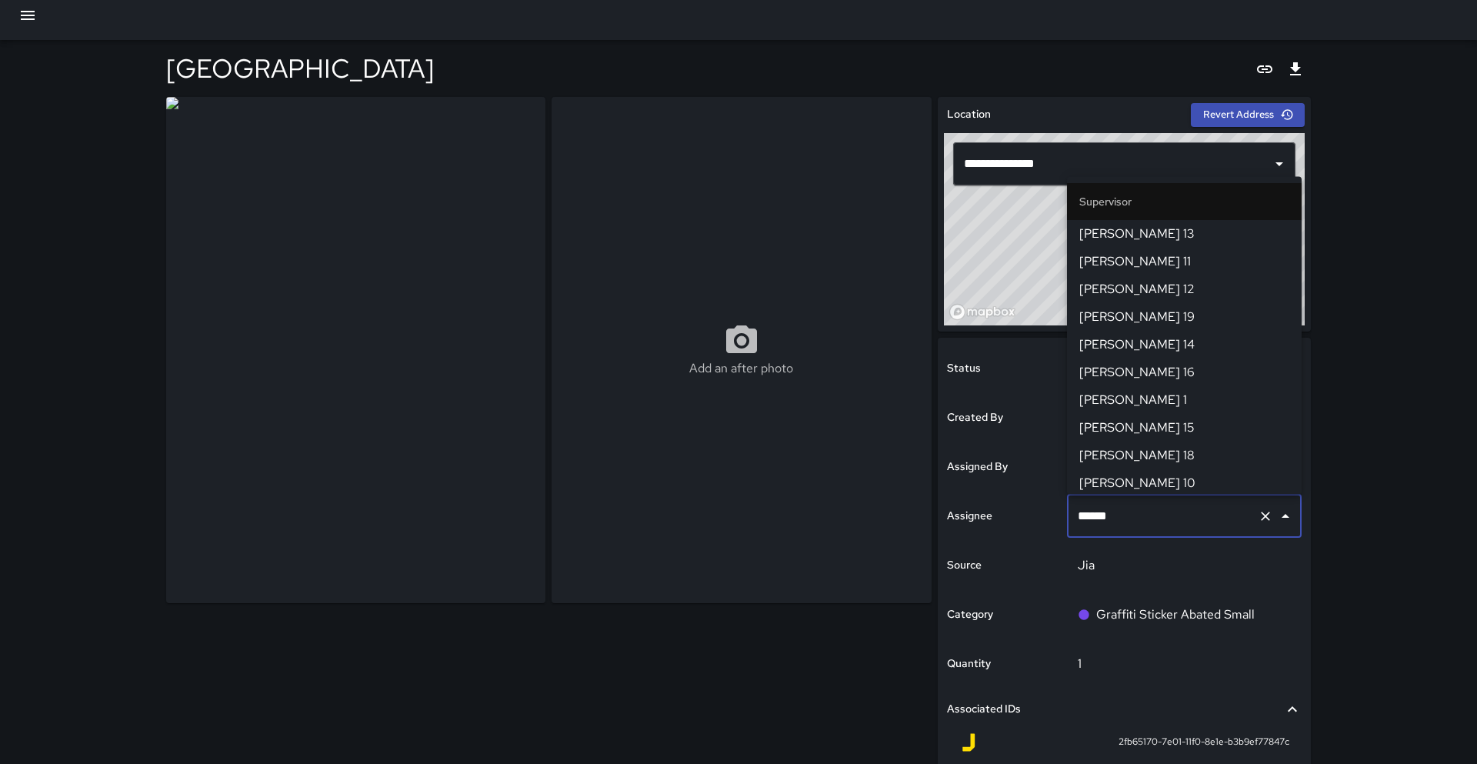
type input "*******"
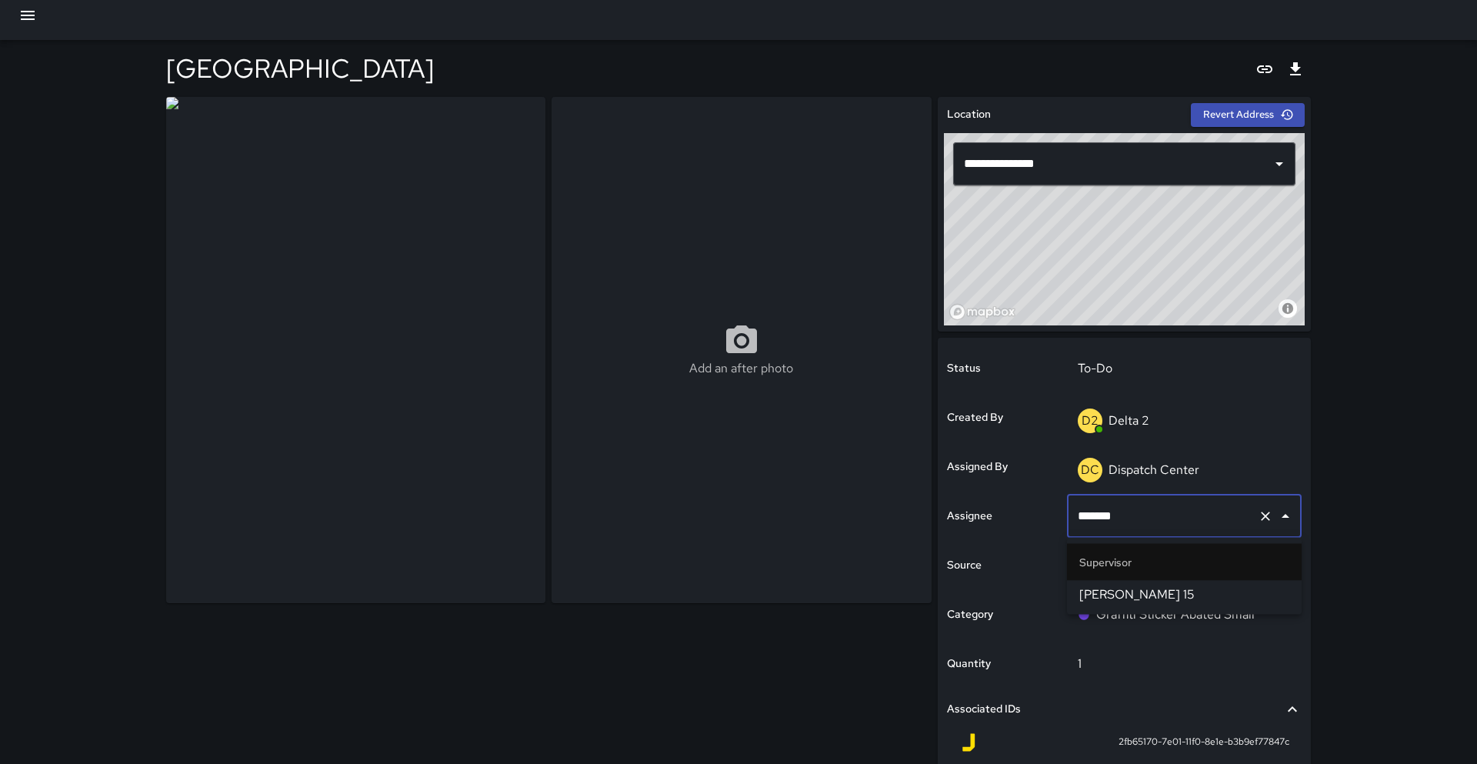
scroll to position [5, 0]
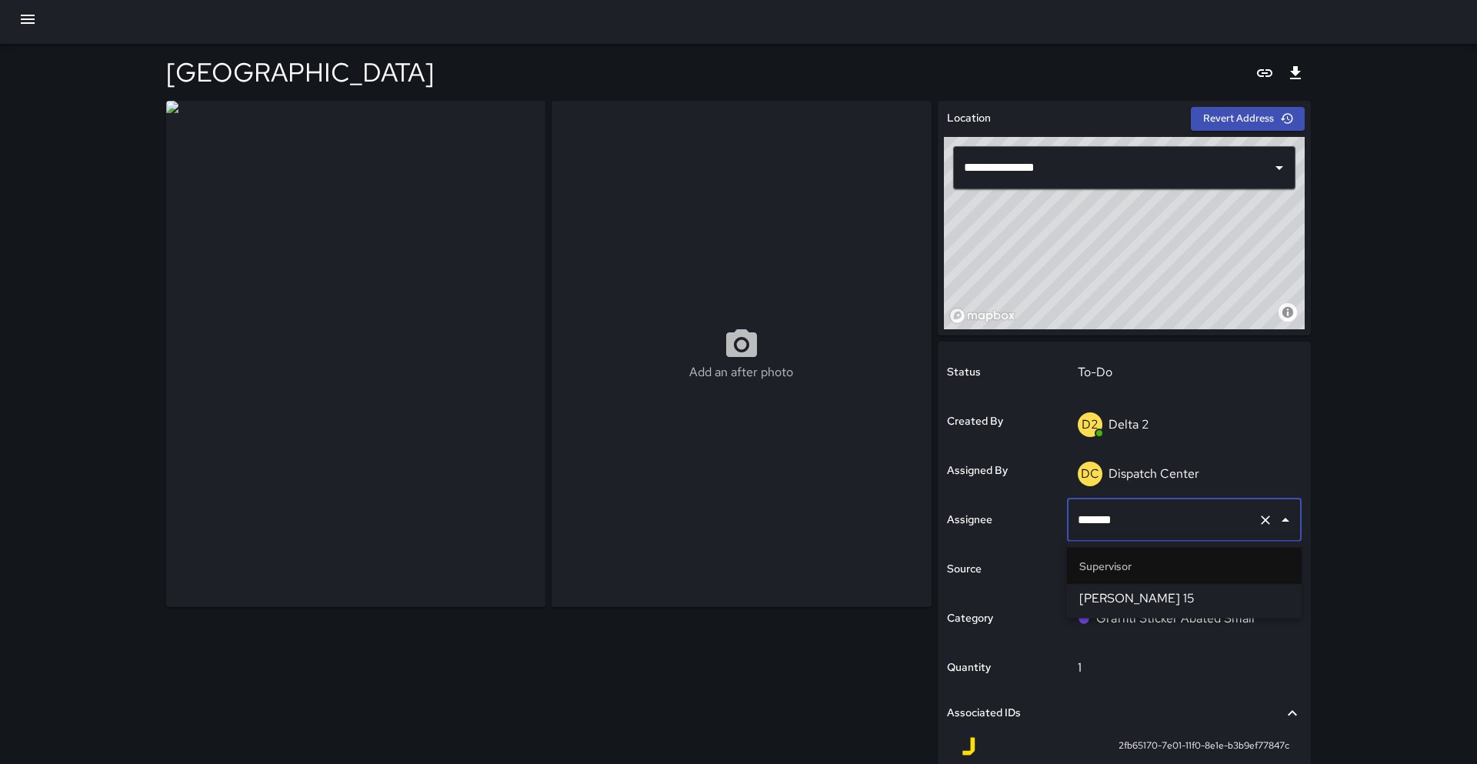
click at [1125, 598] on span "[PERSON_NAME] 15" at bounding box center [1184, 598] width 210 height 18
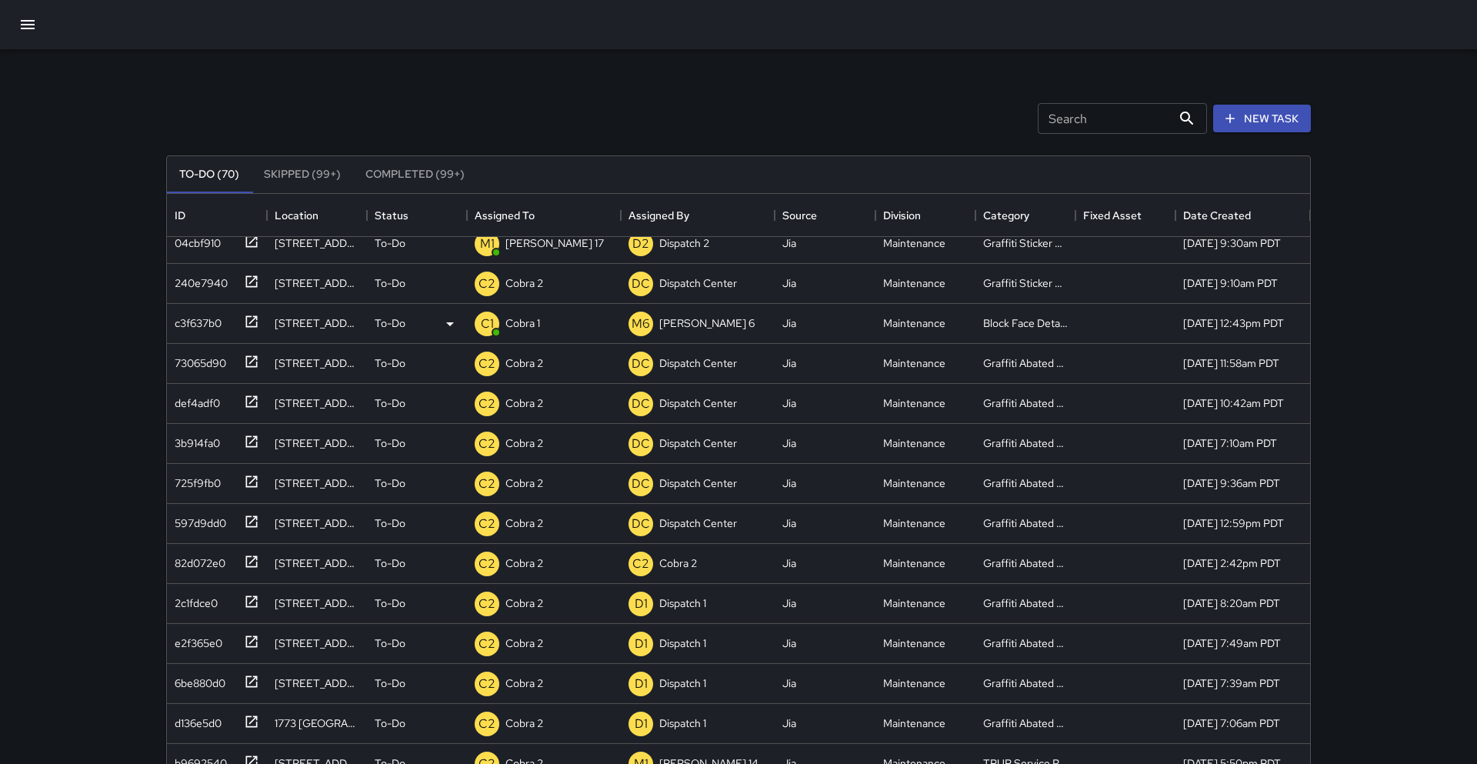
scroll to position [92, 0]
click at [445, 323] on icon at bounding box center [450, 324] width 18 height 18
click at [411, 399] on li "Skipped" at bounding box center [417, 394] width 98 height 28
click at [244, 281] on icon at bounding box center [251, 282] width 15 height 15
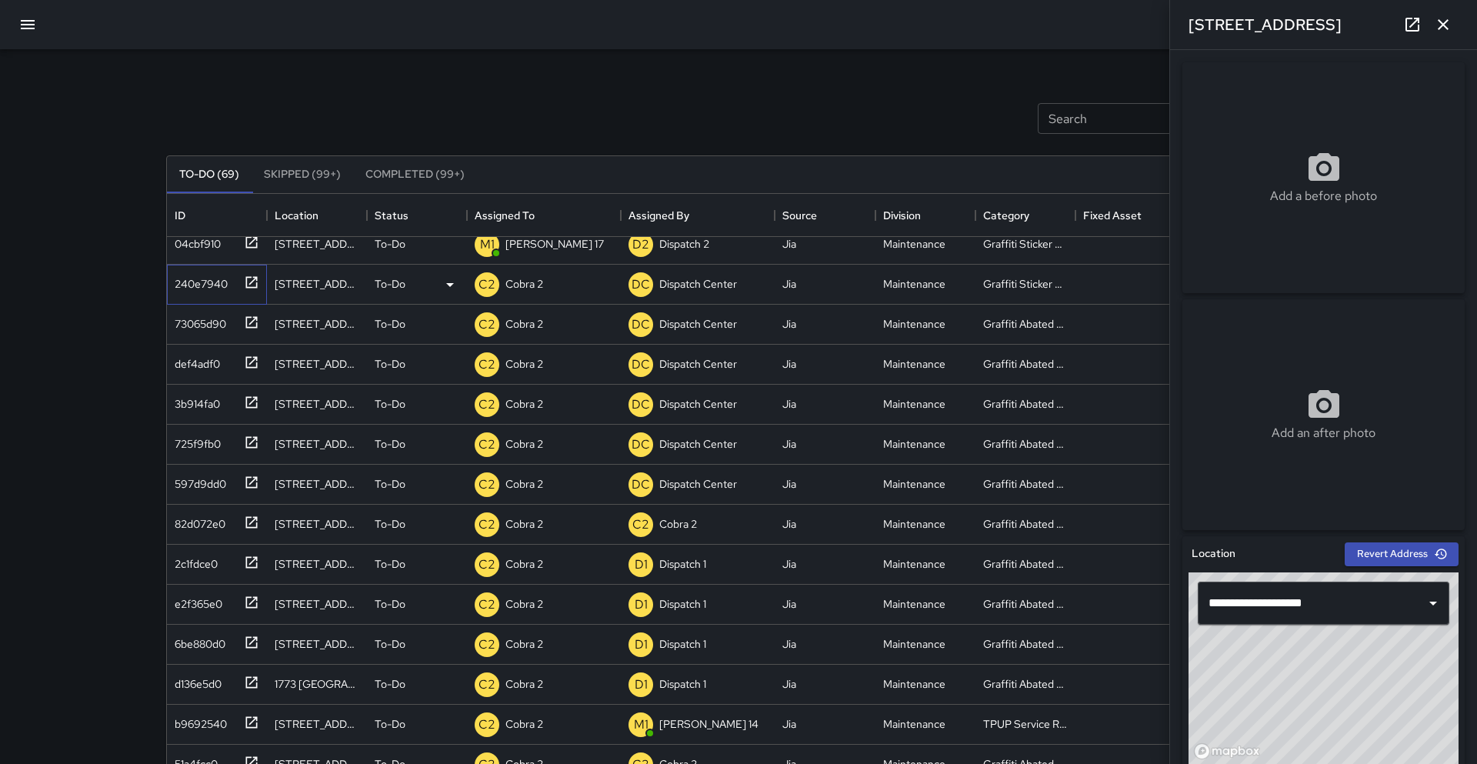
type input "**********"
click at [1177, 382] on div "Add a before photo Add an after photo" at bounding box center [1323, 293] width 295 height 474
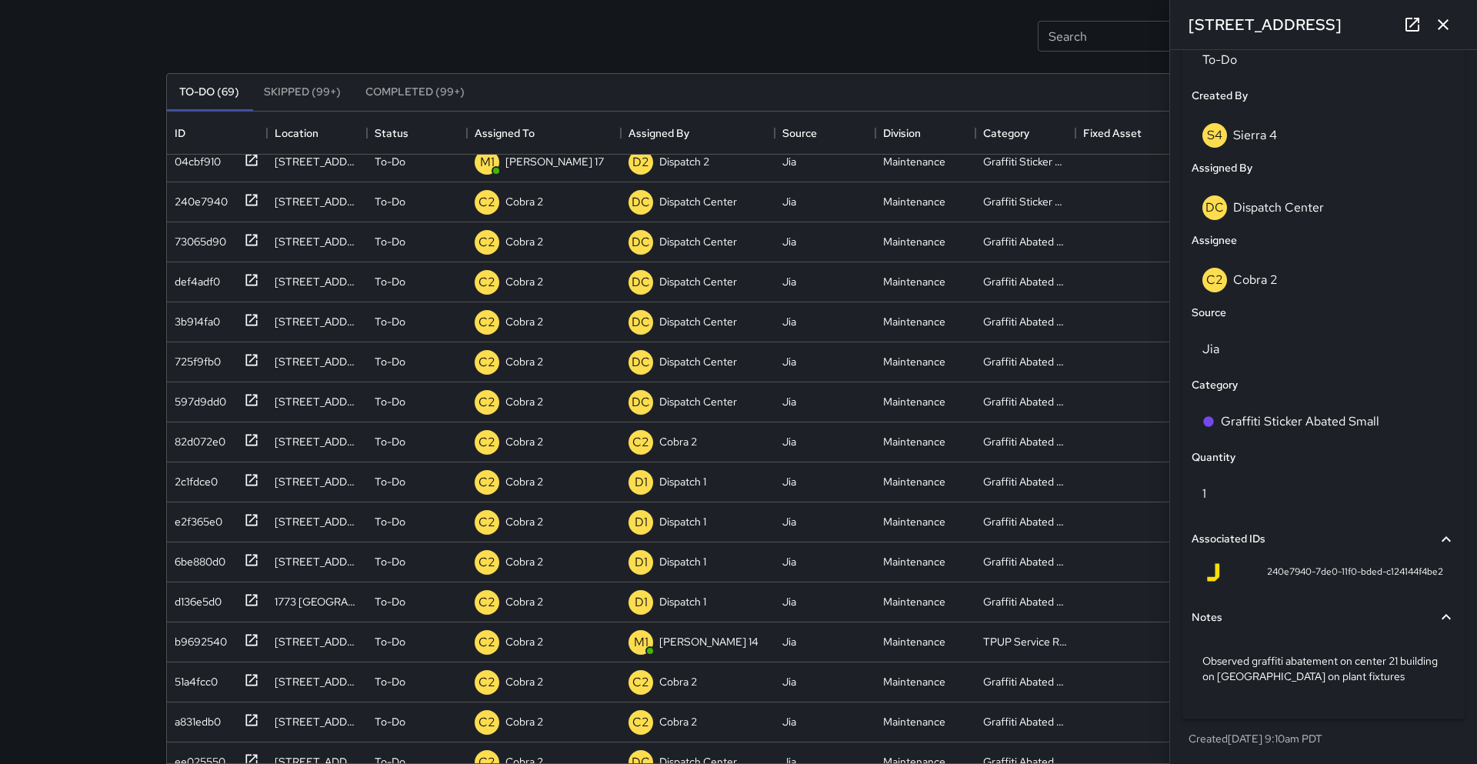
scroll to position [60, 0]
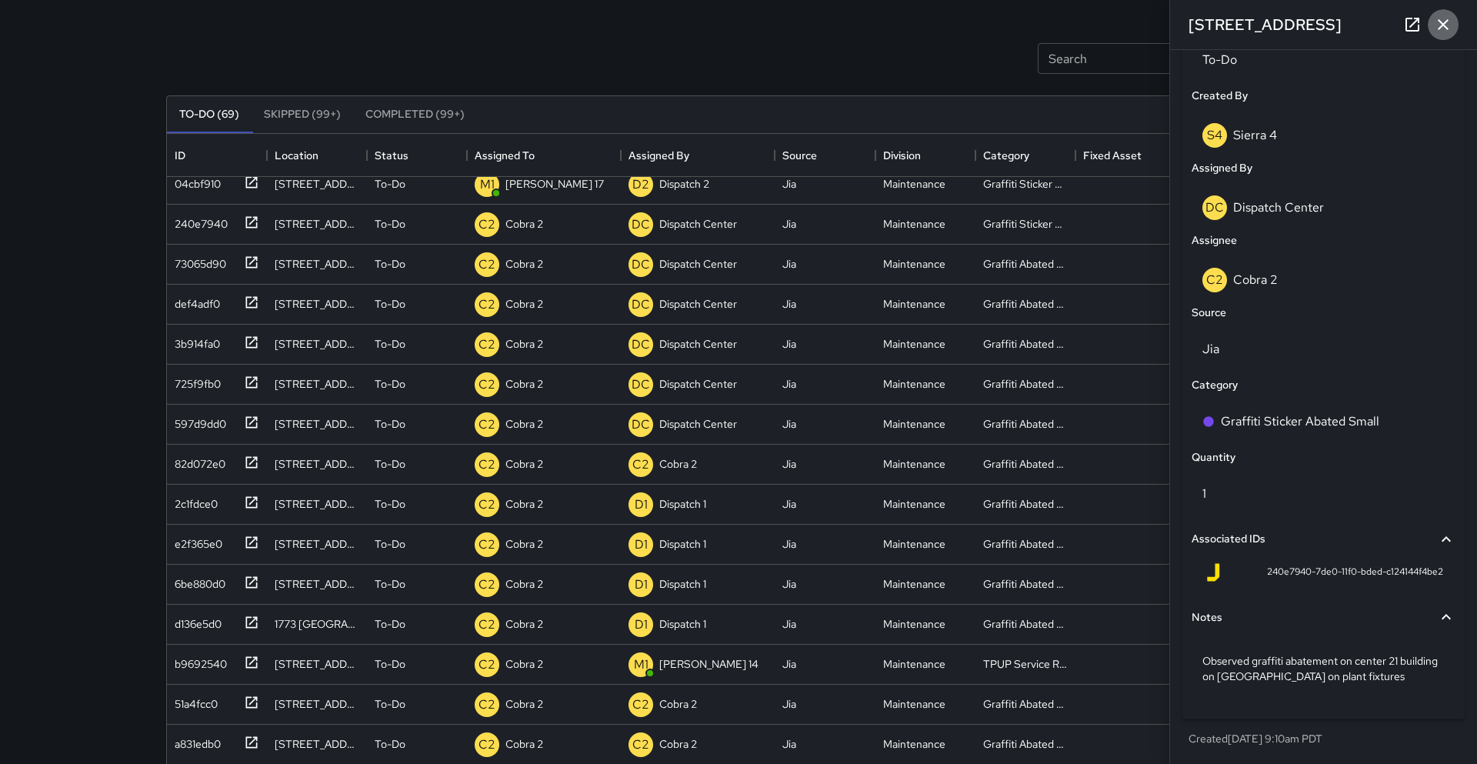
click at [1440, 29] on icon "button" at bounding box center [1443, 24] width 18 height 18
